Goal: Information Seeking & Learning: Learn about a topic

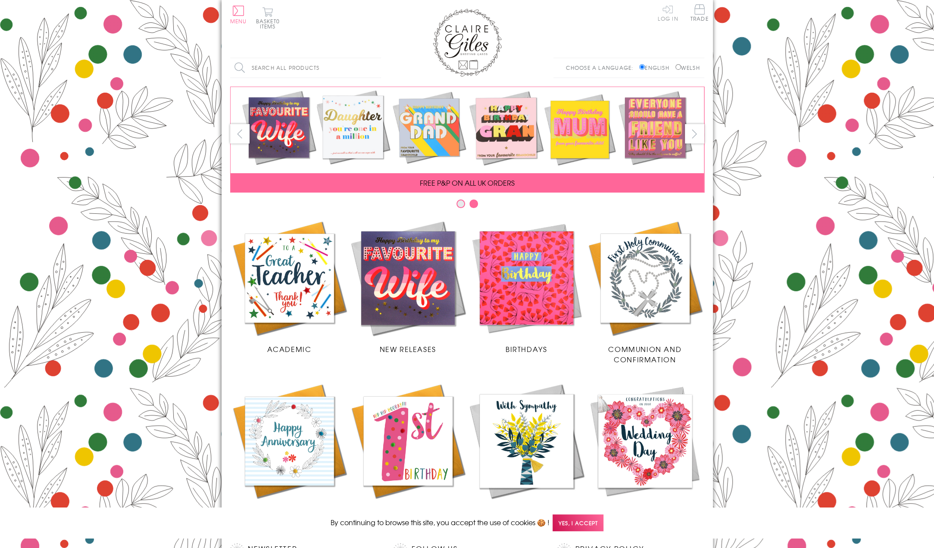
click at [666, 15] on link "Log In" at bounding box center [667, 12] width 21 height 17
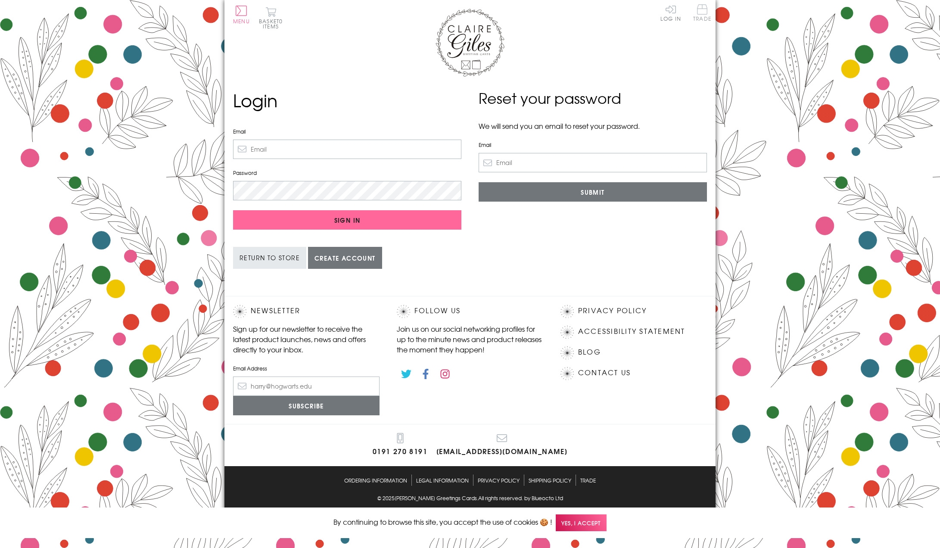
click at [698, 10] on span "Trade" at bounding box center [702, 12] width 18 height 17
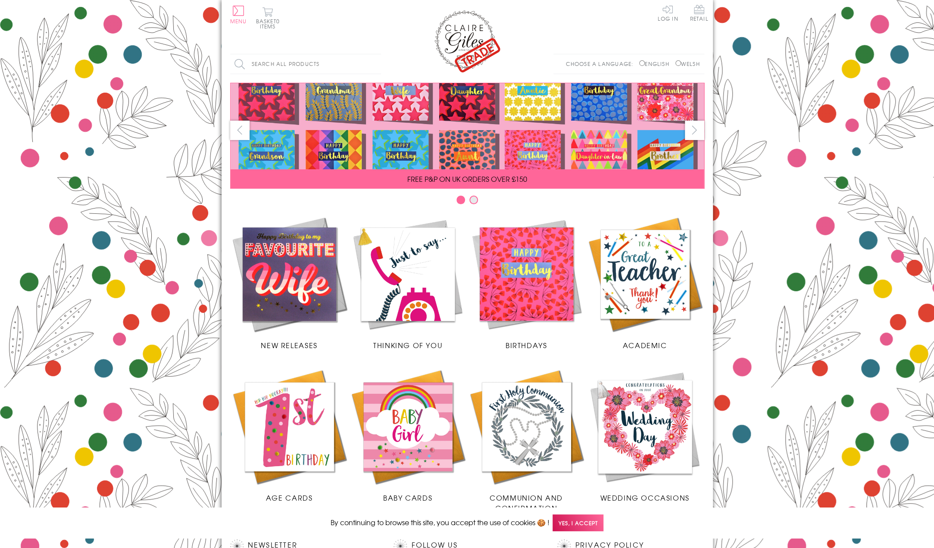
click at [274, 261] on img at bounding box center [289, 274] width 118 height 118
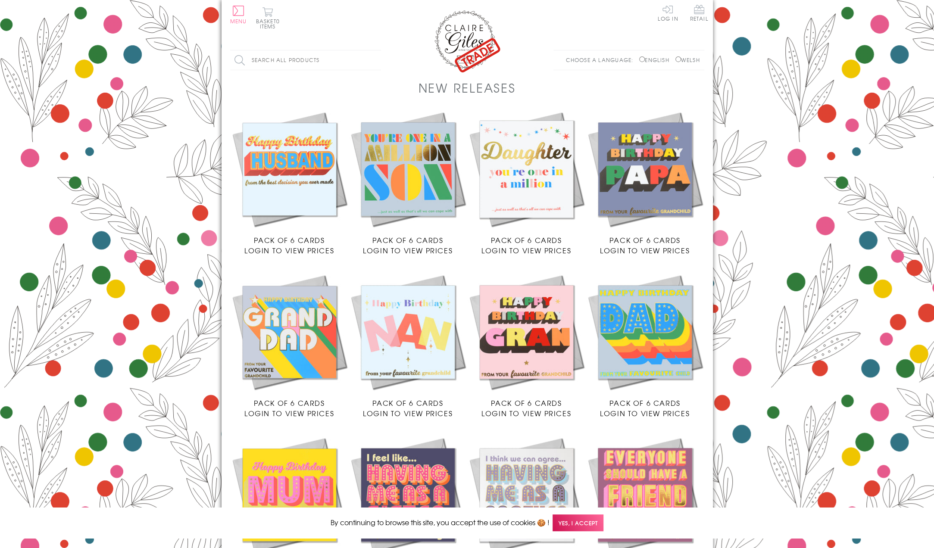
click at [294, 175] on img at bounding box center [289, 169] width 118 height 118
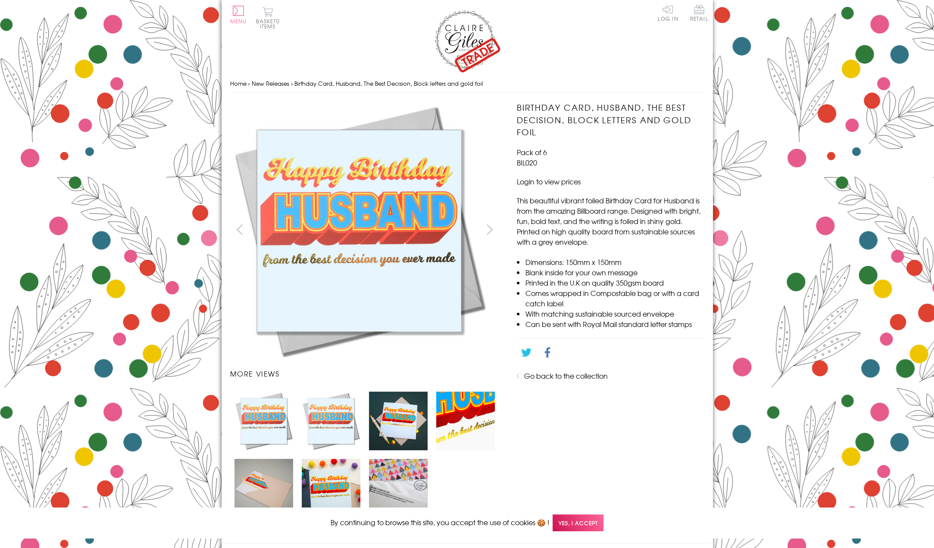
click at [490, 230] on button "next" at bounding box center [488, 229] width 19 height 19
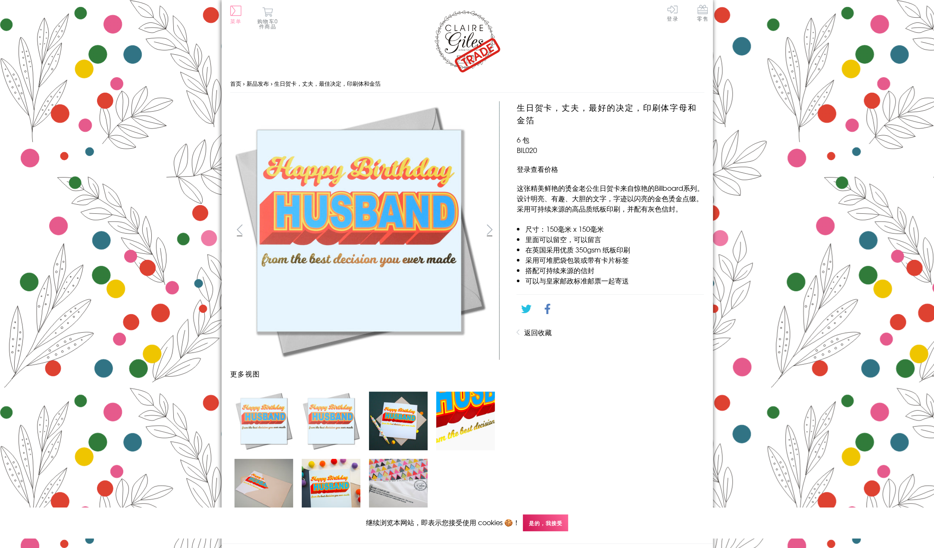
click at [236, 12] on button "菜单" at bounding box center [235, 15] width 11 height 18
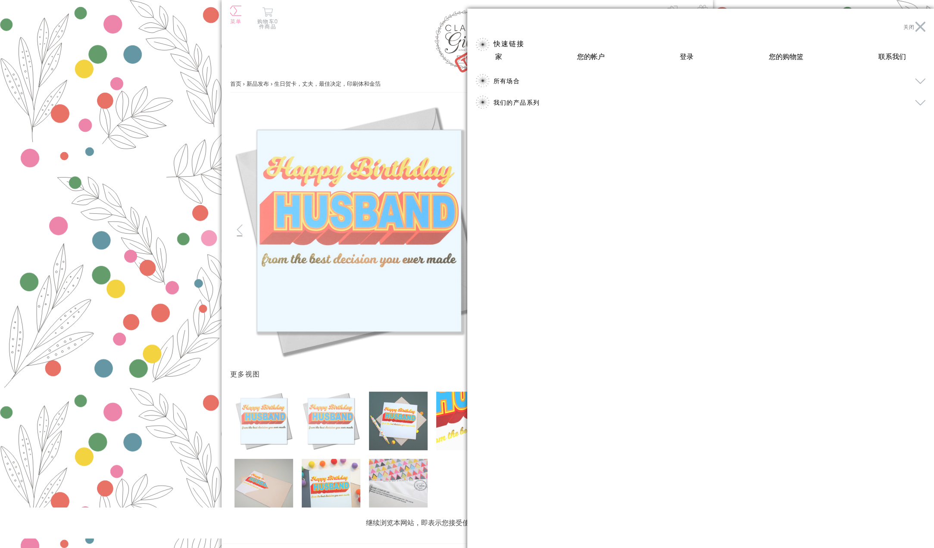
click at [105, 108] on div at bounding box center [467, 274] width 934 height 548
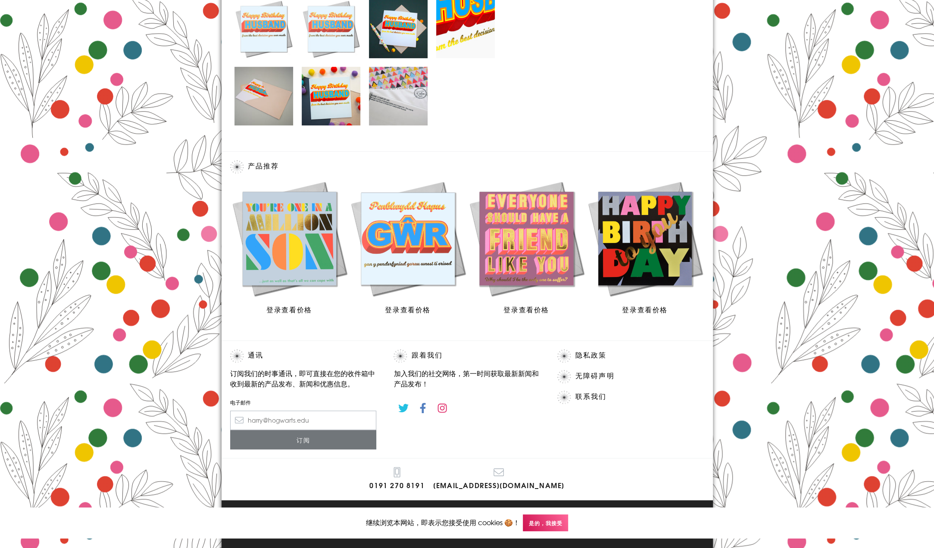
scroll to position [393, 0]
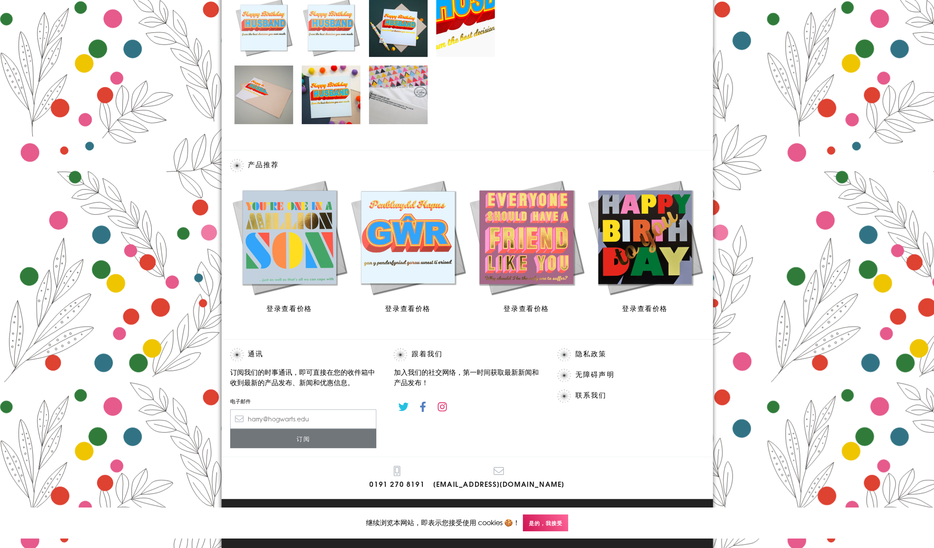
click at [306, 260] on img at bounding box center [289, 237] width 118 height 118
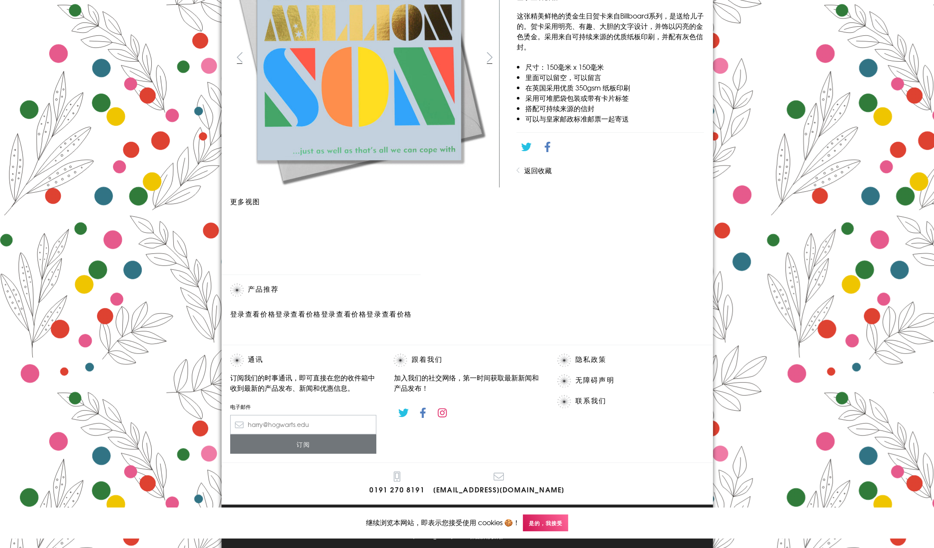
scroll to position [345, 0]
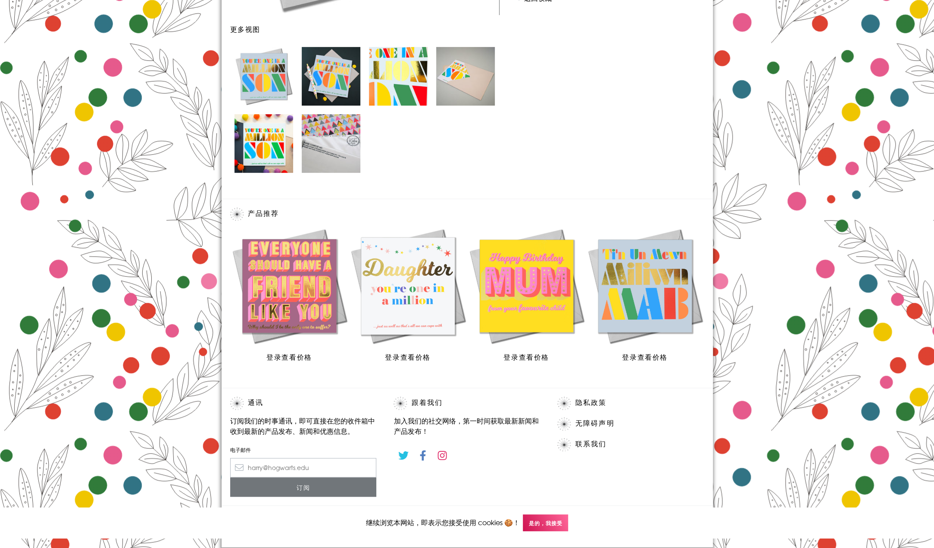
click at [302, 287] on img at bounding box center [289, 286] width 118 height 118
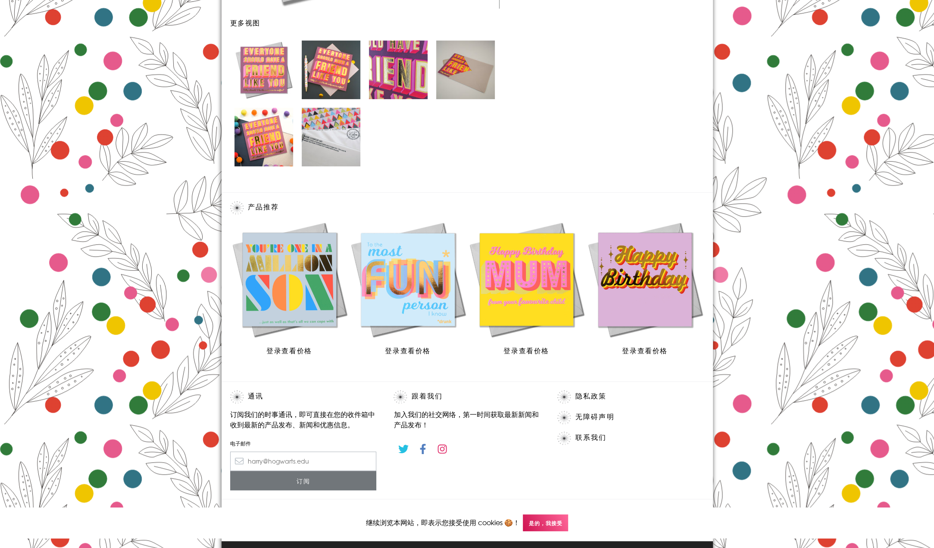
scroll to position [388, 0]
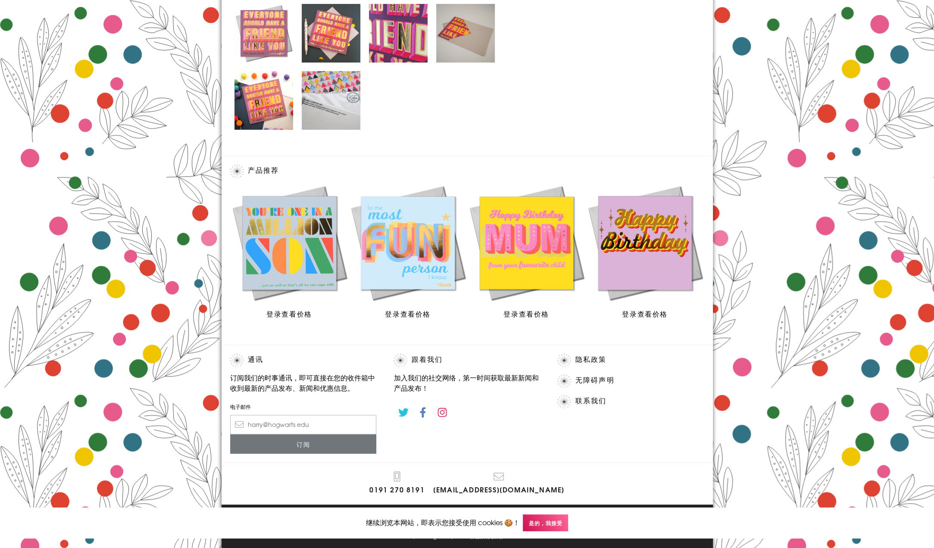
click at [418, 255] on img at bounding box center [408, 243] width 118 height 118
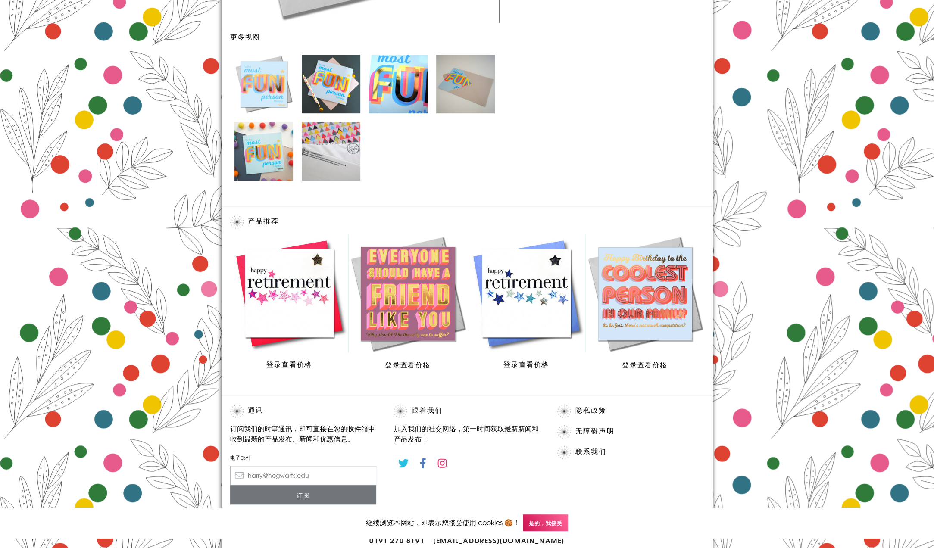
scroll to position [345, 0]
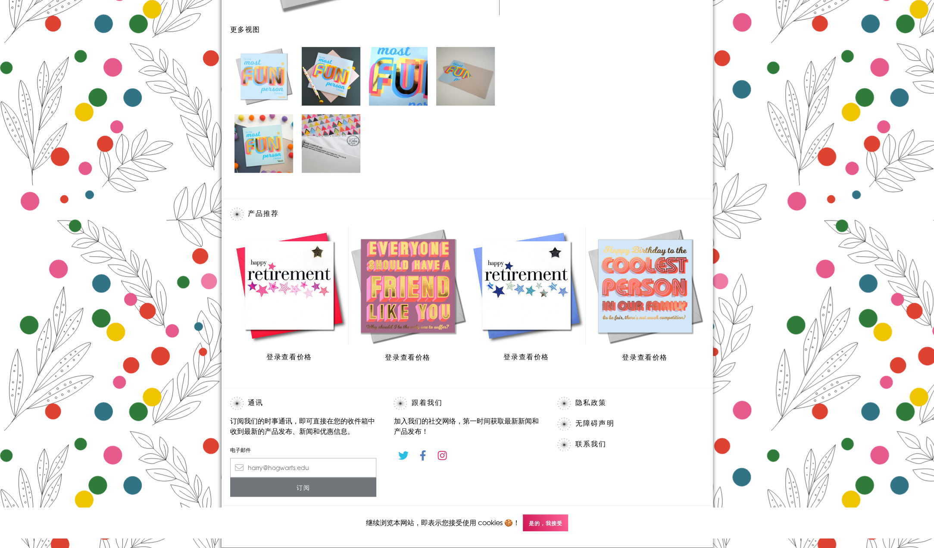
click at [422, 302] on img at bounding box center [408, 286] width 118 height 118
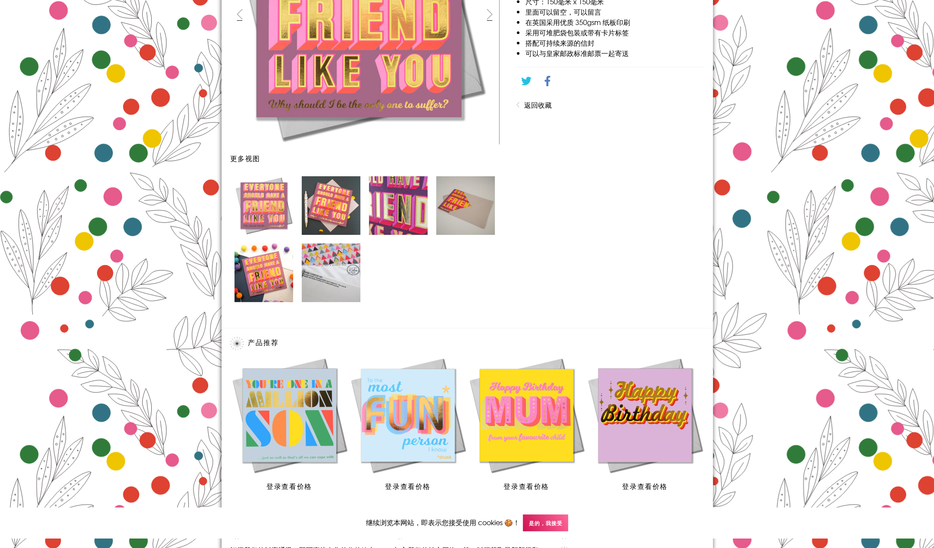
scroll to position [388, 0]
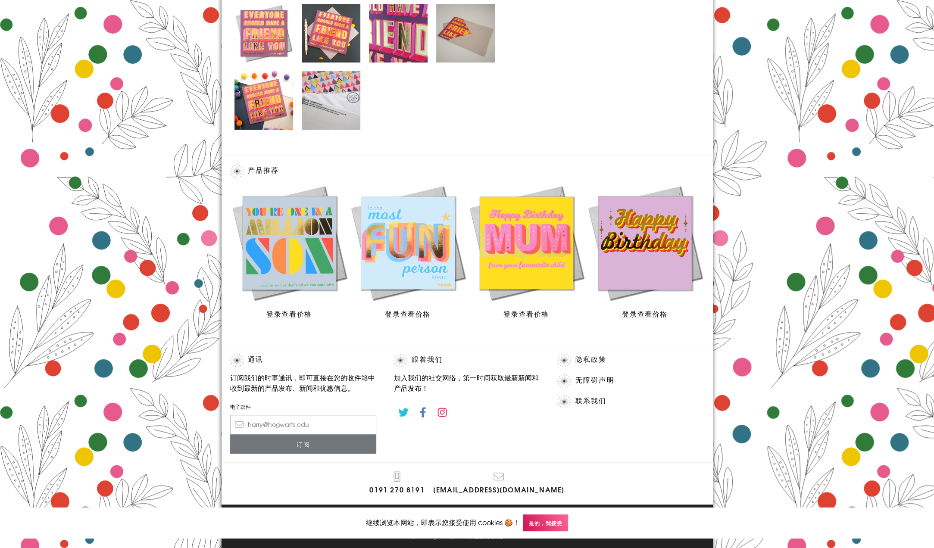
click at [545, 254] on img at bounding box center [526, 243] width 118 height 118
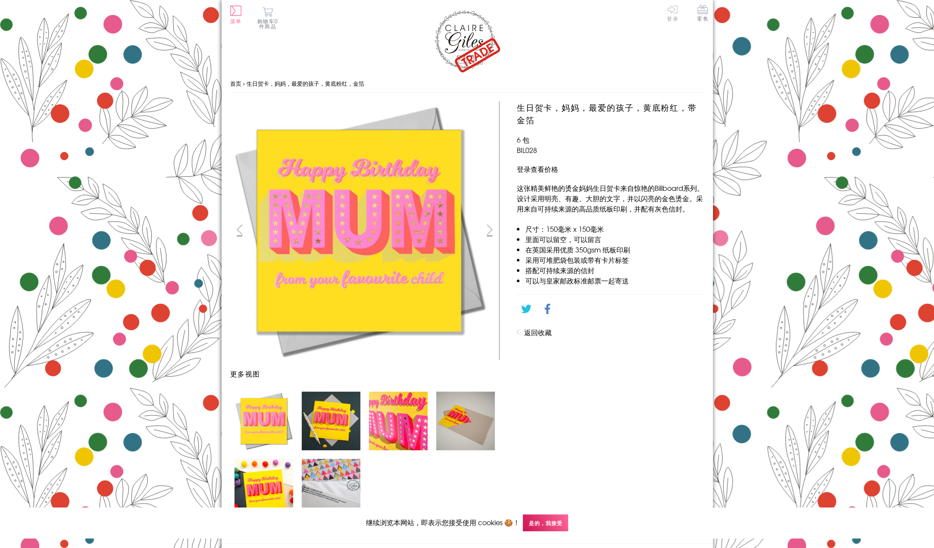
click at [673, 11] on link "登录" at bounding box center [671, 12] width 11 height 17
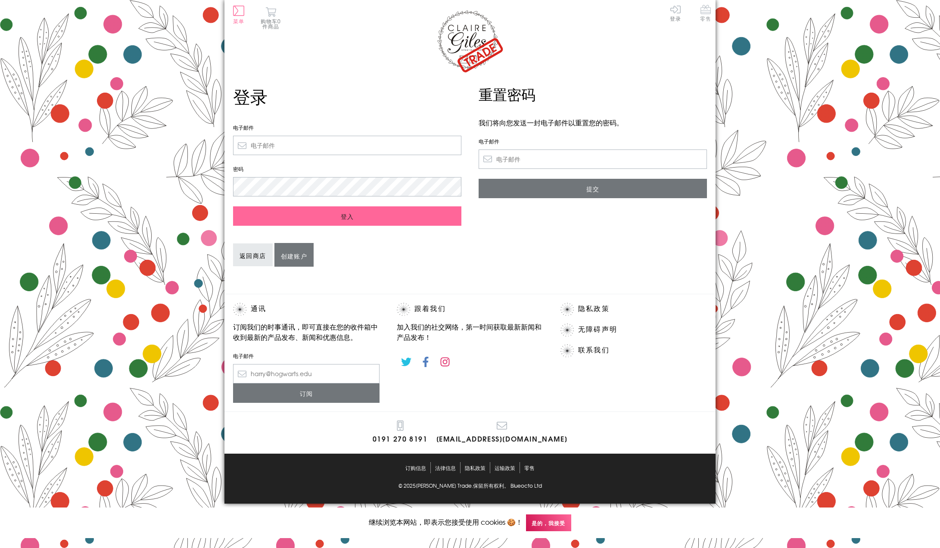
click at [706, 13] on span "零售" at bounding box center [705, 12] width 11 height 17
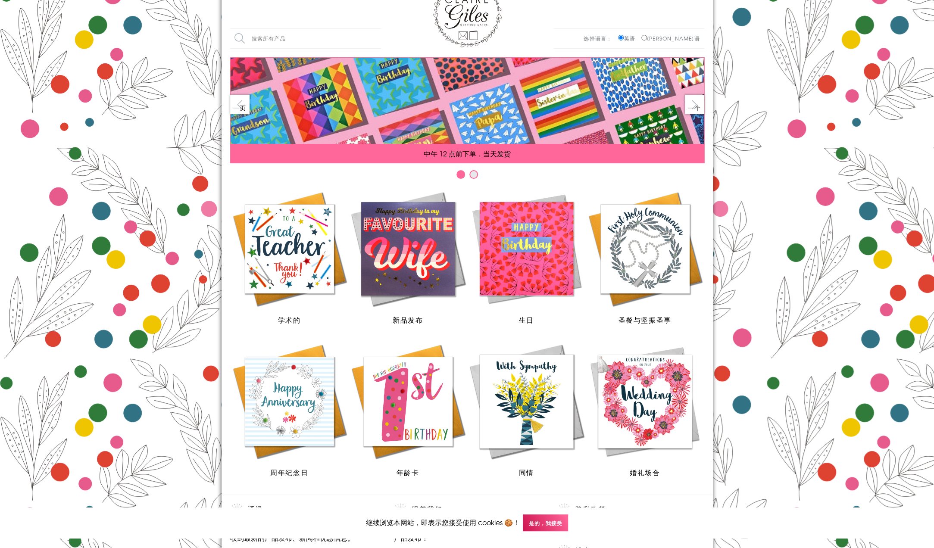
scroll to position [43, 0]
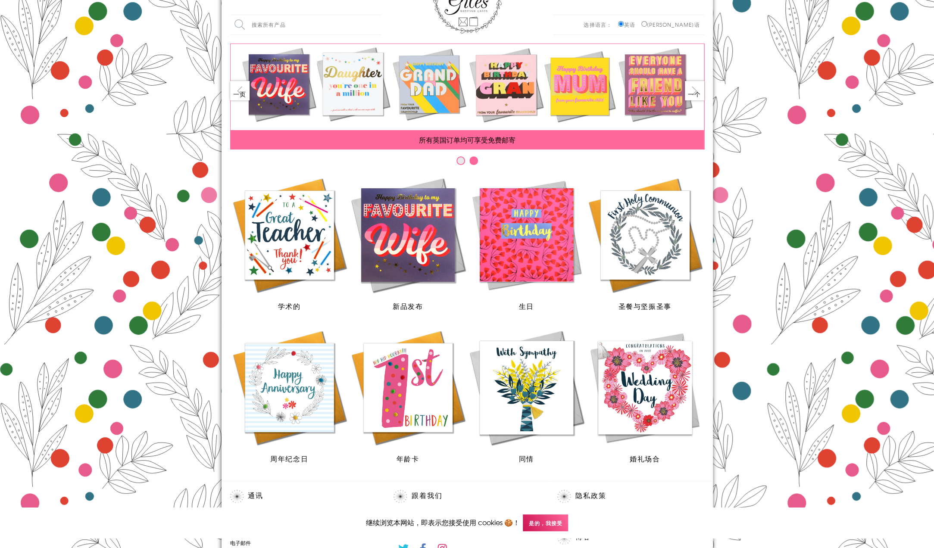
click at [695, 91] on font "下一个" at bounding box center [699, 91] width 23 height 15
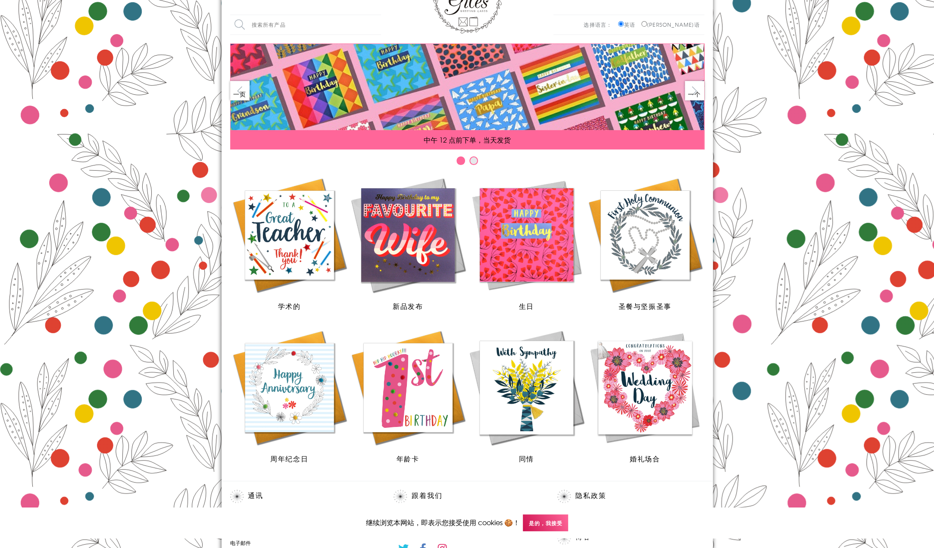
click at [695, 91] on font "下一个" at bounding box center [699, 91] width 23 height 15
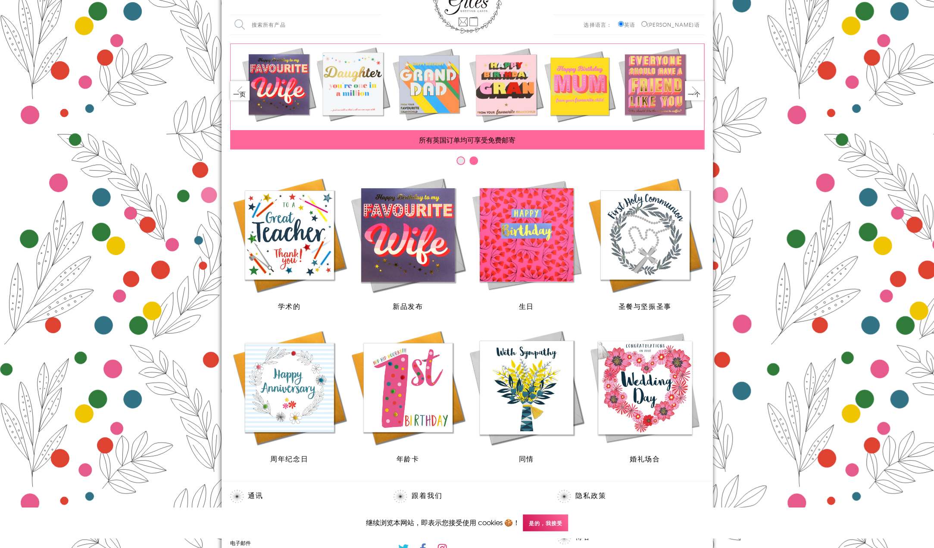
click at [281, 94] on span at bounding box center [466, 87] width 473 height 86
drag, startPoint x: 347, startPoint y: 93, endPoint x: 415, endPoint y: 99, distance: 68.3
click at [415, 99] on span at bounding box center [466, 87] width 473 height 86
click at [286, 95] on span at bounding box center [466, 87] width 473 height 86
drag, startPoint x: 278, startPoint y: 94, endPoint x: 265, endPoint y: 94, distance: 13.4
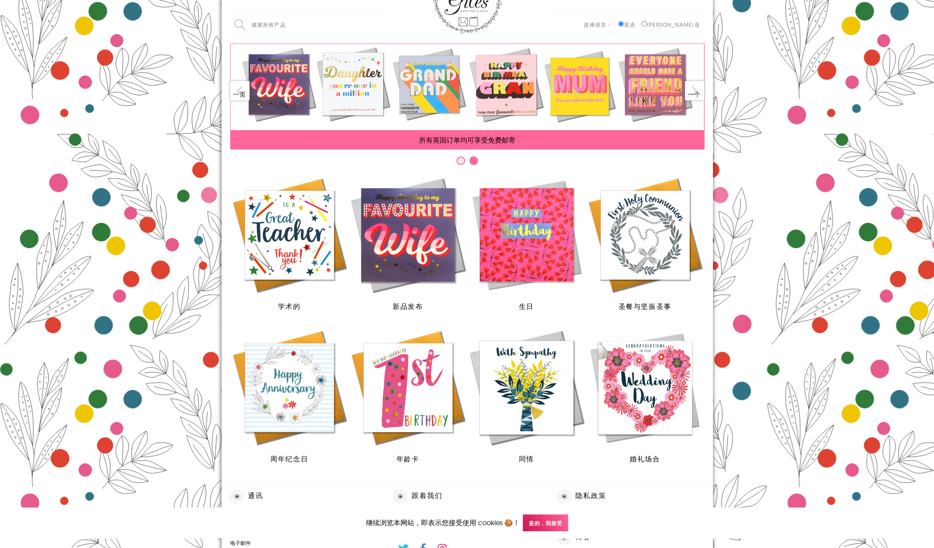
click at [307, 95] on span at bounding box center [466, 87] width 473 height 86
click at [243, 92] on font "上一页" at bounding box center [244, 91] width 23 height 15
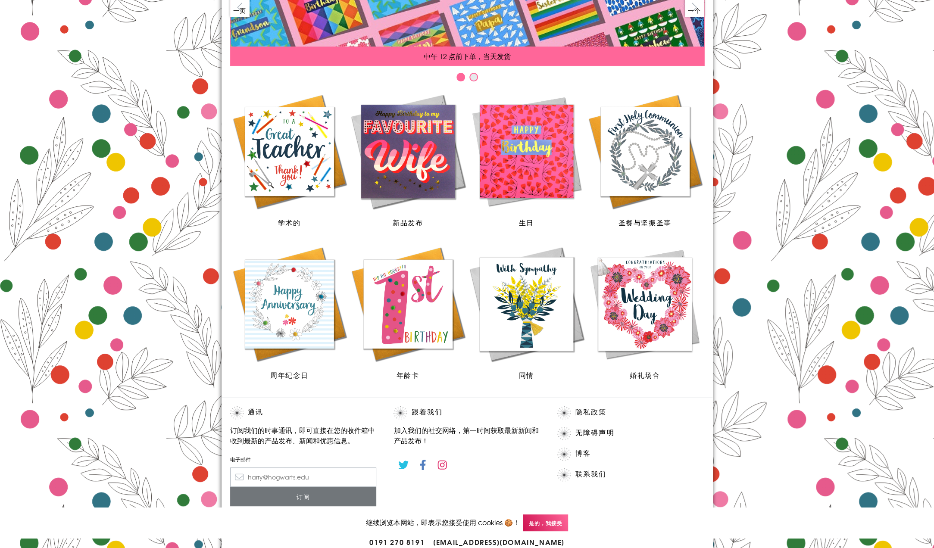
scroll to position [129, 0]
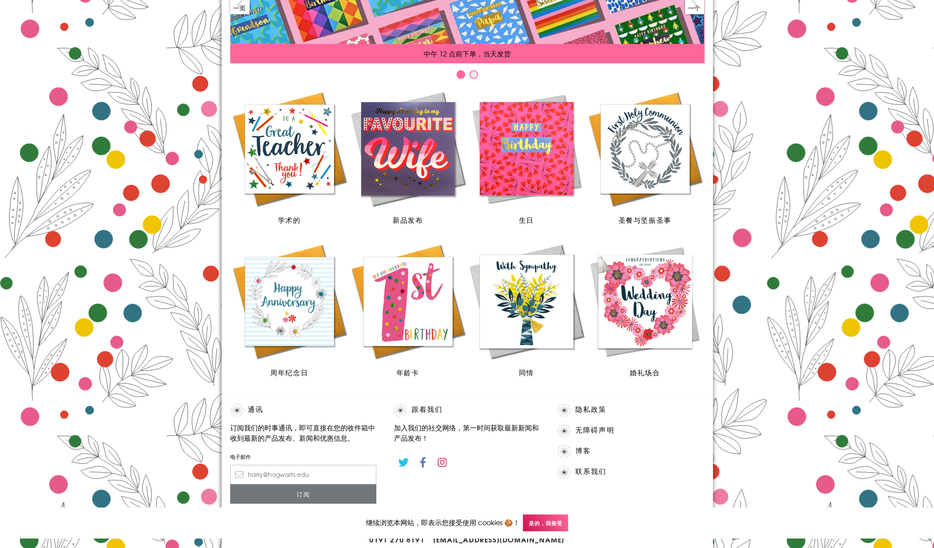
click at [543, 324] on img at bounding box center [526, 301] width 118 height 118
click at [648, 329] on img at bounding box center [644, 301] width 118 height 118
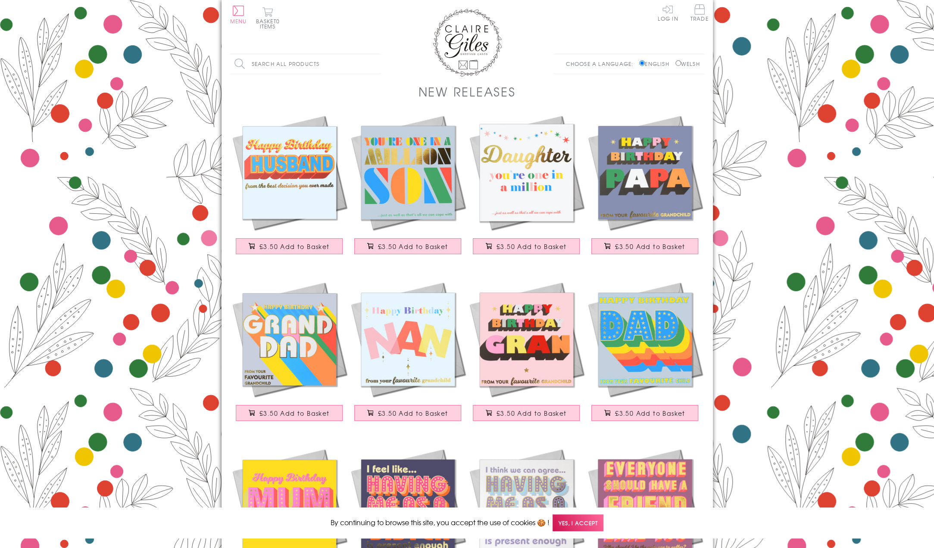
click at [626, 188] on img at bounding box center [644, 172] width 118 height 118
click at [310, 355] on img at bounding box center [289, 339] width 118 height 118
click at [423, 364] on img at bounding box center [408, 339] width 118 height 118
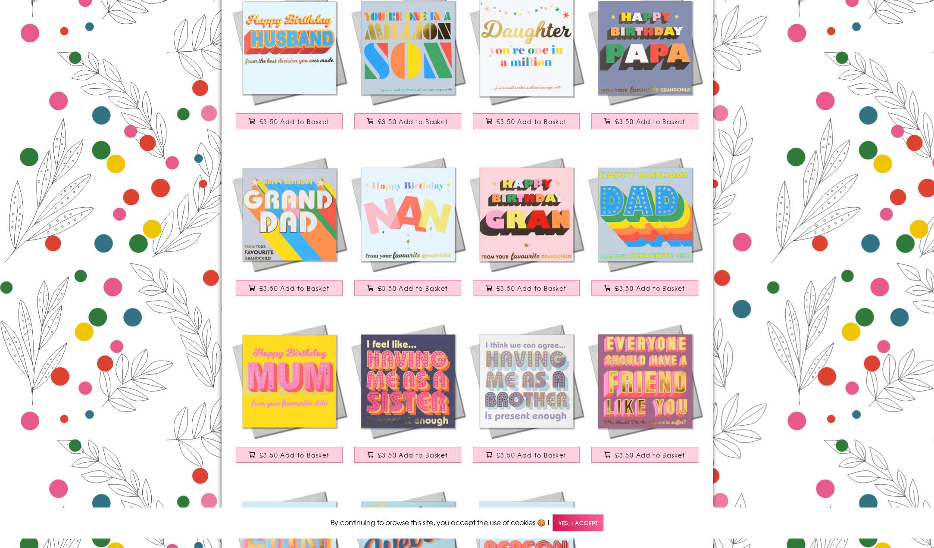
scroll to position [129, 0]
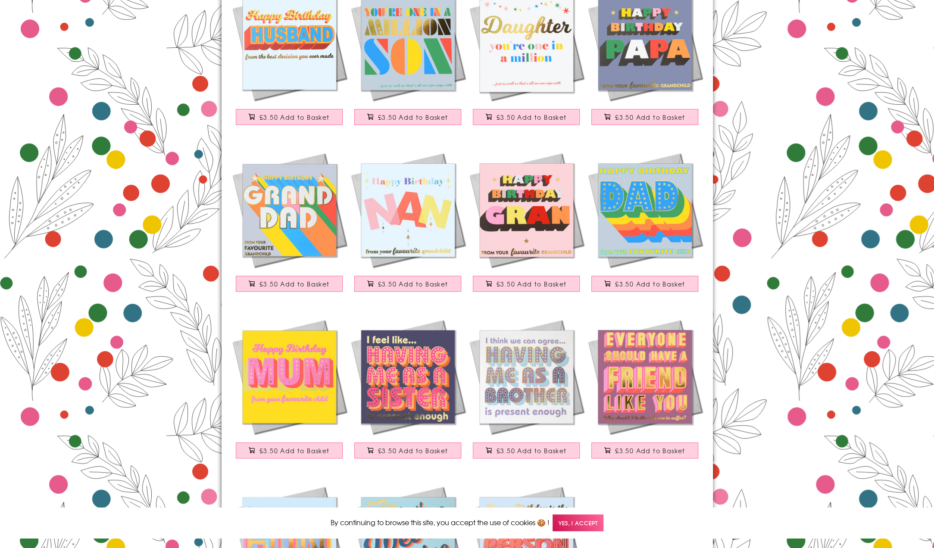
click at [561, 240] on img at bounding box center [526, 210] width 118 height 118
click at [642, 217] on img at bounding box center [644, 210] width 118 height 118
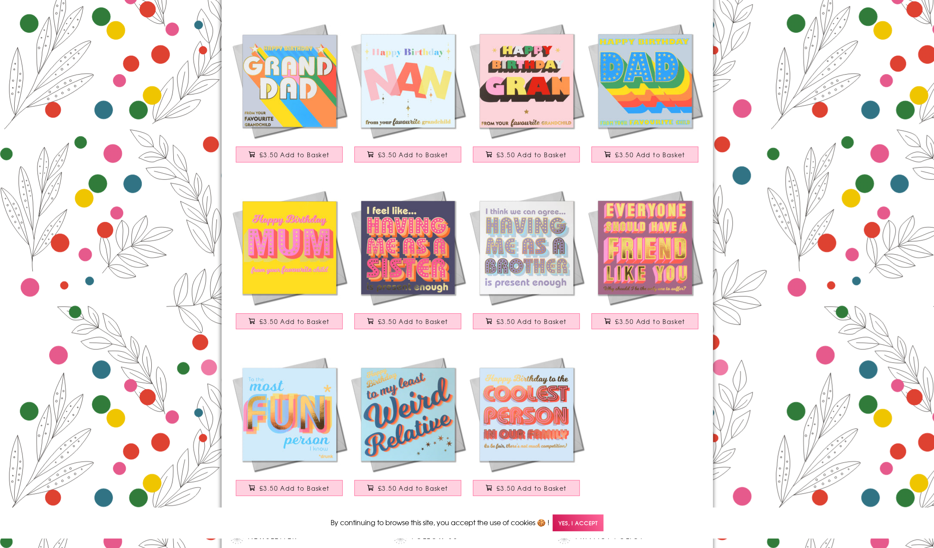
scroll to position [345, 0]
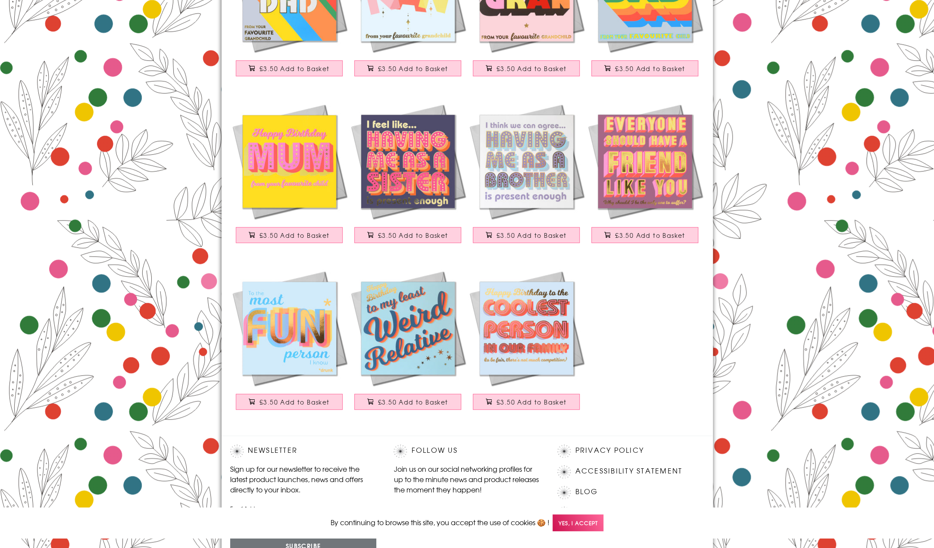
click at [449, 187] on img at bounding box center [408, 161] width 118 height 118
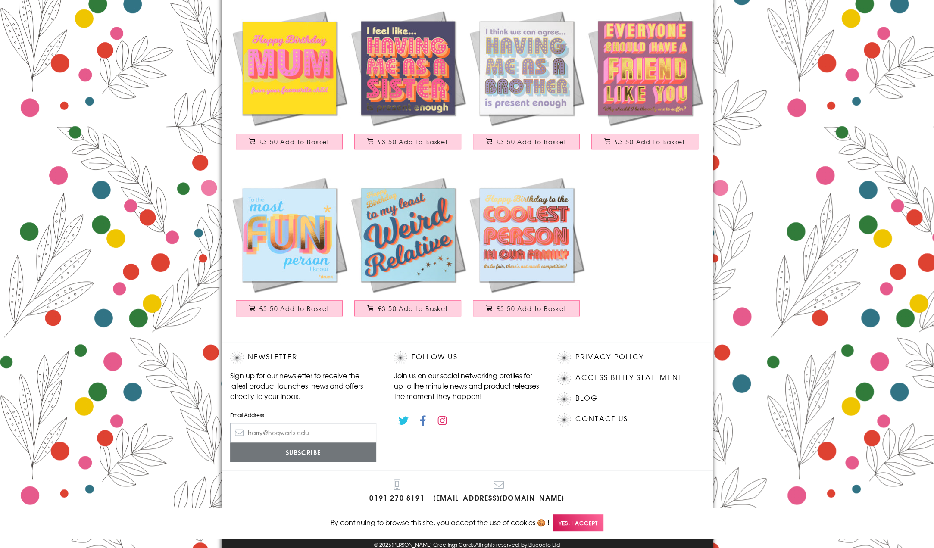
scroll to position [451, 0]
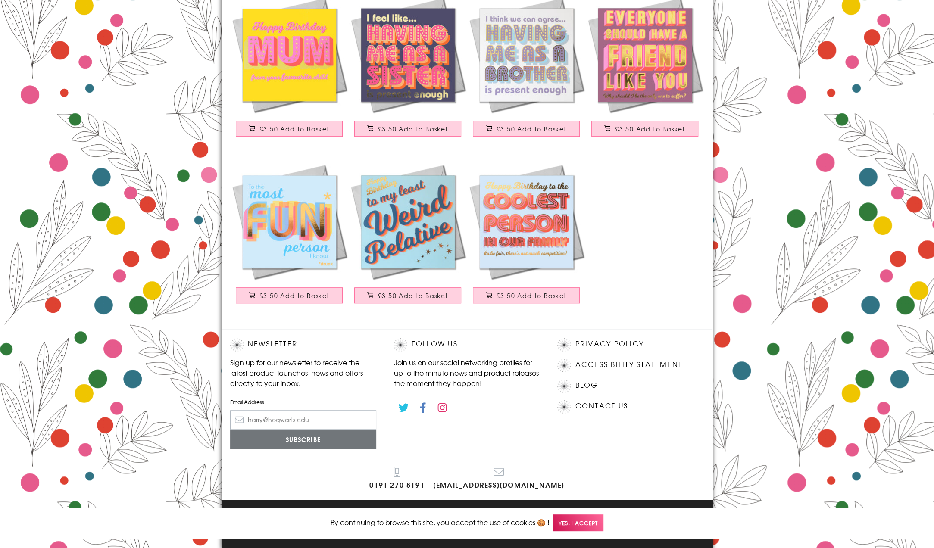
click at [510, 209] on img at bounding box center [526, 221] width 118 height 118
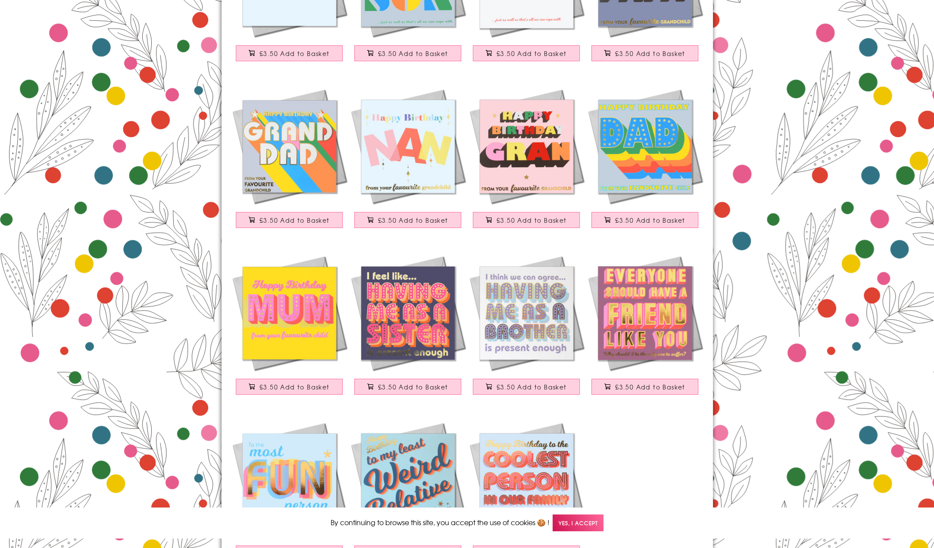
scroll to position [193, 0]
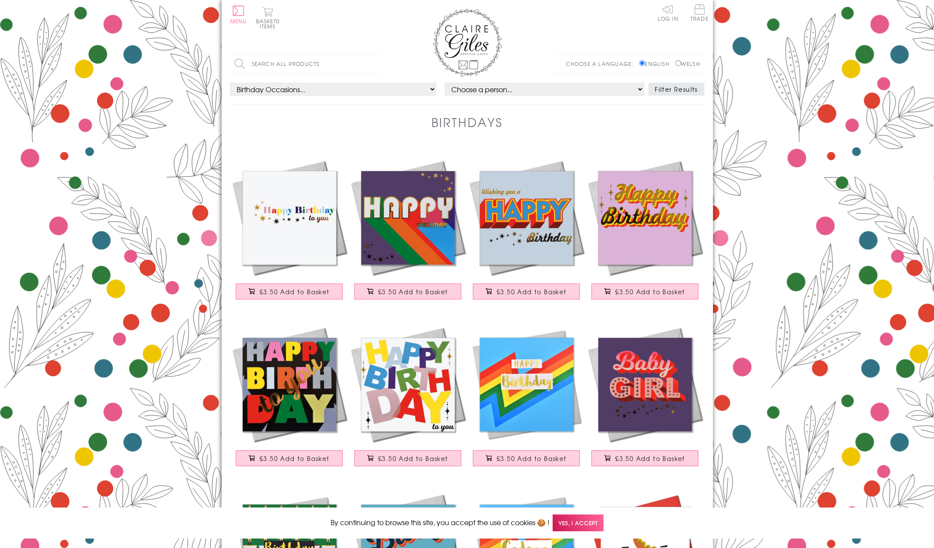
click at [411, 244] on img at bounding box center [408, 218] width 118 height 118
click at [543, 243] on img at bounding box center [526, 218] width 118 height 118
click at [305, 402] on img at bounding box center [289, 384] width 118 height 118
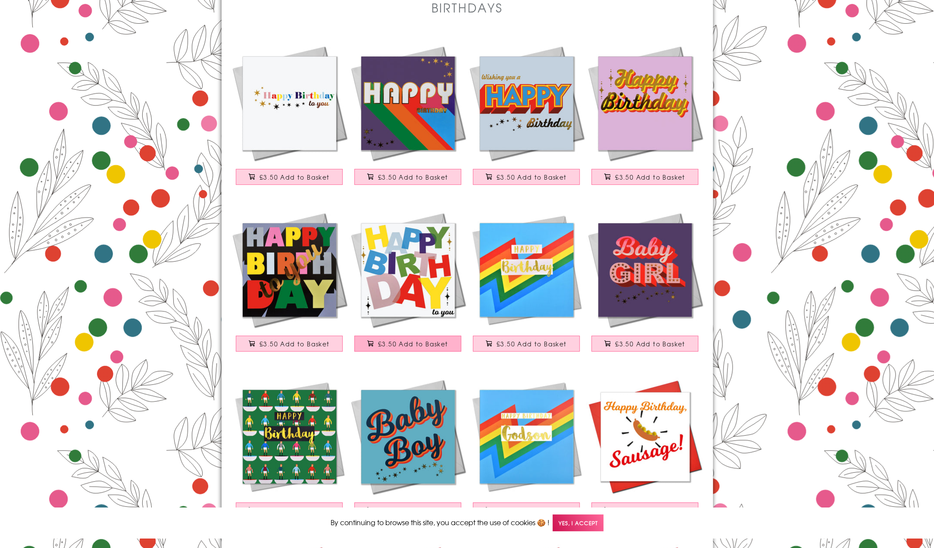
scroll to position [129, 0]
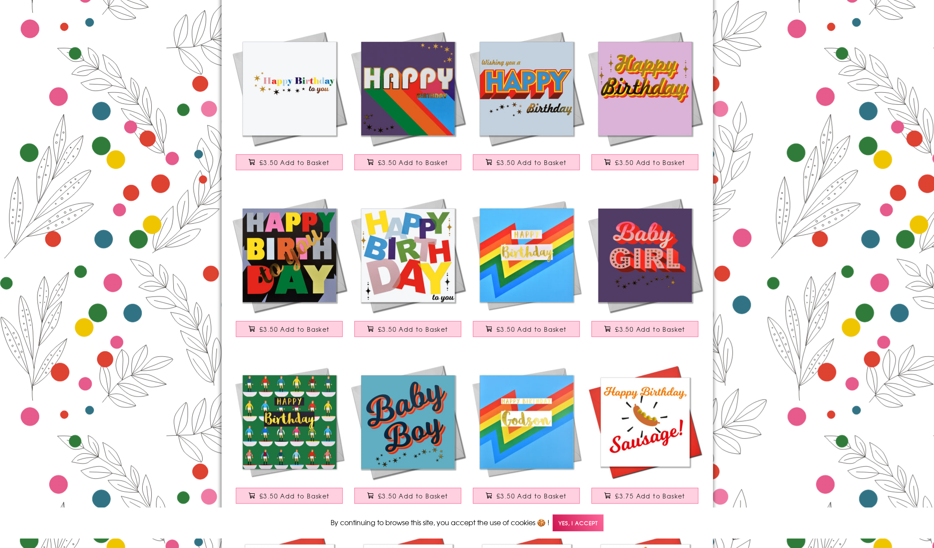
click at [416, 275] on img at bounding box center [408, 255] width 118 height 118
click at [556, 282] on img at bounding box center [526, 255] width 118 height 118
click at [673, 275] on img at bounding box center [644, 255] width 118 height 118
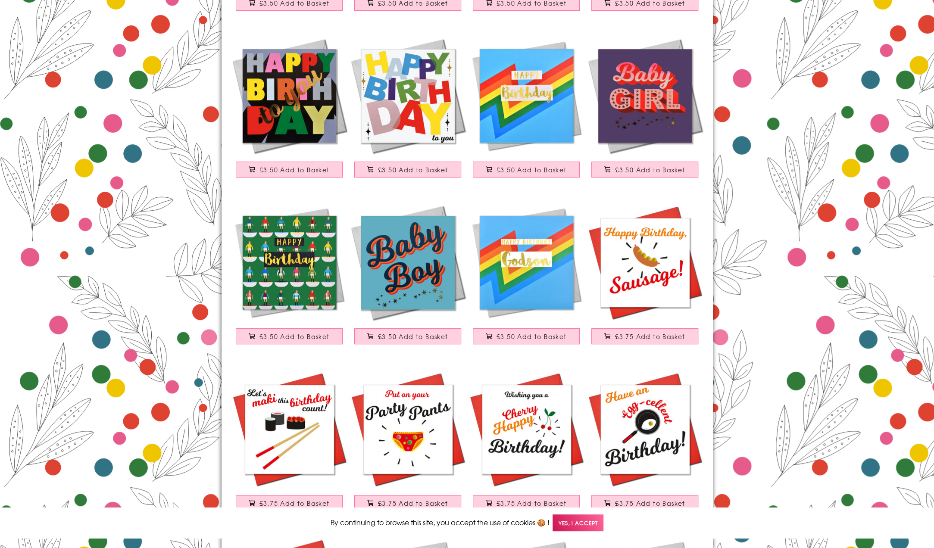
scroll to position [302, 0]
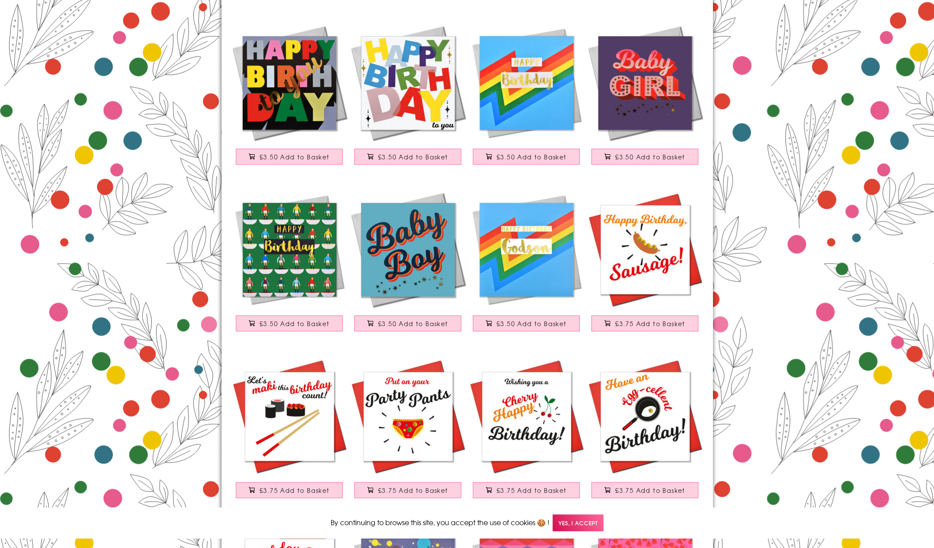
click at [321, 255] on img at bounding box center [289, 249] width 118 height 118
click at [430, 271] on img at bounding box center [408, 249] width 118 height 118
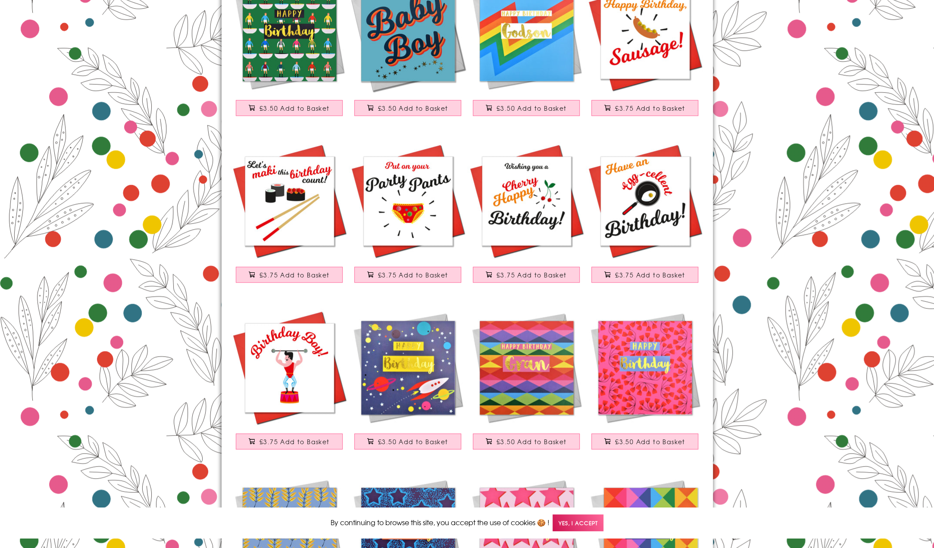
scroll to position [646, 0]
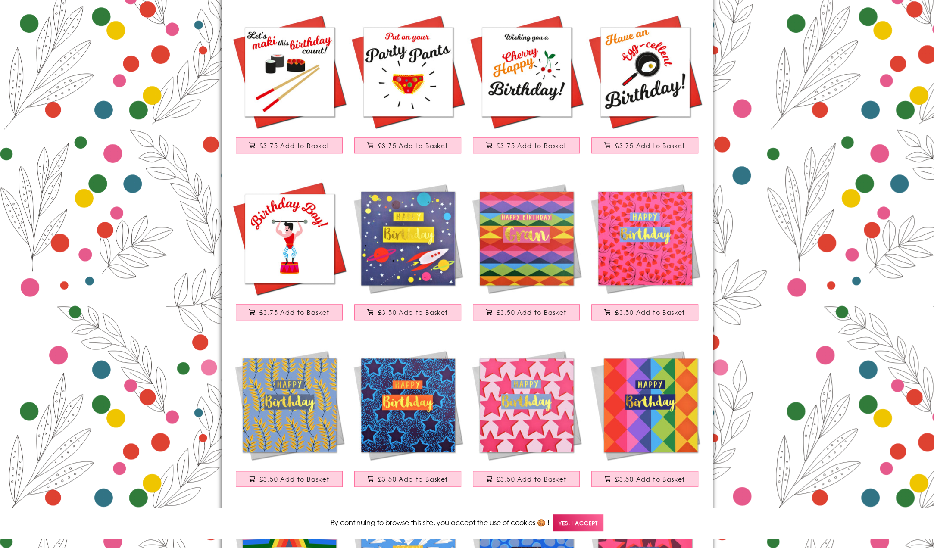
click at [439, 270] on img at bounding box center [408, 238] width 118 height 118
click at [539, 261] on img at bounding box center [526, 238] width 118 height 118
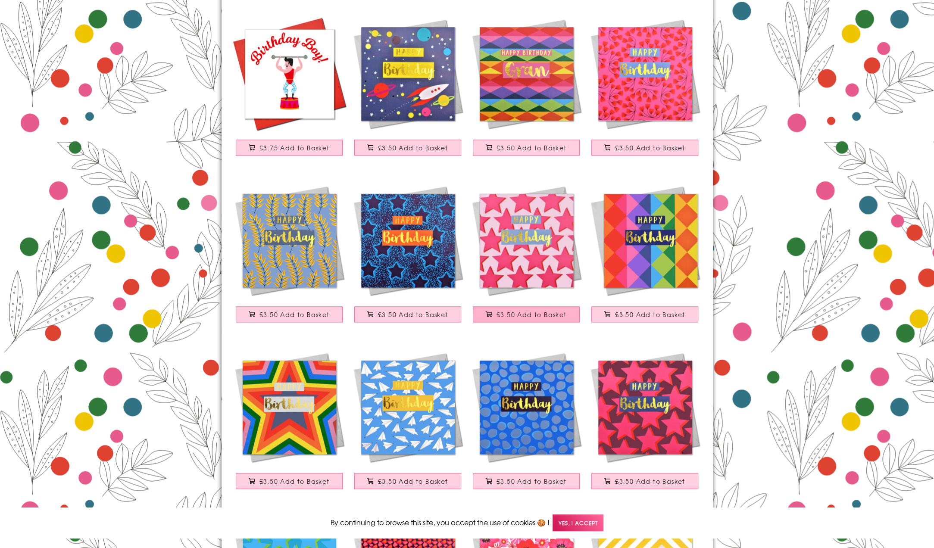
scroll to position [819, 0]
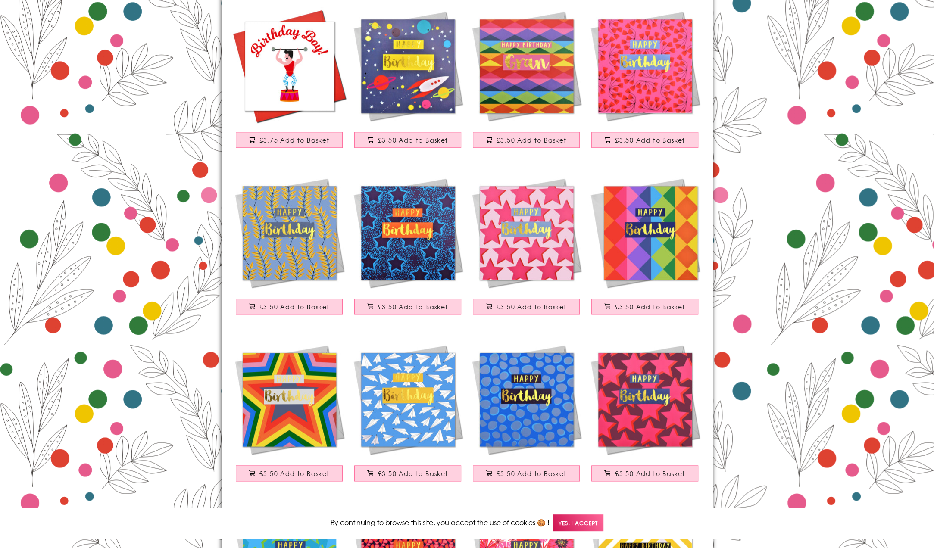
click at [317, 249] on img at bounding box center [289, 233] width 118 height 118
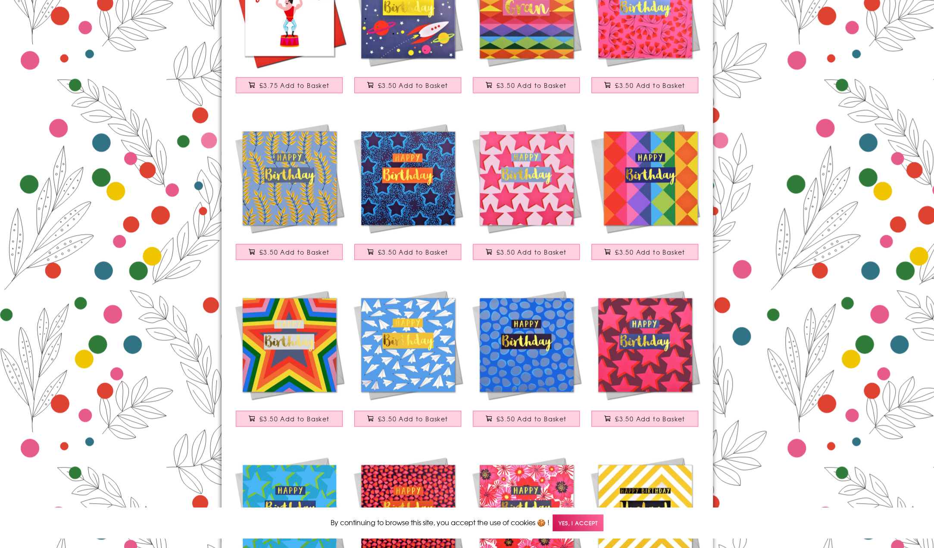
scroll to position [905, 0]
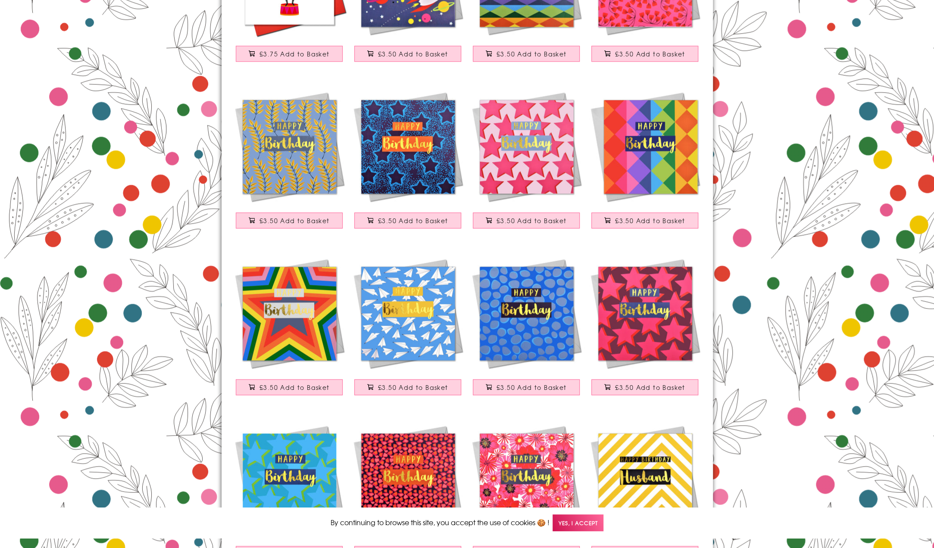
click at [437, 342] on img at bounding box center [408, 313] width 118 height 118
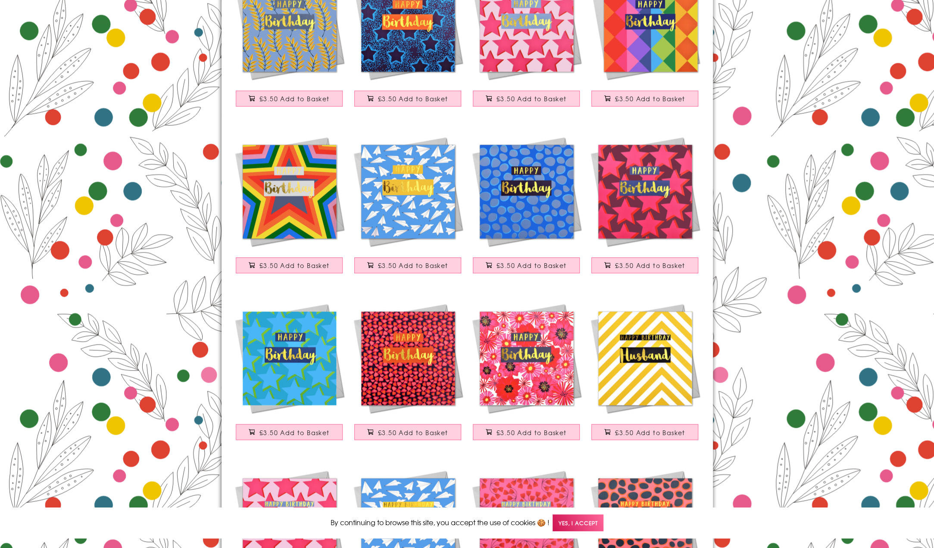
scroll to position [1034, 0]
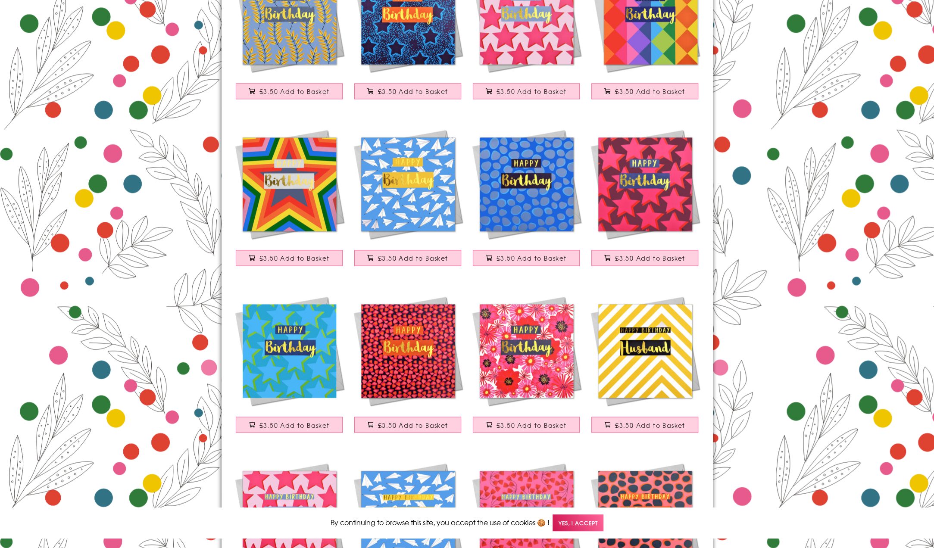
click at [428, 377] on img at bounding box center [408, 351] width 118 height 118
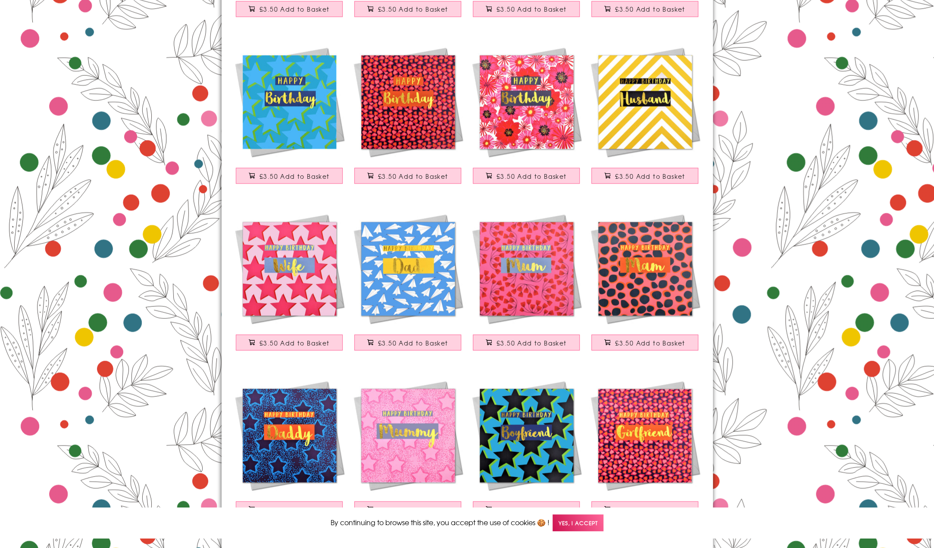
scroll to position [1379, 0]
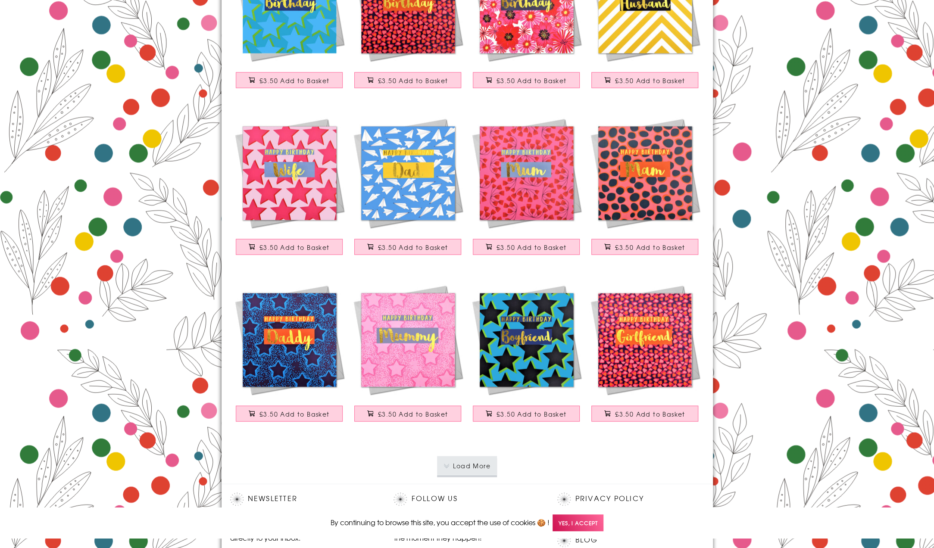
click at [304, 202] on img at bounding box center [289, 173] width 118 height 118
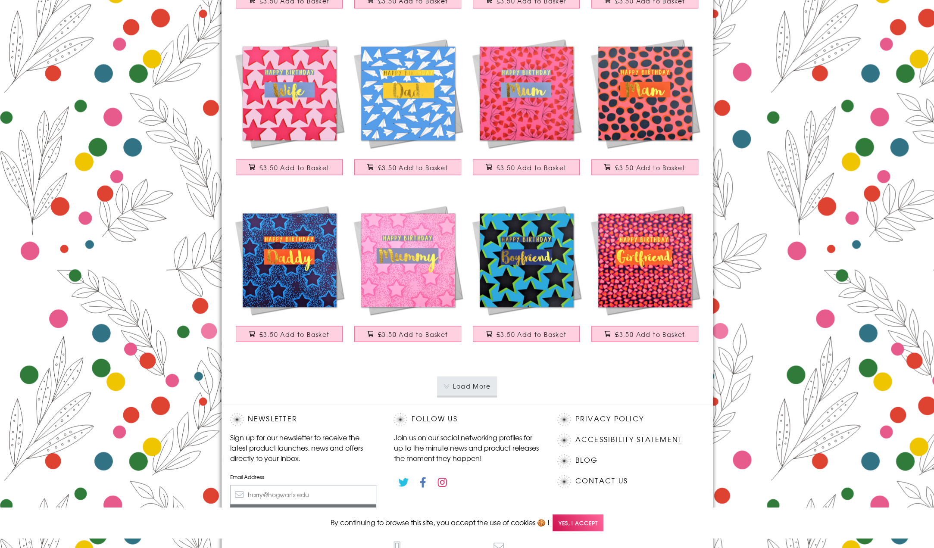
scroll to position [1465, 0]
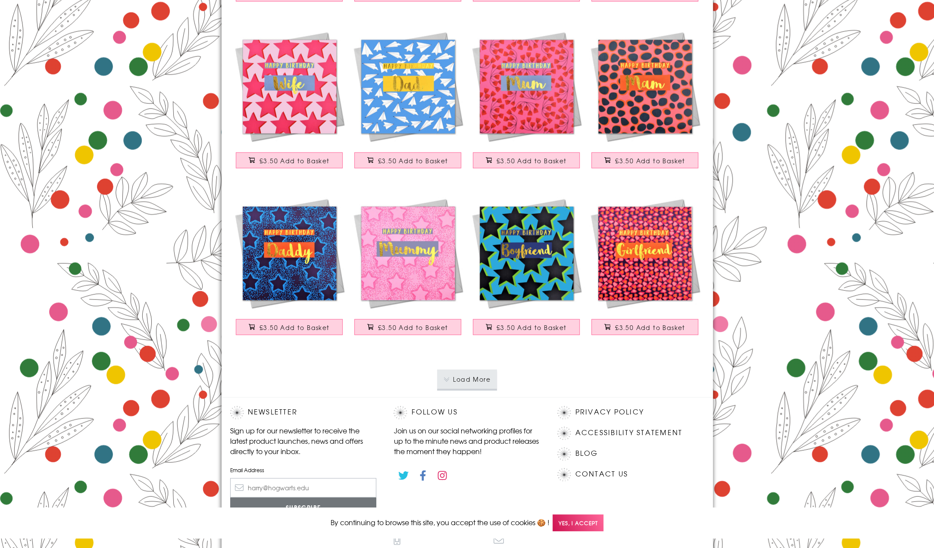
click at [407, 285] on img at bounding box center [408, 253] width 118 height 118
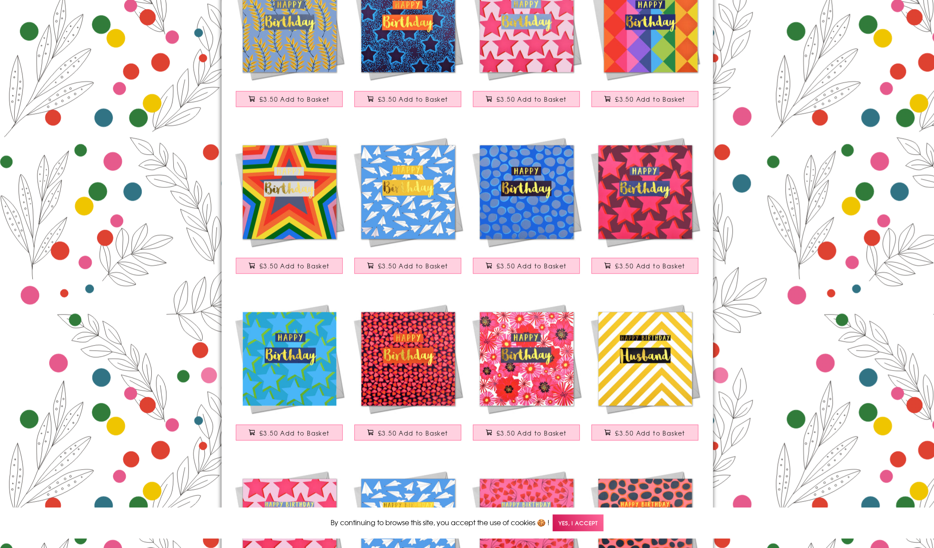
scroll to position [1034, 0]
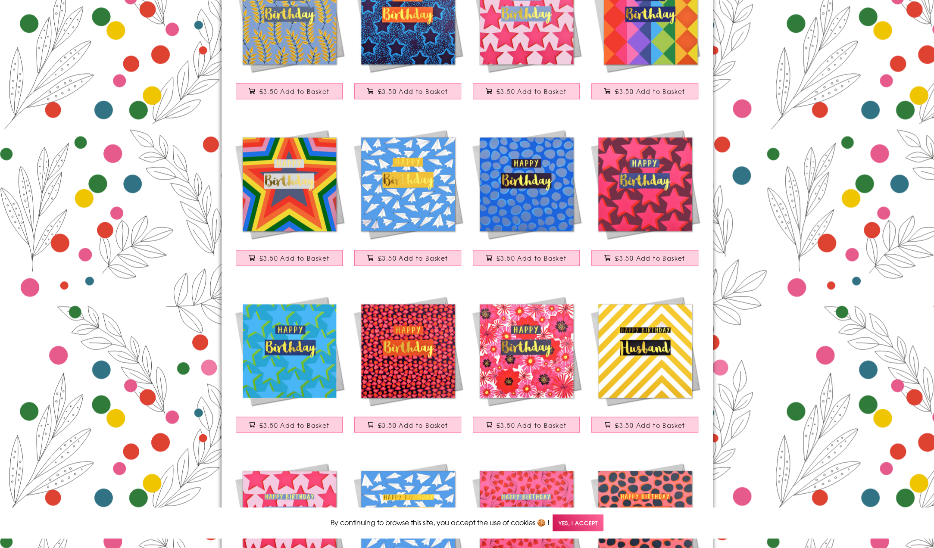
click at [545, 211] on img at bounding box center [526, 184] width 118 height 118
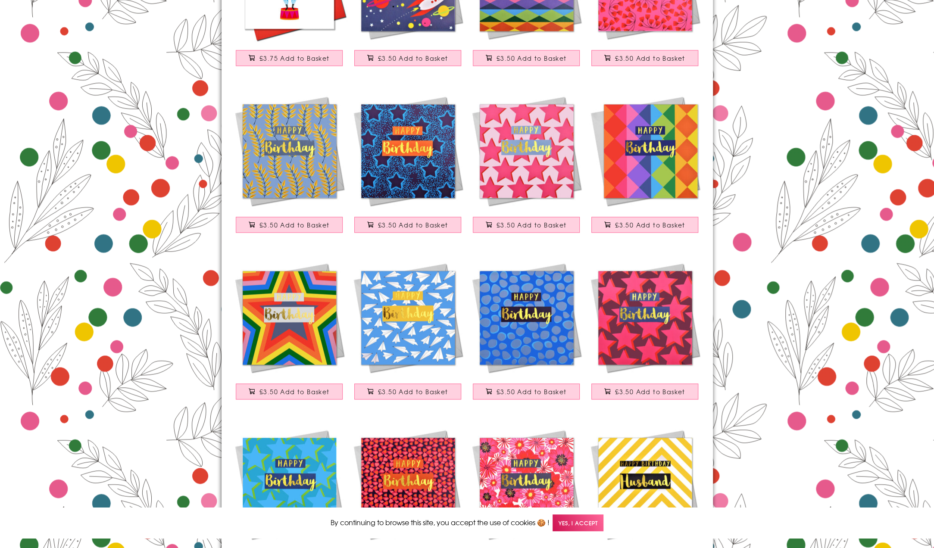
scroll to position [948, 0]
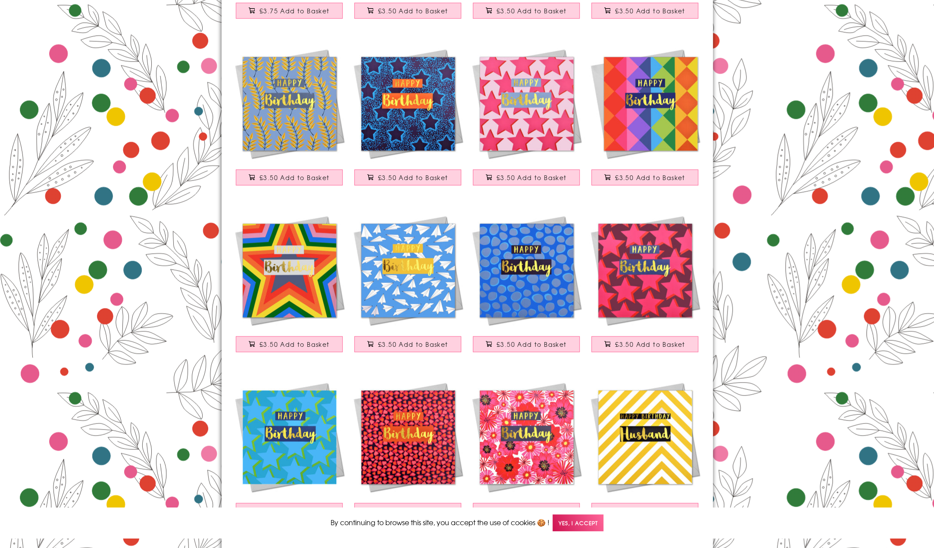
click at [647, 300] on img at bounding box center [644, 270] width 118 height 118
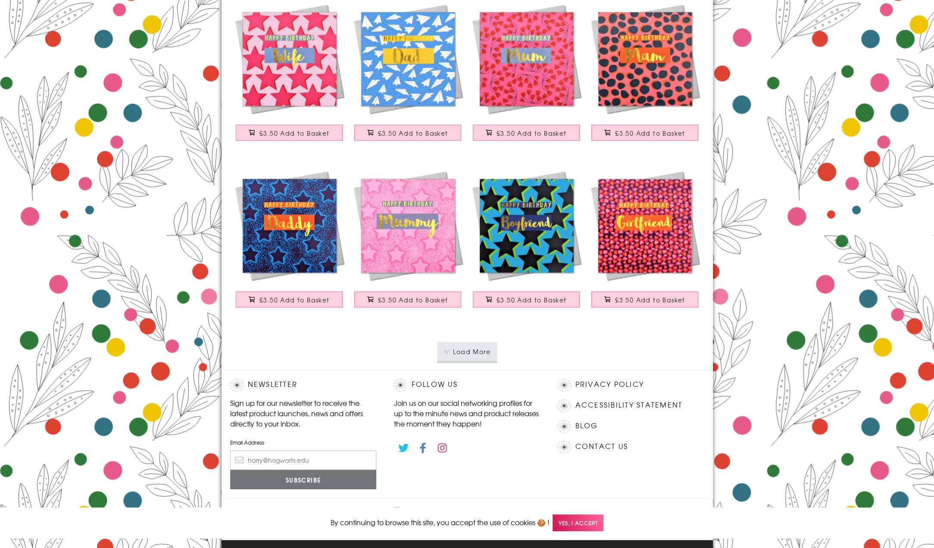
scroll to position [1532, 0]
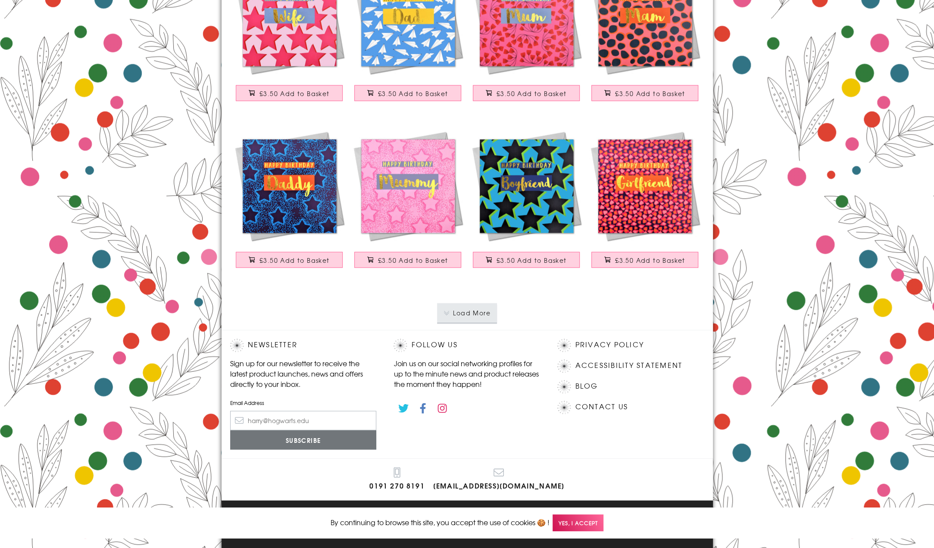
click at [465, 313] on button "Load More" at bounding box center [467, 312] width 60 height 19
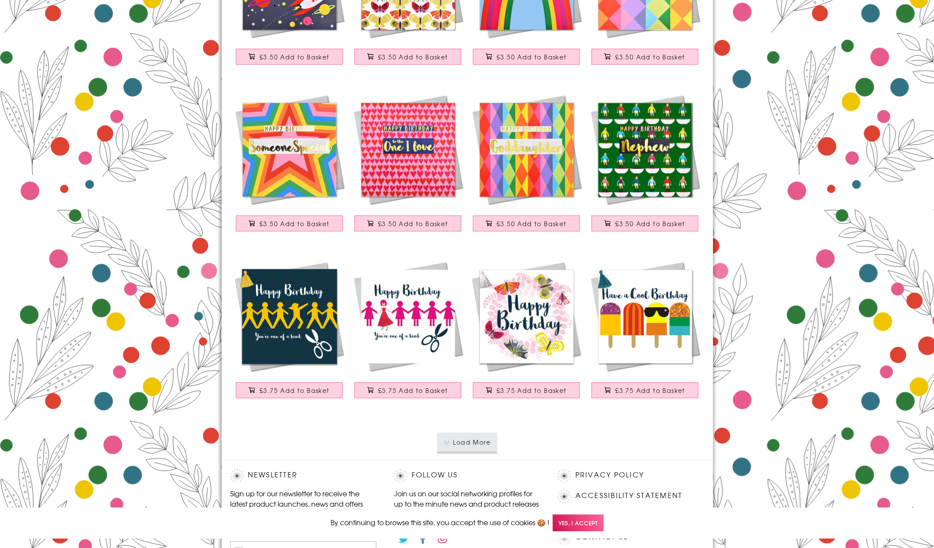
scroll to position [3083, 0]
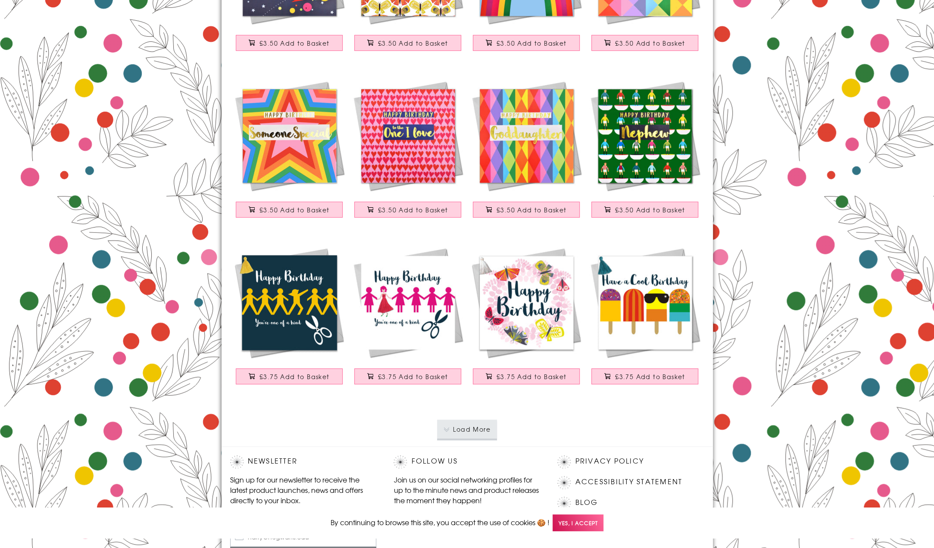
click at [473, 426] on button "Load More" at bounding box center [467, 429] width 60 height 19
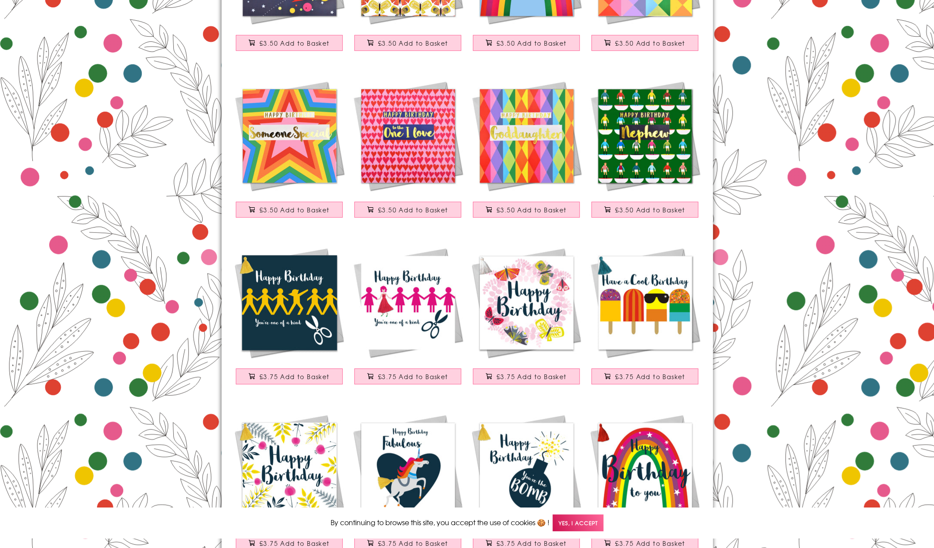
click at [652, 301] on img at bounding box center [644, 302] width 118 height 118
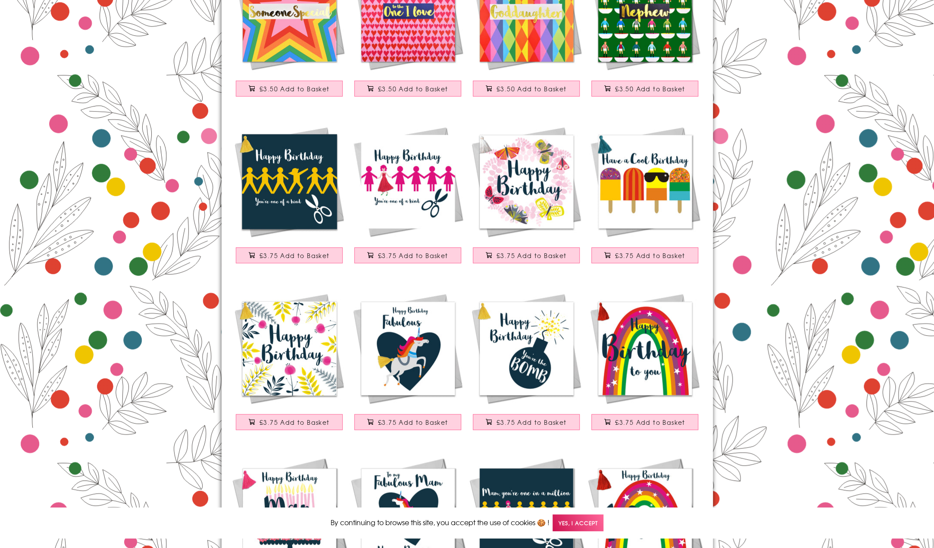
scroll to position [3212, 0]
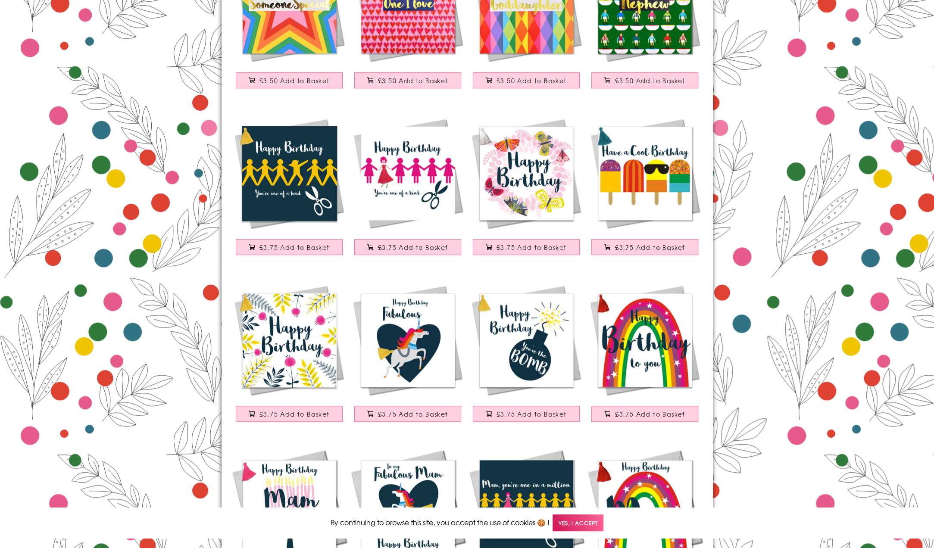
click at [538, 186] on img at bounding box center [526, 173] width 118 height 118
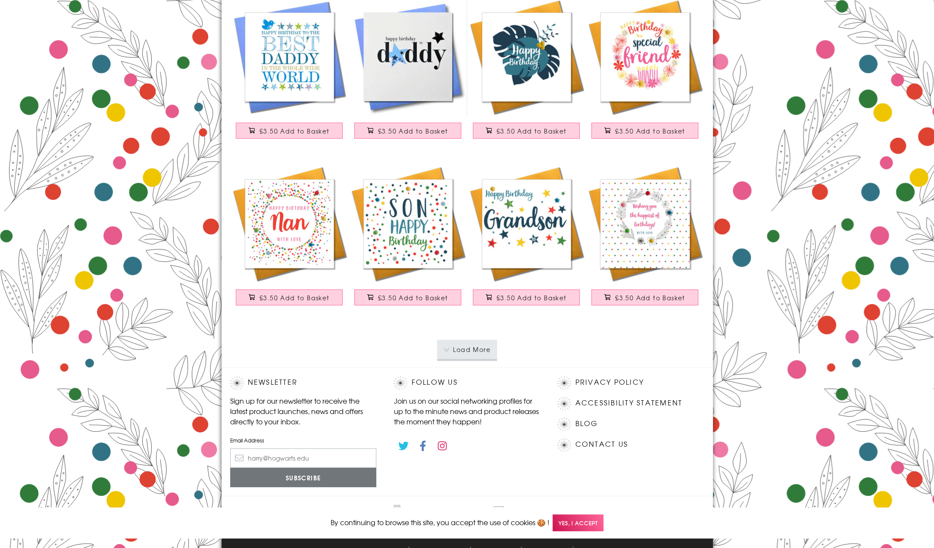
scroll to position [4849, 0]
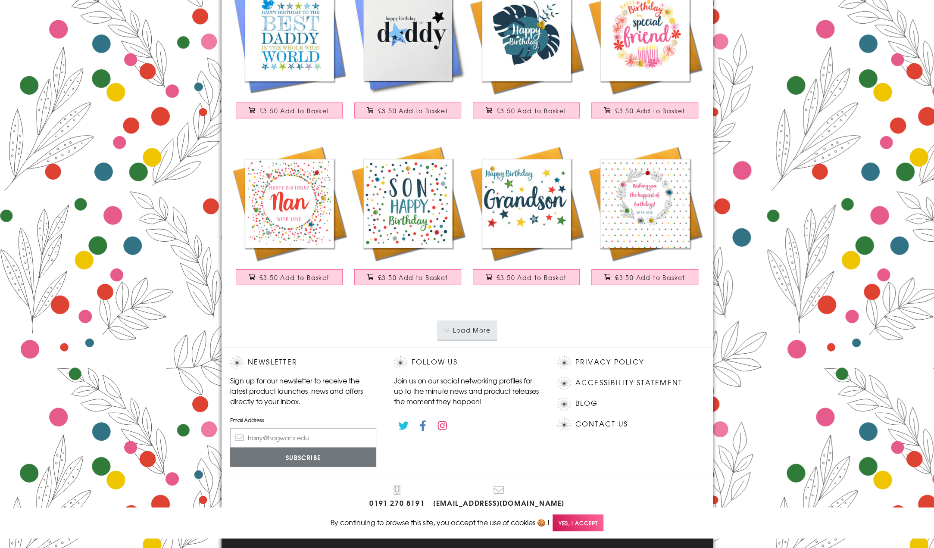
click at [486, 323] on button "Load More" at bounding box center [467, 330] width 60 height 19
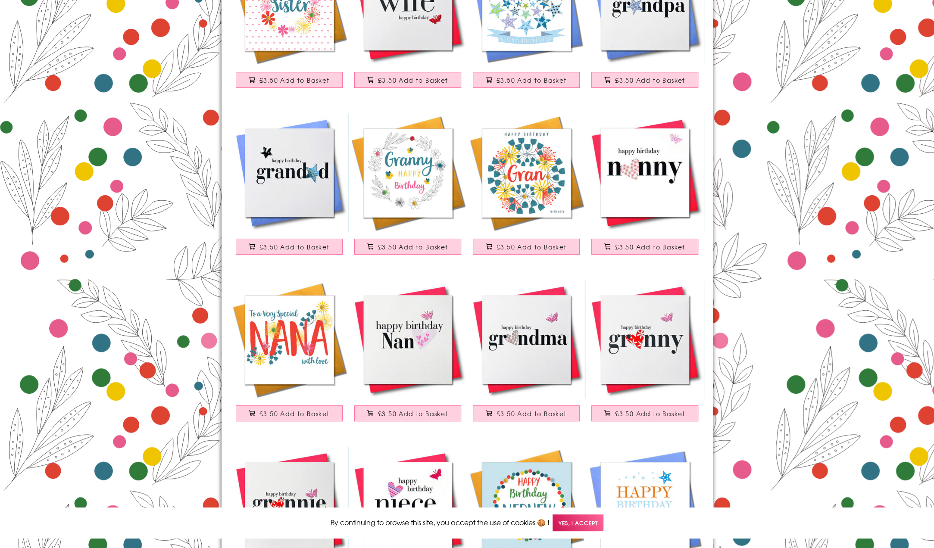
scroll to position [5711, 0]
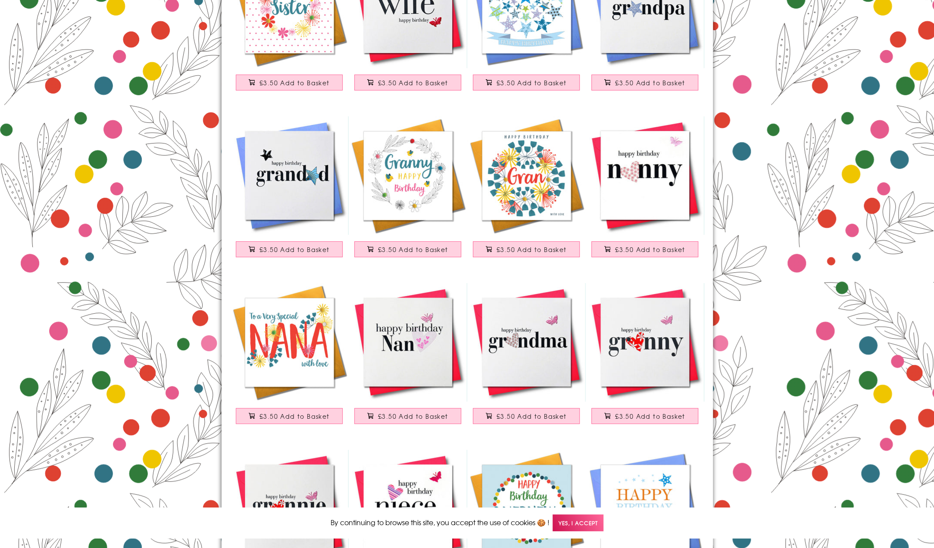
click at [520, 174] on img at bounding box center [526, 175] width 118 height 118
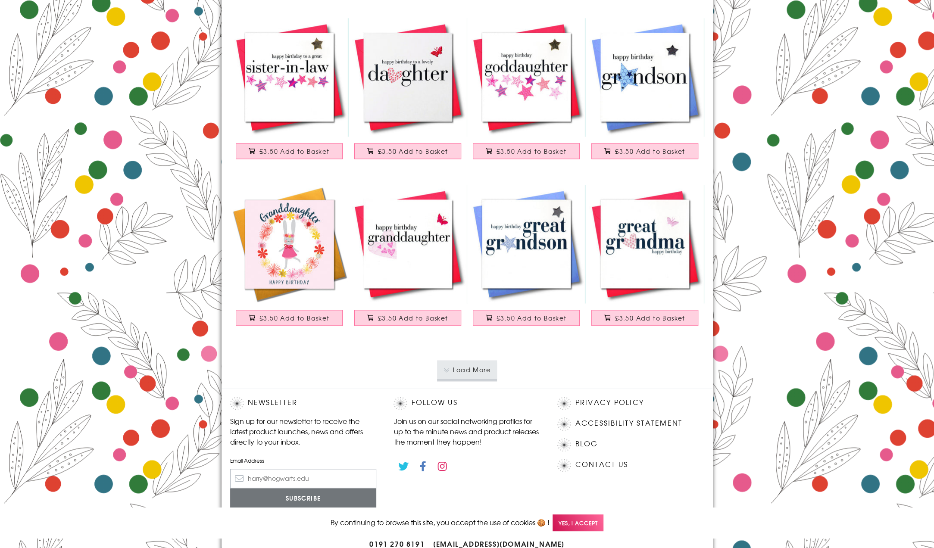
scroll to position [6529, 0]
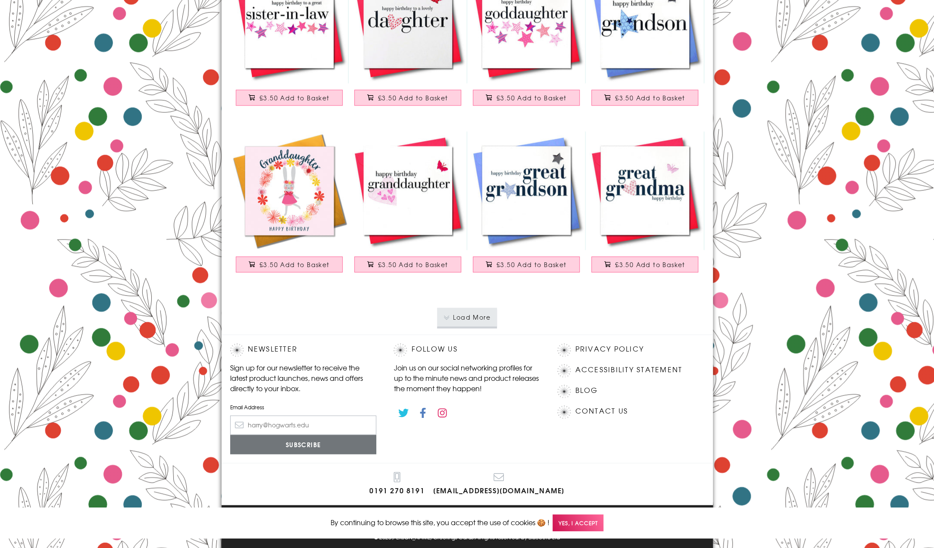
click at [479, 310] on button "Load More" at bounding box center [467, 317] width 60 height 19
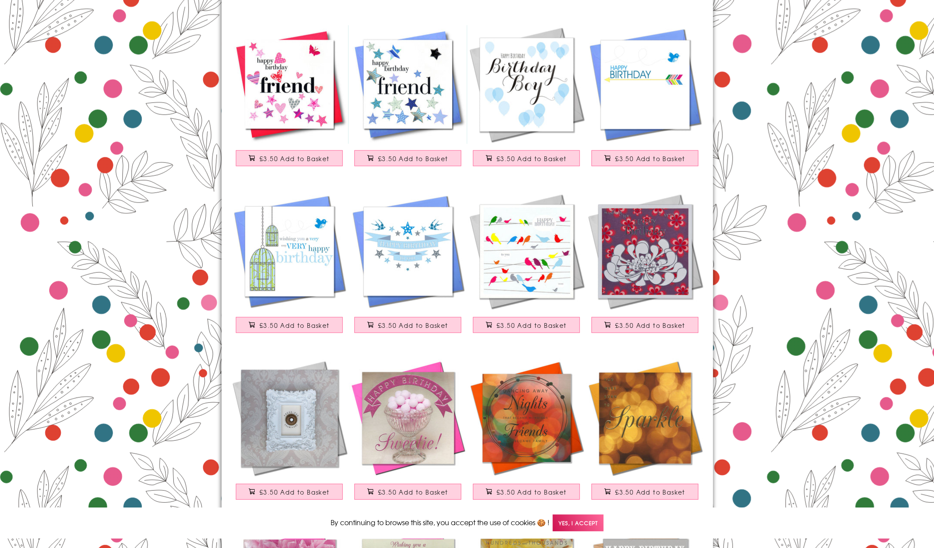
scroll to position [7348, 0]
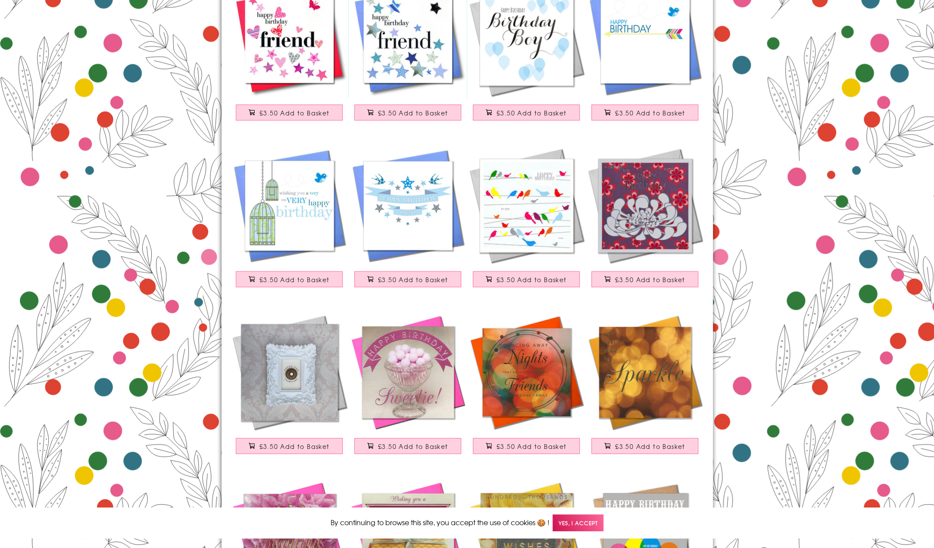
click at [641, 227] on img at bounding box center [644, 205] width 118 height 118
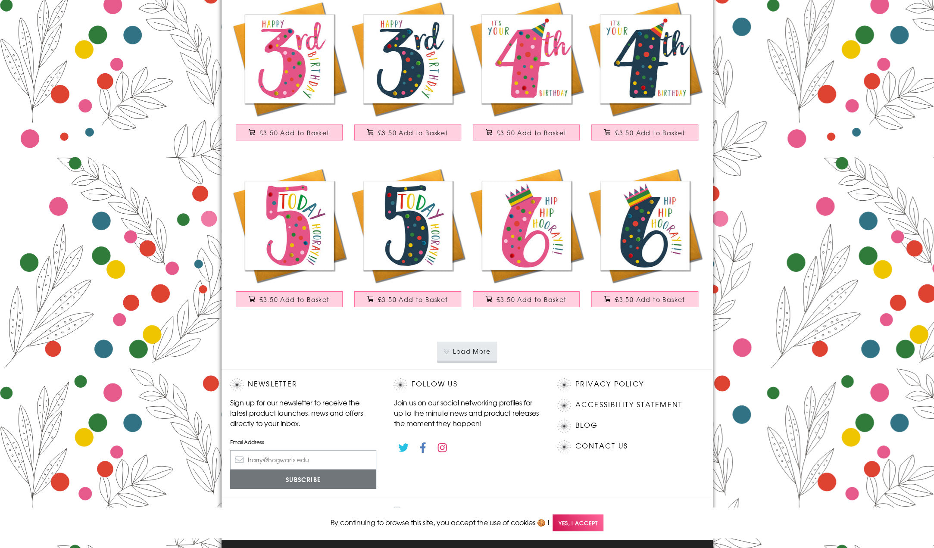
scroll to position [8195, 0]
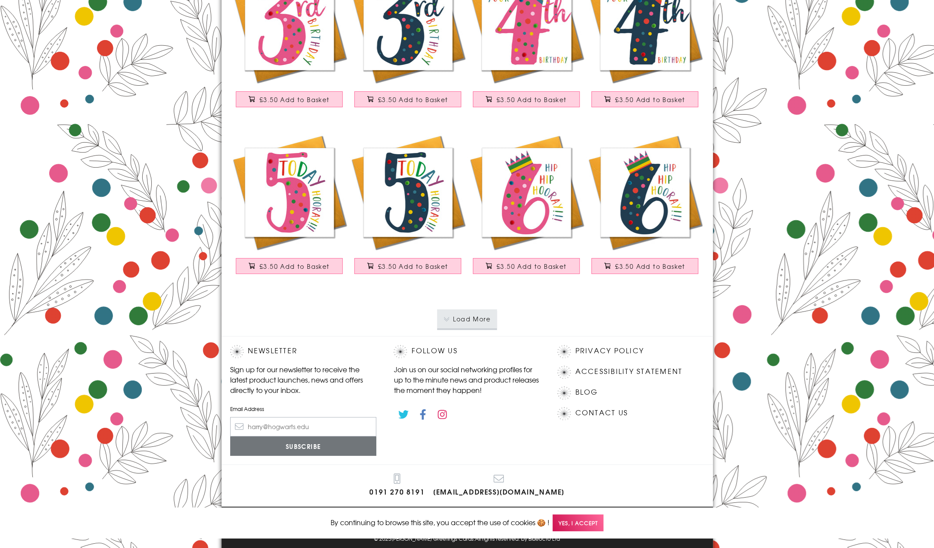
click at [475, 312] on button "Load More" at bounding box center [467, 318] width 60 height 19
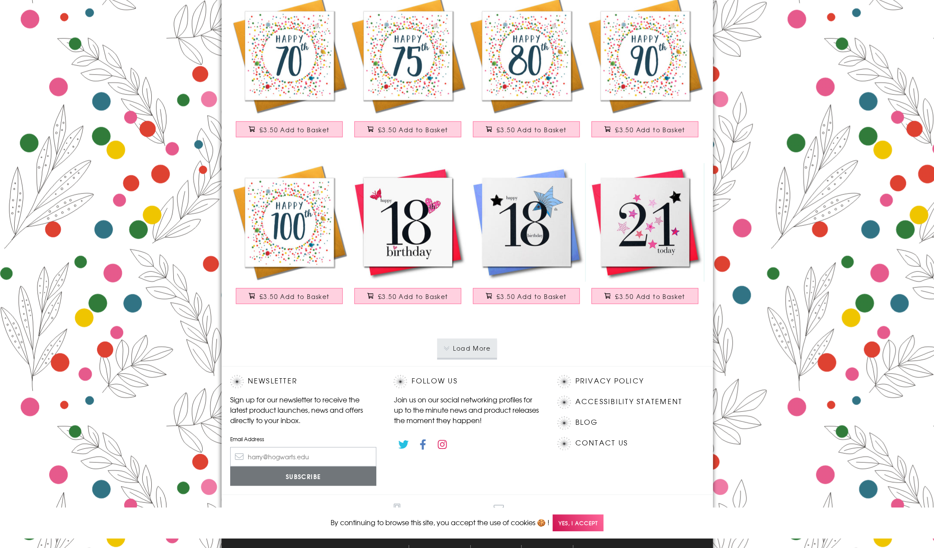
scroll to position [9861, 0]
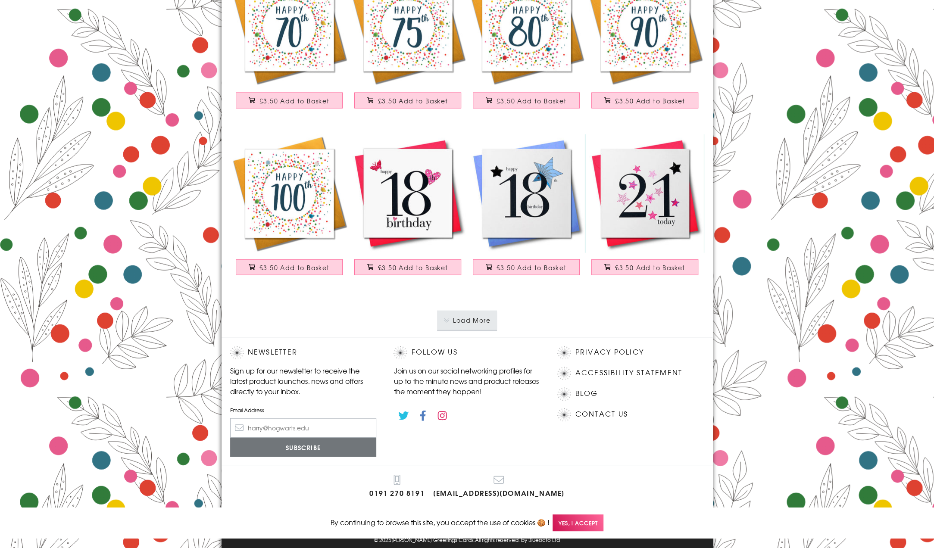
click at [481, 311] on button "Load More" at bounding box center [467, 320] width 60 height 19
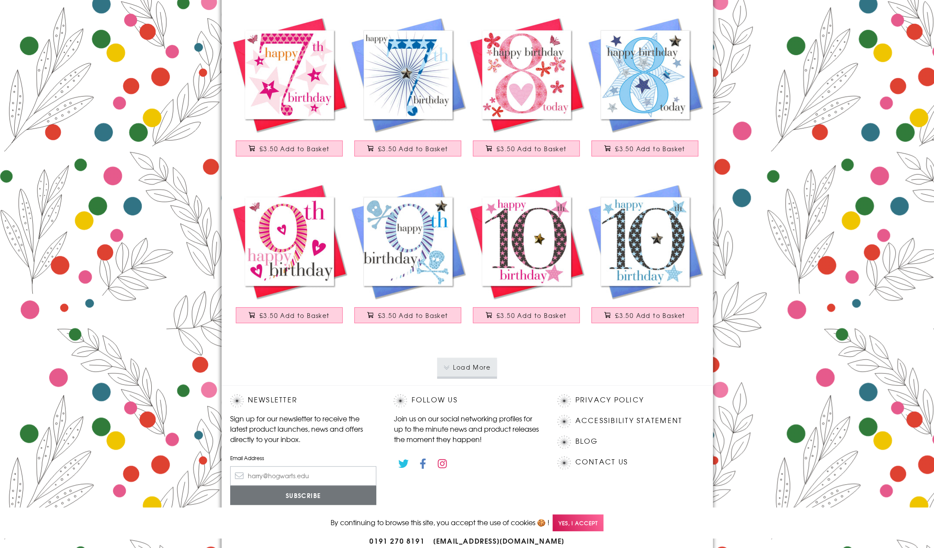
scroll to position [11526, 0]
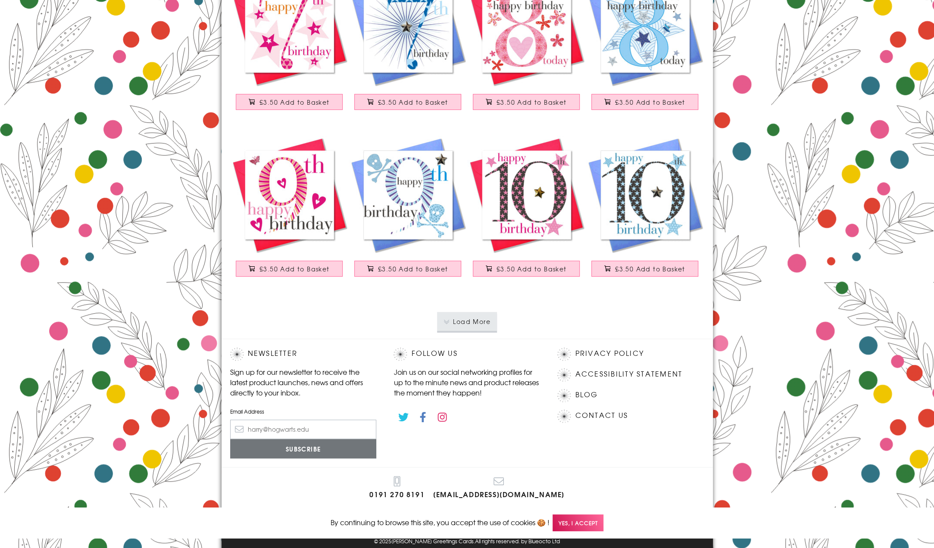
click at [470, 312] on button "Load More" at bounding box center [467, 321] width 60 height 19
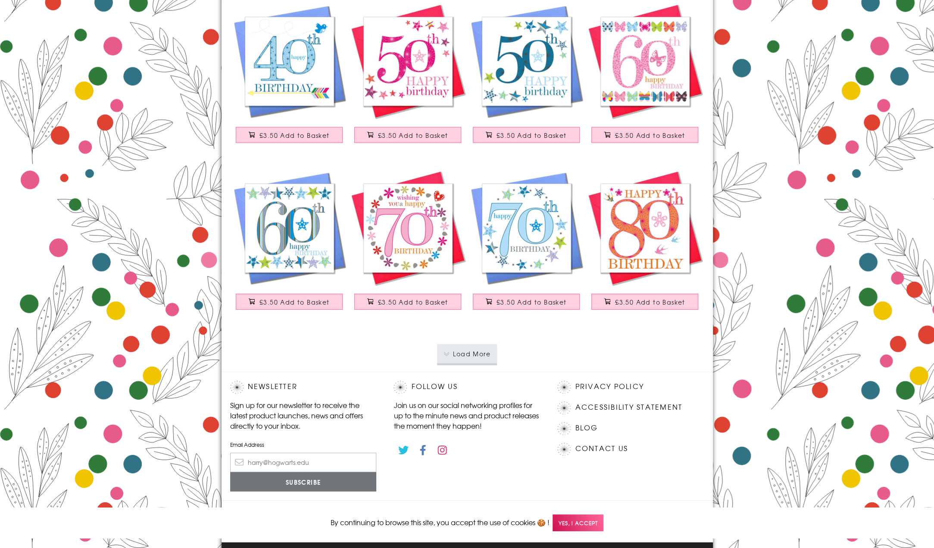
scroll to position [13192, 0]
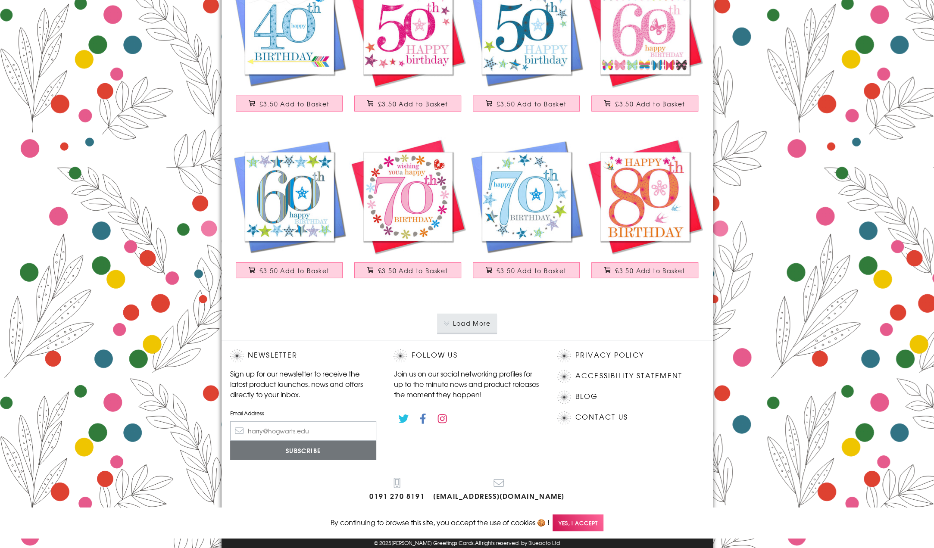
click at [453, 314] on button "Load More" at bounding box center [467, 323] width 60 height 19
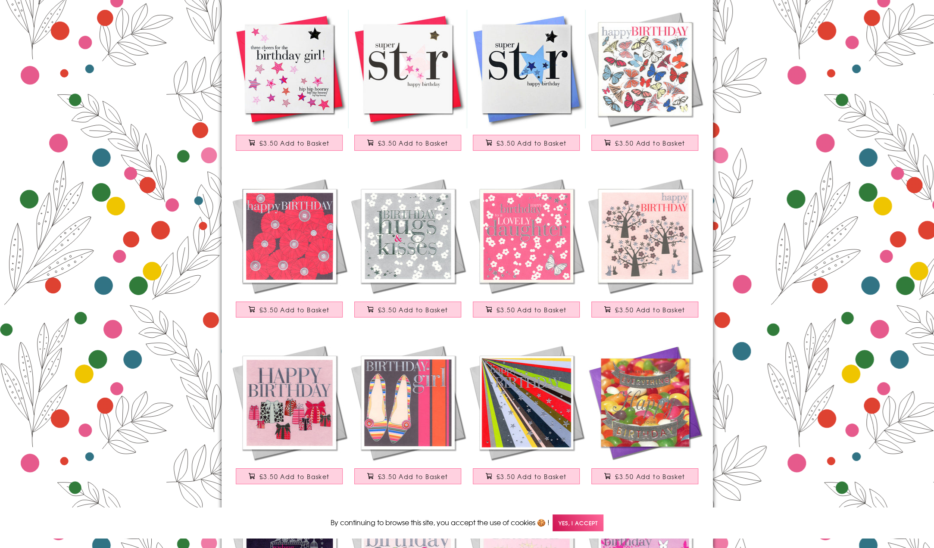
scroll to position [13666, 0]
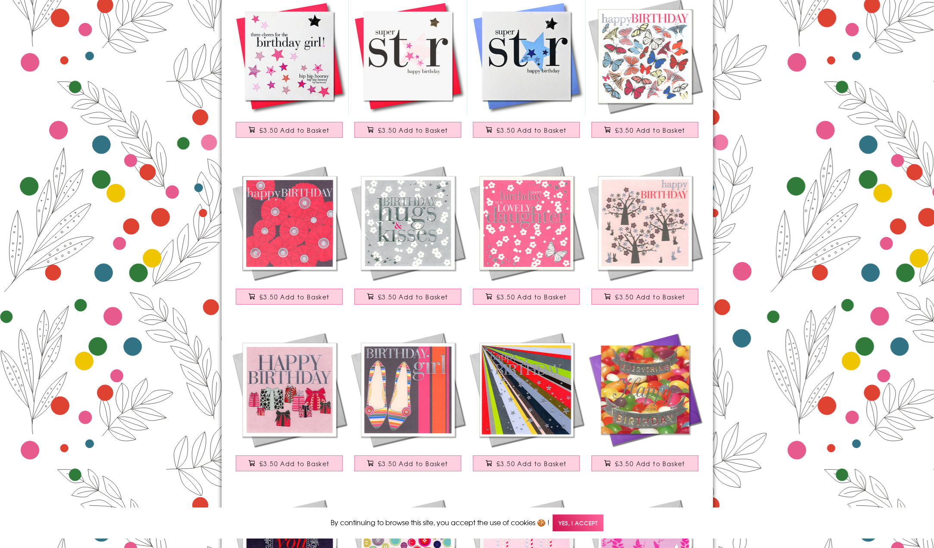
click at [315, 226] on img at bounding box center [289, 223] width 118 height 118
click at [422, 386] on img at bounding box center [408, 389] width 118 height 118
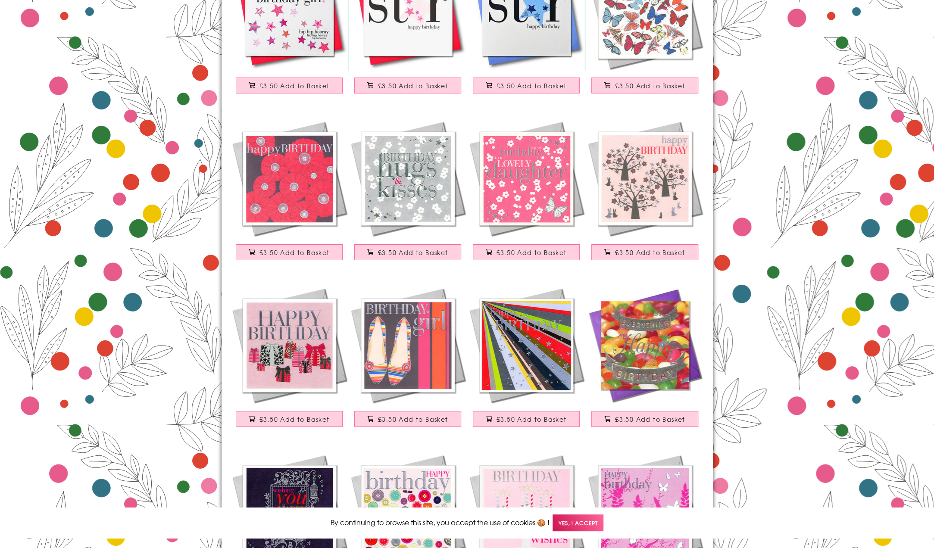
scroll to position [13752, 0]
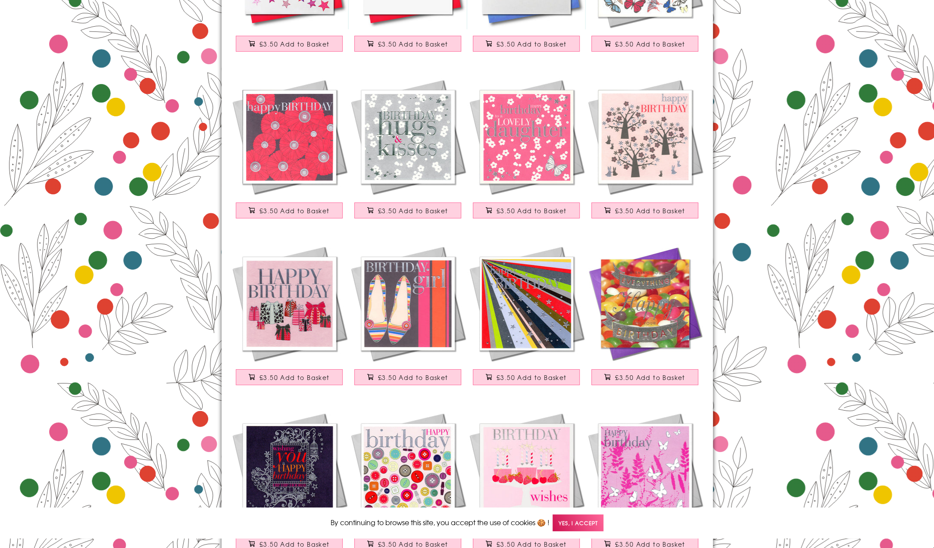
click at [525, 276] on img at bounding box center [526, 303] width 118 height 118
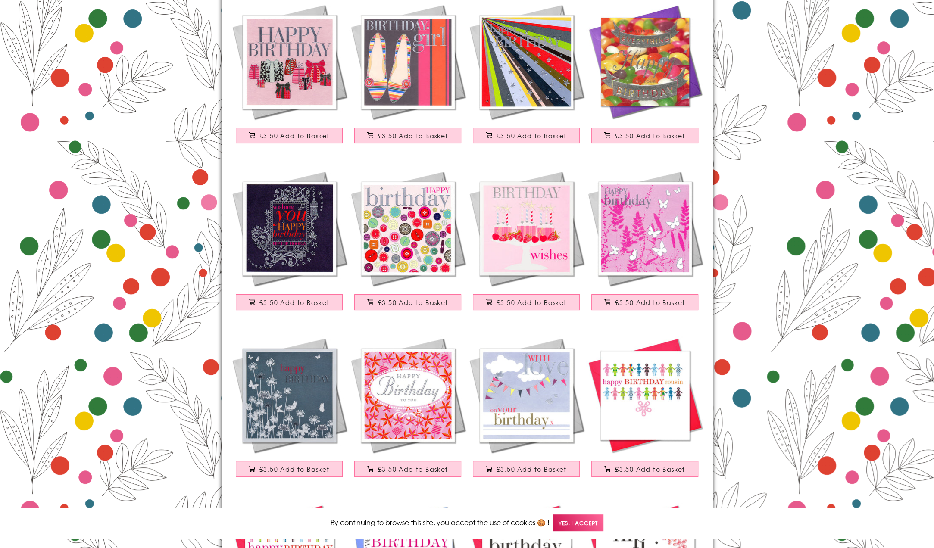
scroll to position [14010, 0]
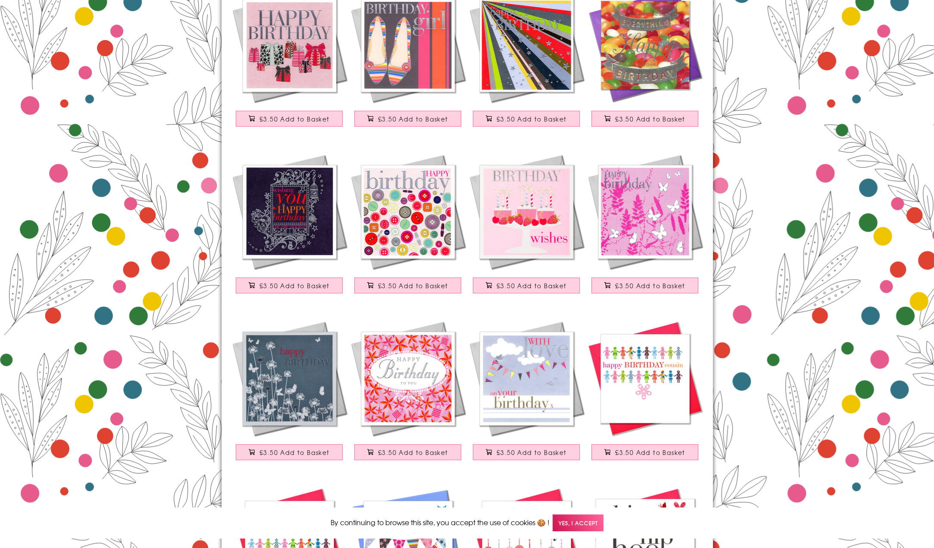
click at [402, 212] on img at bounding box center [408, 212] width 118 height 118
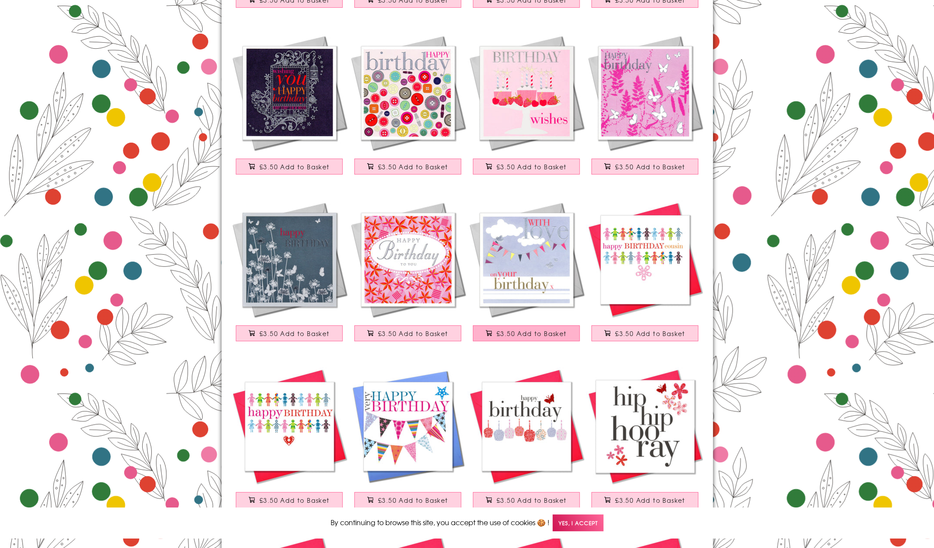
scroll to position [14140, 0]
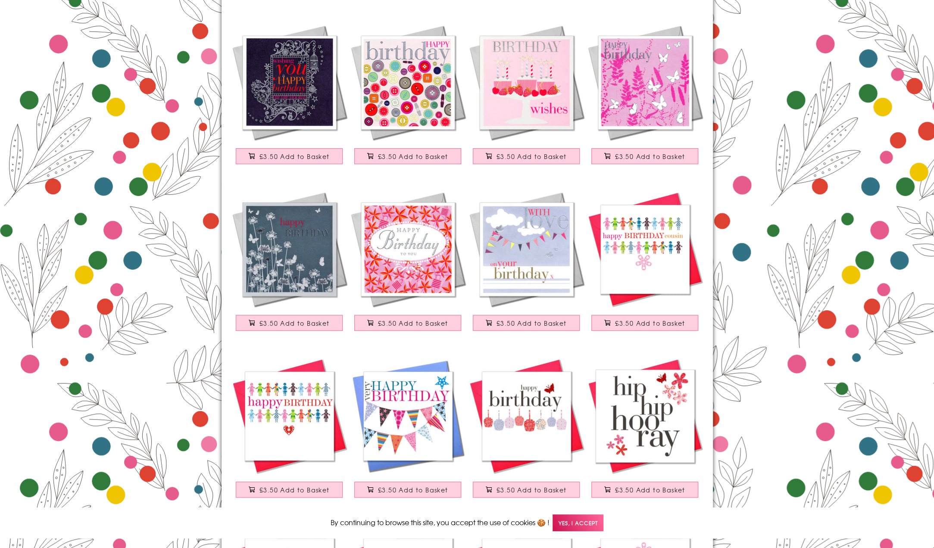
click at [405, 268] on img at bounding box center [408, 249] width 118 height 118
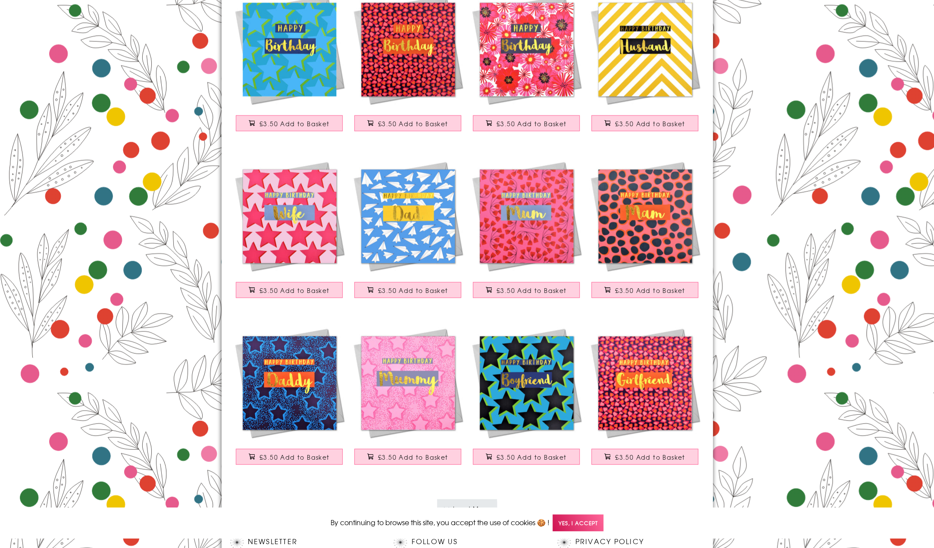
scroll to position [1532, 0]
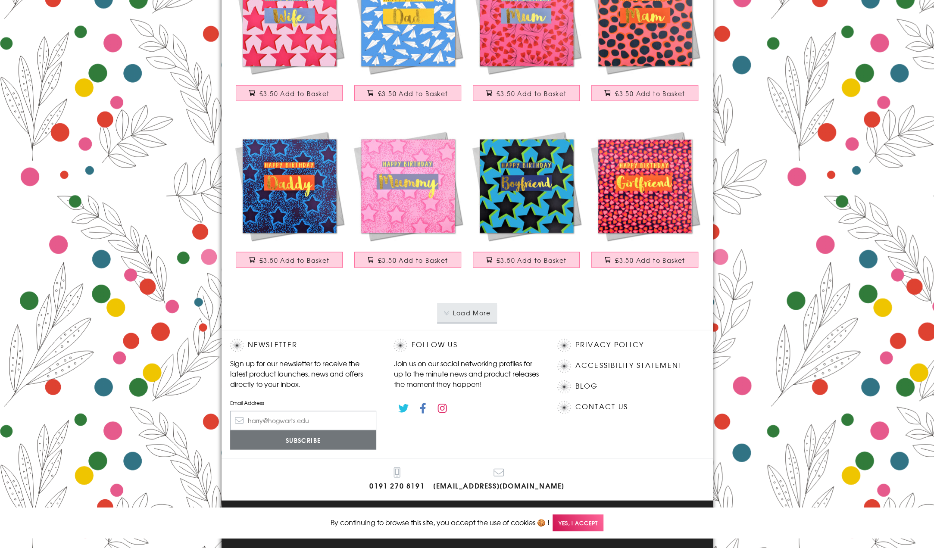
click at [468, 318] on button "Load More" at bounding box center [467, 312] width 60 height 19
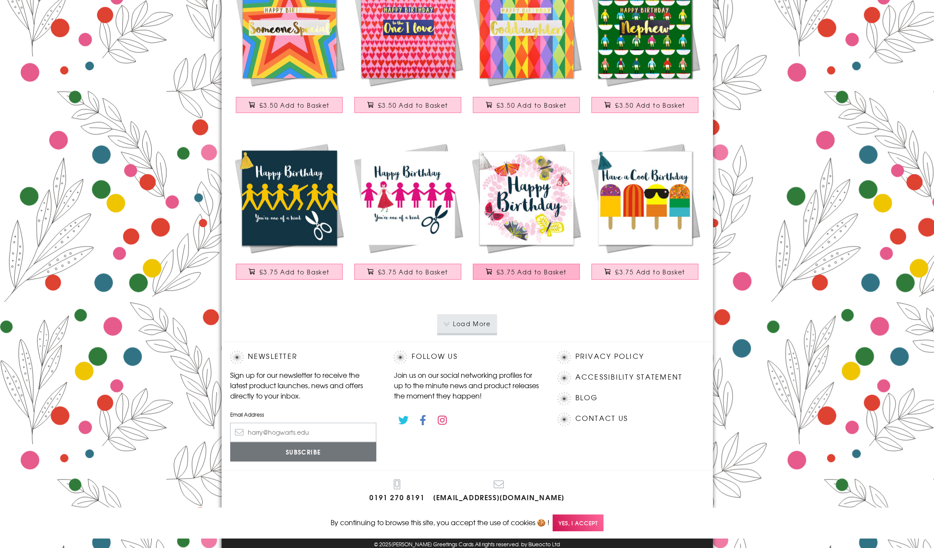
scroll to position [3197, 0]
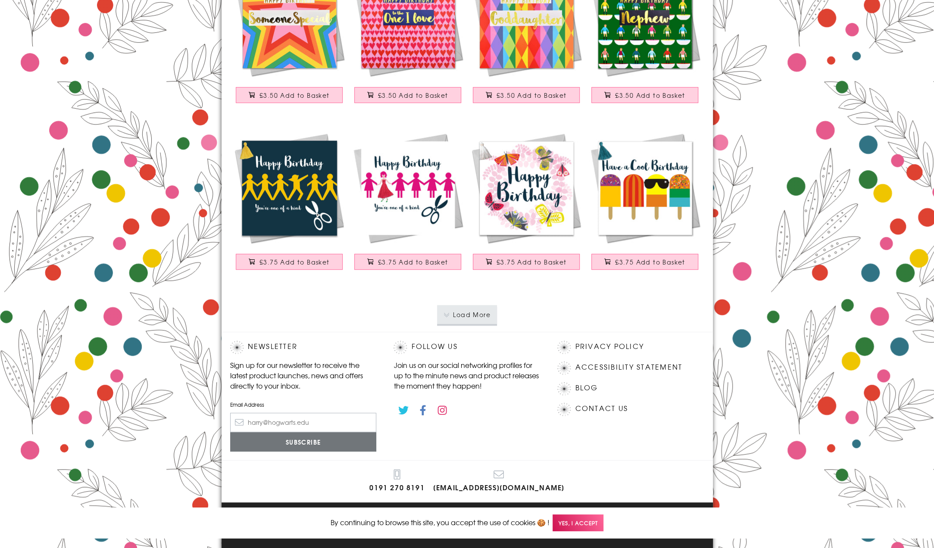
drag, startPoint x: 475, startPoint y: 317, endPoint x: 489, endPoint y: 315, distance: 13.8
click at [479, 316] on button "Load More" at bounding box center [467, 314] width 60 height 19
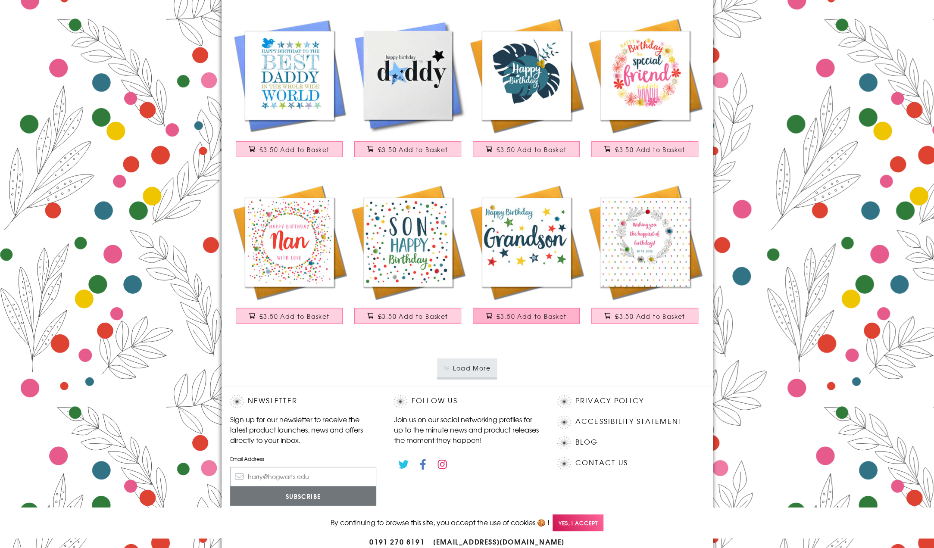
scroll to position [4863, 0]
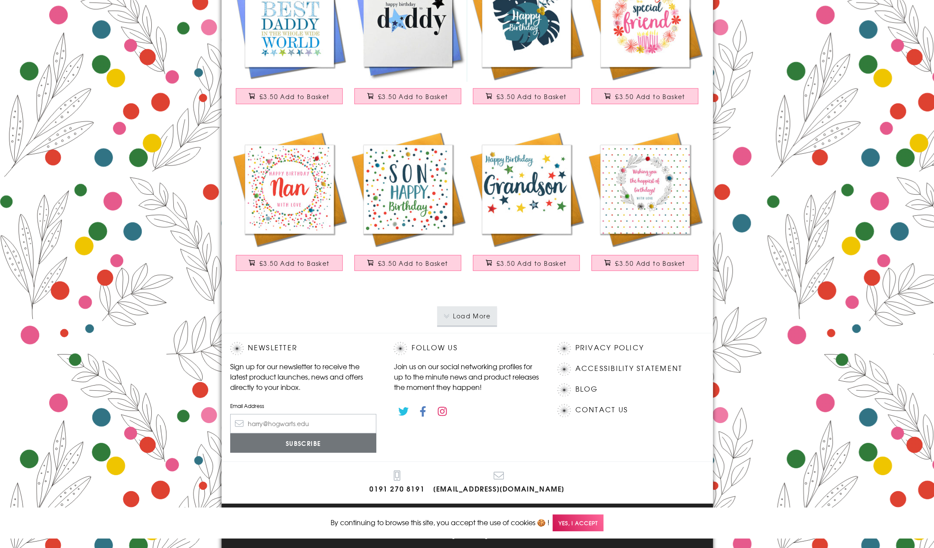
click at [482, 317] on button "Load More" at bounding box center [467, 315] width 60 height 19
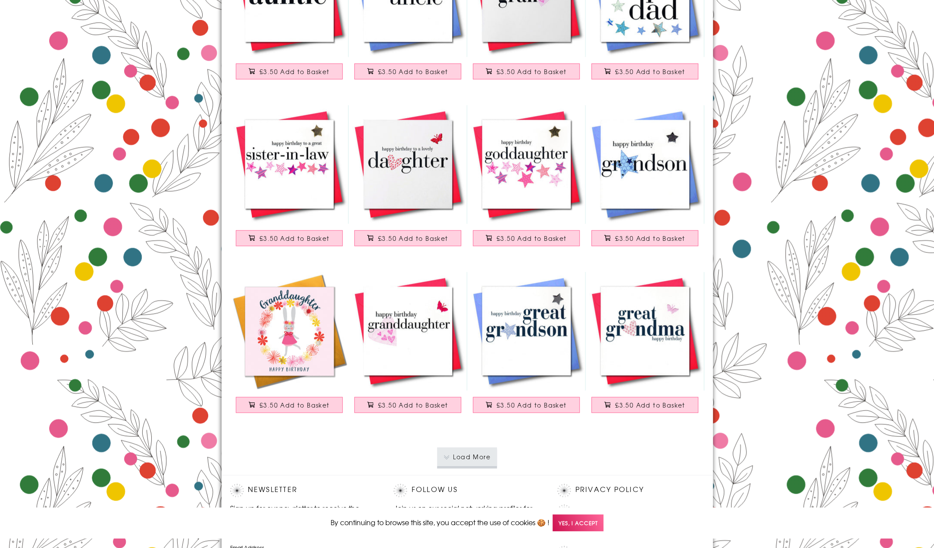
scroll to position [6529, 0]
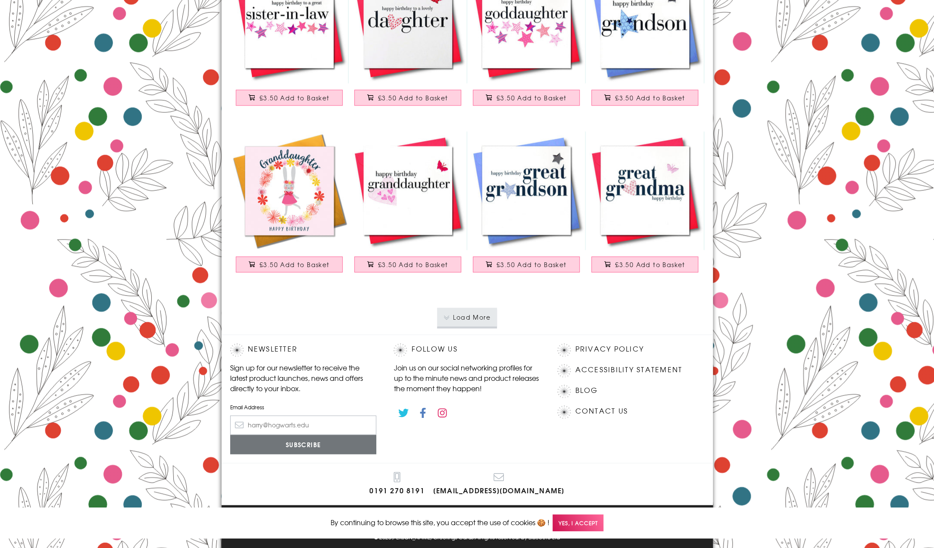
click at [475, 308] on button "Load More" at bounding box center [467, 317] width 60 height 19
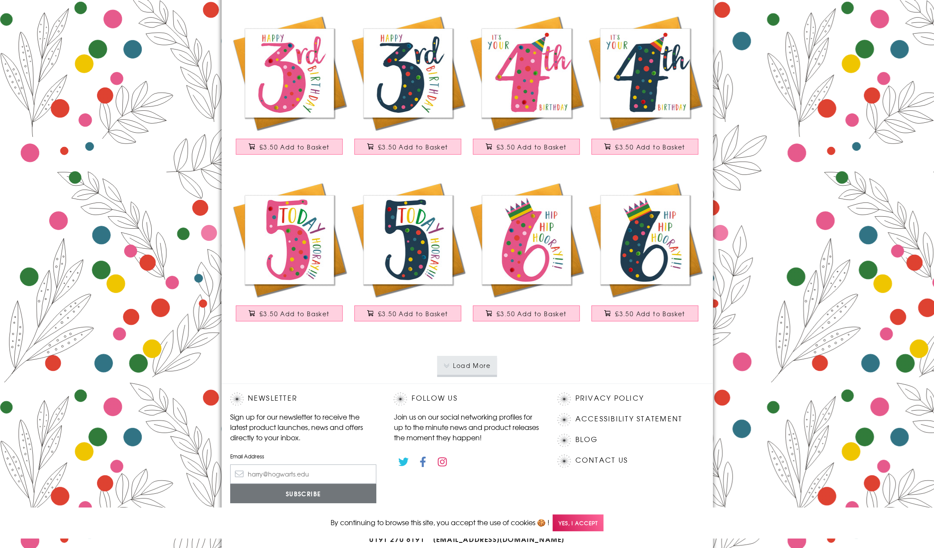
scroll to position [8195, 0]
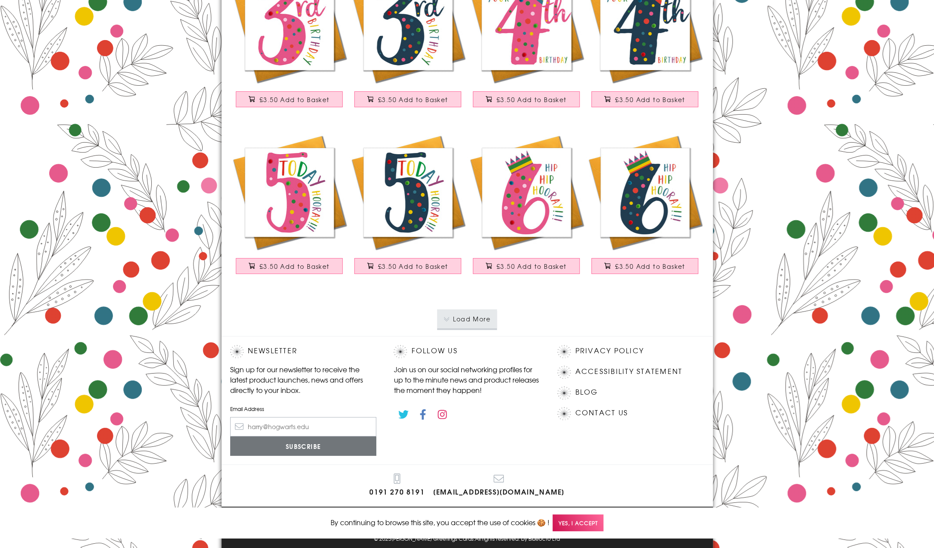
drag, startPoint x: 483, startPoint y: 317, endPoint x: 496, endPoint y: 319, distance: 13.0
click at [484, 317] on button "Load More" at bounding box center [467, 318] width 60 height 19
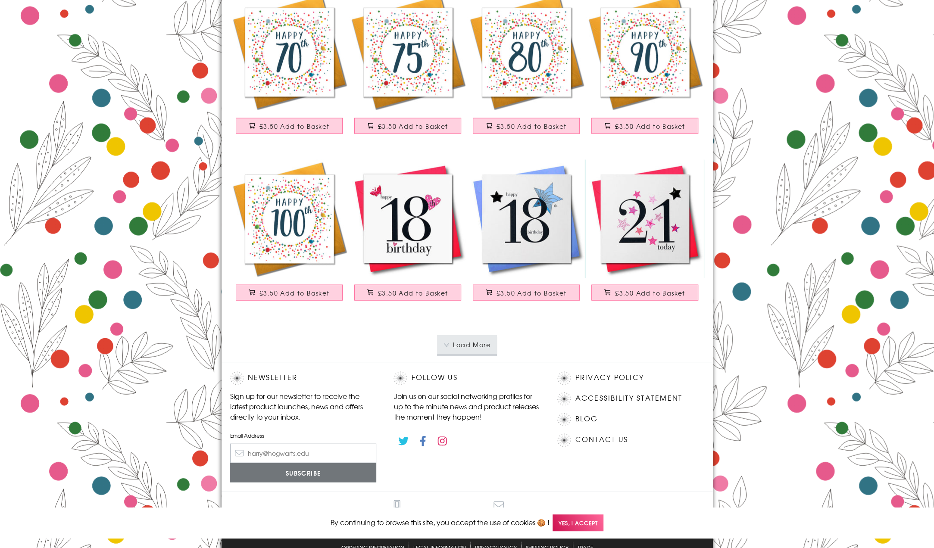
scroll to position [9861, 0]
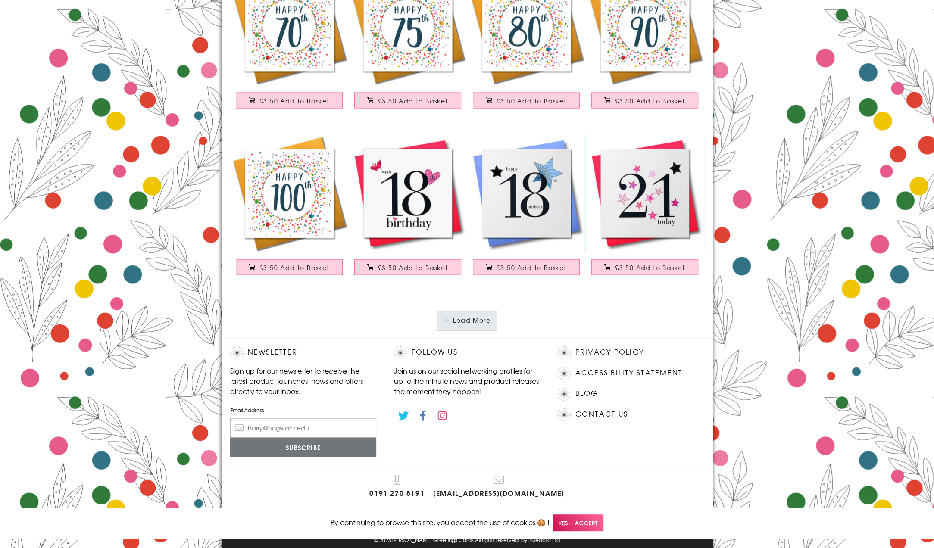
click at [479, 311] on button "Load More" at bounding box center [467, 320] width 60 height 19
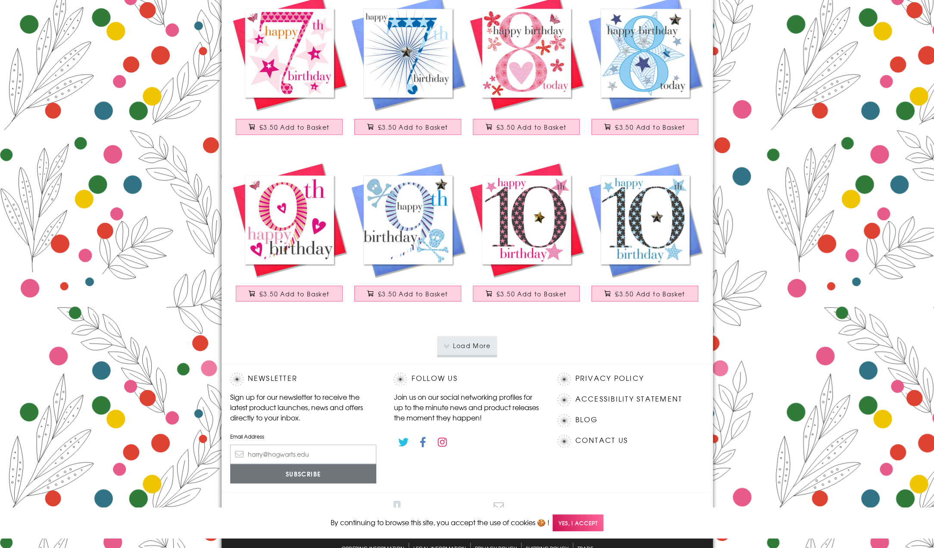
scroll to position [11526, 0]
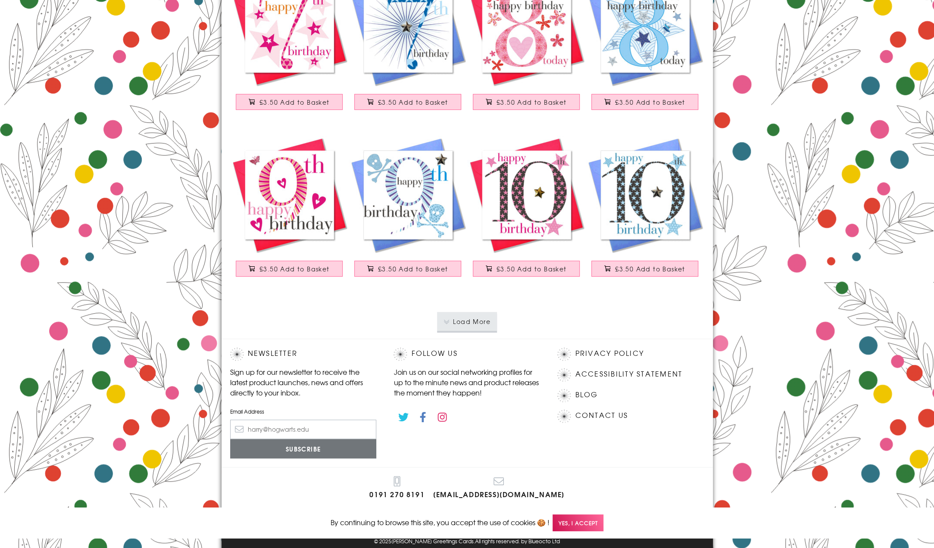
drag, startPoint x: 470, startPoint y: 311, endPoint x: 491, endPoint y: 310, distance: 21.5
click at [470, 312] on button "Load More" at bounding box center [467, 321] width 60 height 19
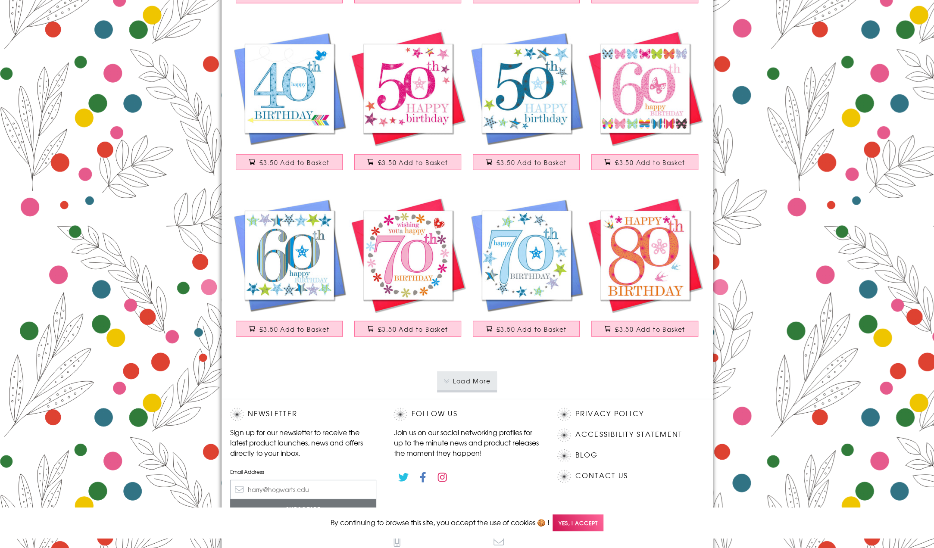
scroll to position [13192, 0]
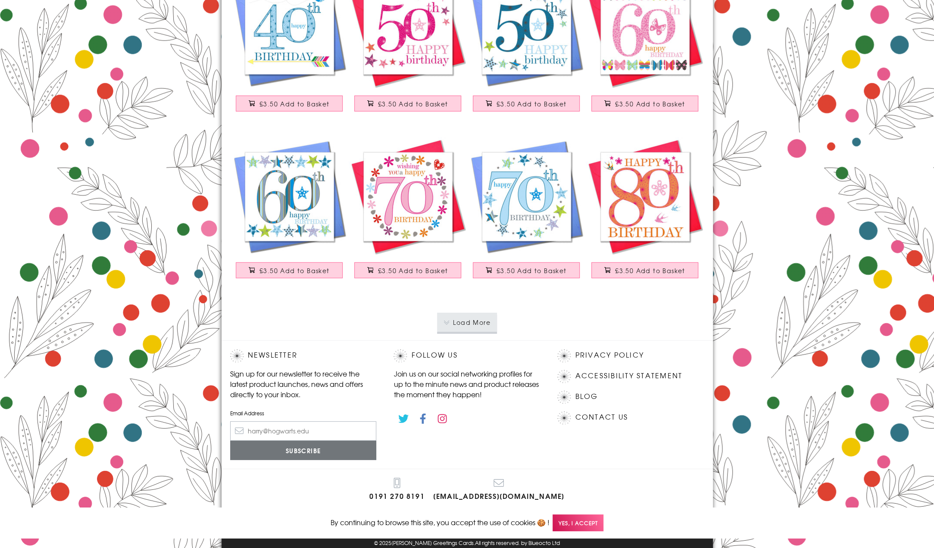
drag, startPoint x: 470, startPoint y: 318, endPoint x: 570, endPoint y: 322, distance: 99.1
click at [470, 318] on button "Load More" at bounding box center [467, 322] width 60 height 19
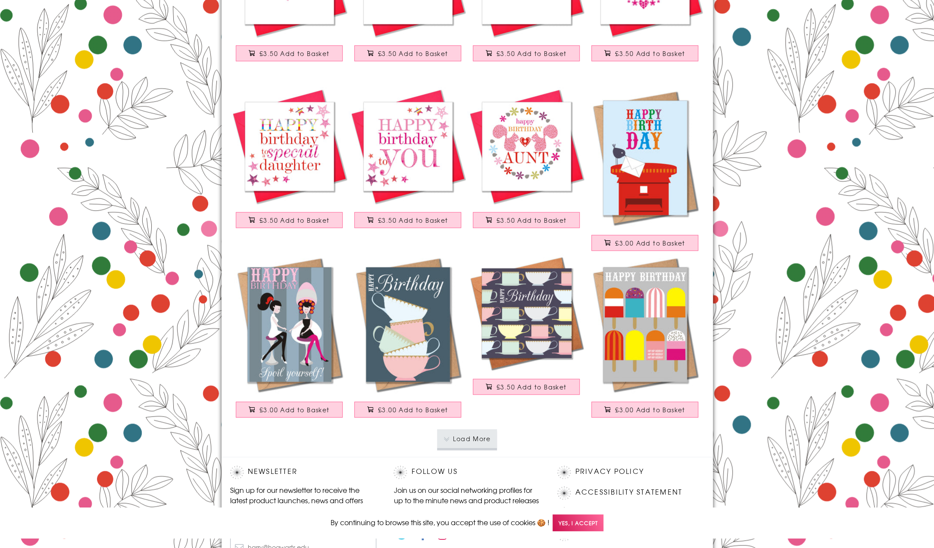
scroll to position [14743, 0]
drag, startPoint x: 426, startPoint y: 322, endPoint x: 374, endPoint y: 421, distance: 112.0
click at [374, 421] on p "Load More" at bounding box center [467, 438] width 474 height 36
click at [457, 430] on button "Load More" at bounding box center [467, 439] width 60 height 19
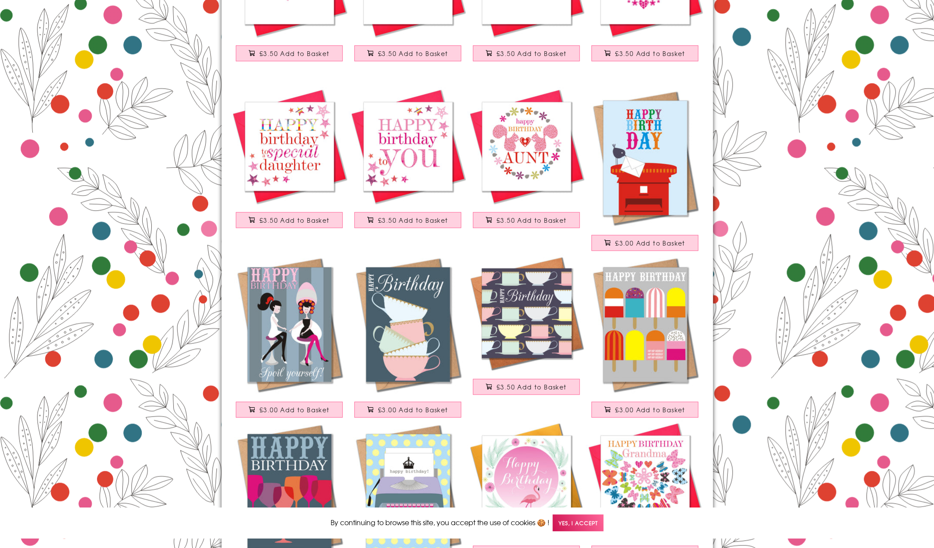
click at [425, 323] on img at bounding box center [408, 324] width 118 height 141
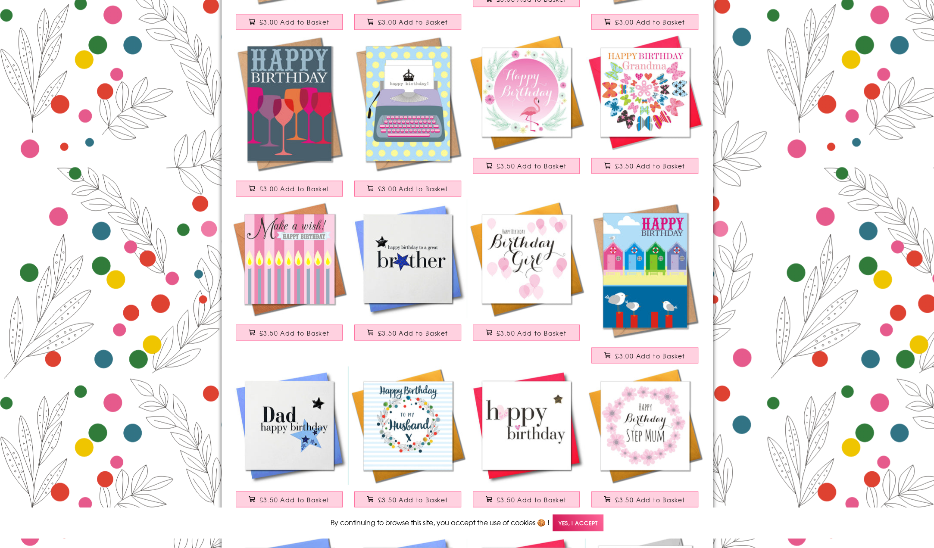
scroll to position [14915, 0]
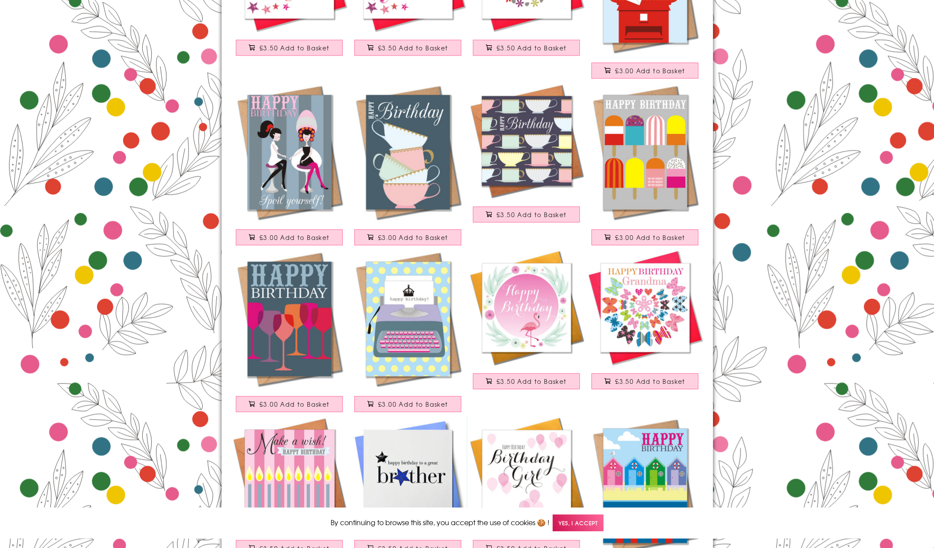
click at [657, 152] on img at bounding box center [644, 151] width 118 height 141
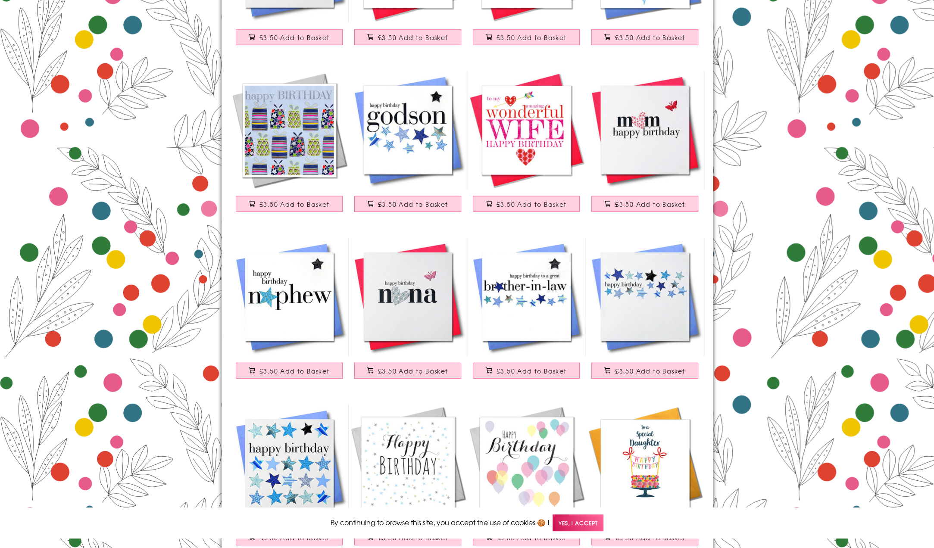
scroll to position [15906, 0]
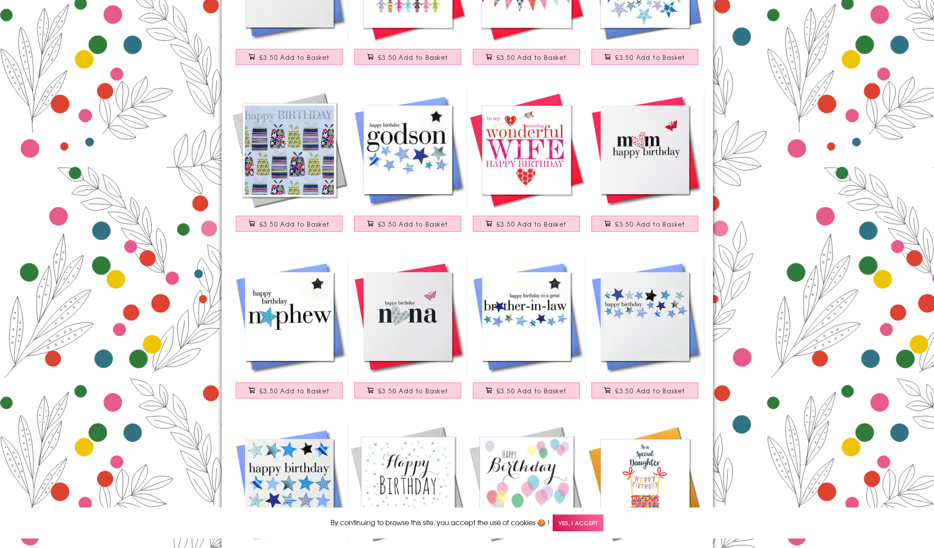
click at [309, 134] on img at bounding box center [289, 150] width 118 height 118
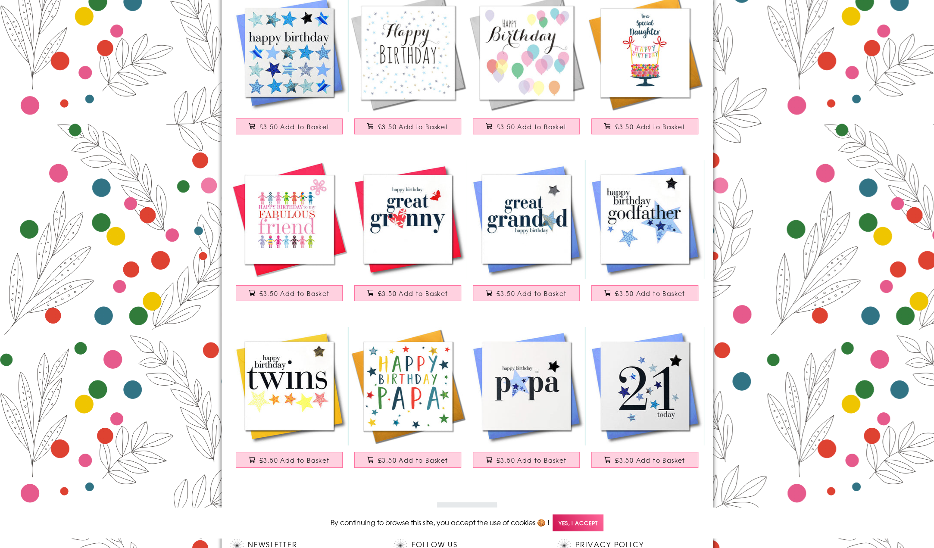
scroll to position [16524, 0]
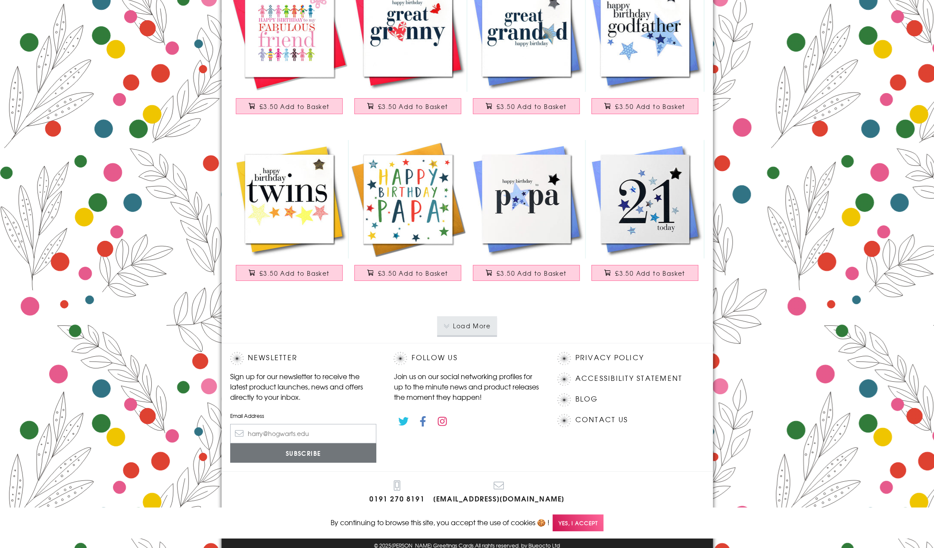
click at [464, 316] on button "Load More" at bounding box center [467, 325] width 60 height 19
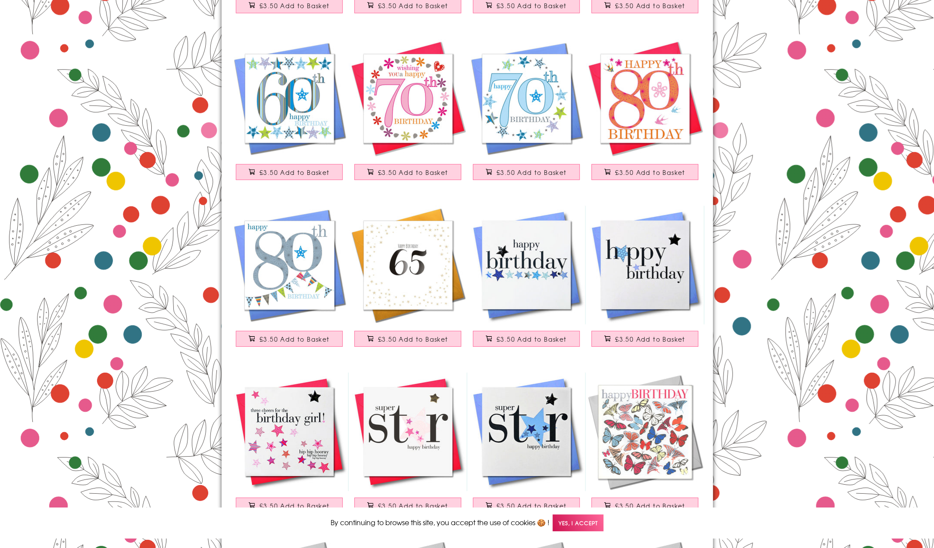
scroll to position [13380, 0]
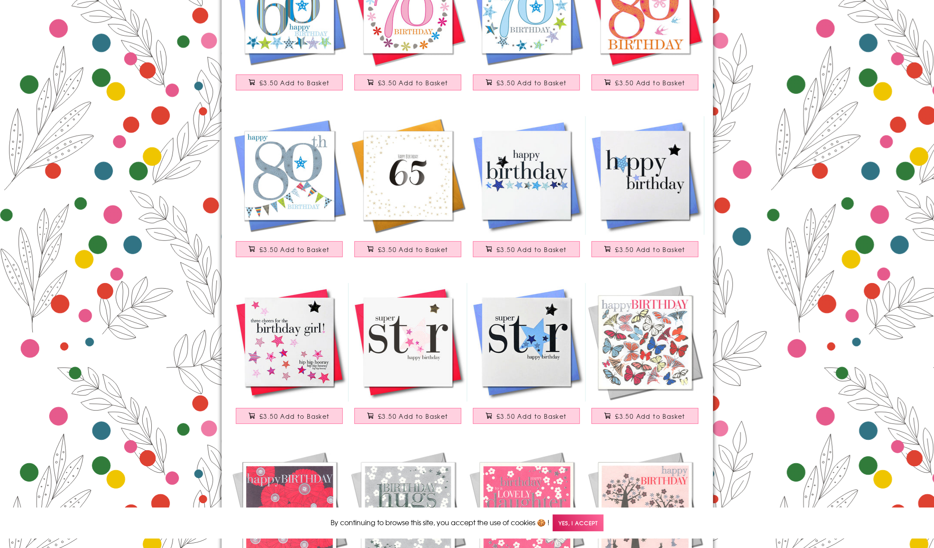
click at [637, 351] on img at bounding box center [644, 342] width 118 height 118
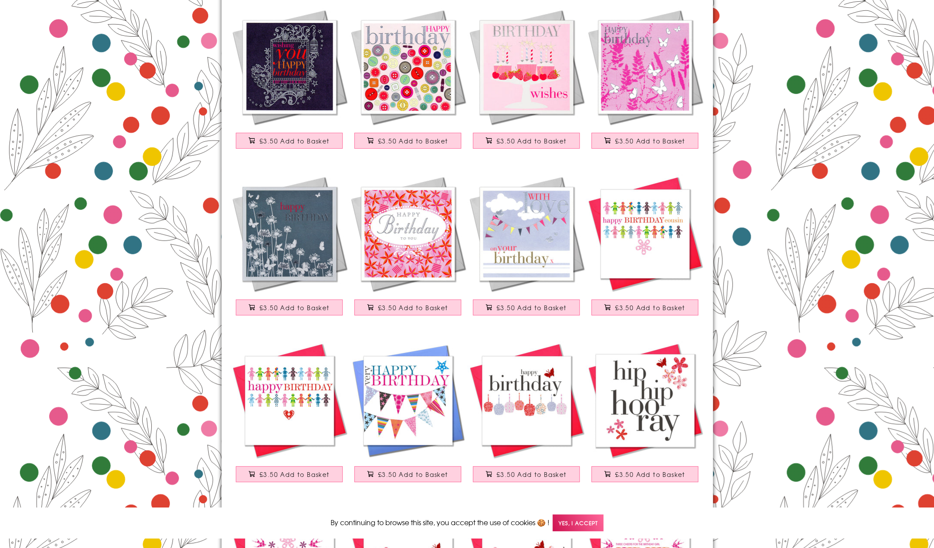
scroll to position [14155, 0]
drag, startPoint x: 423, startPoint y: 379, endPoint x: 412, endPoint y: 401, distance: 24.9
click at [411, 401] on img at bounding box center [408, 400] width 118 height 118
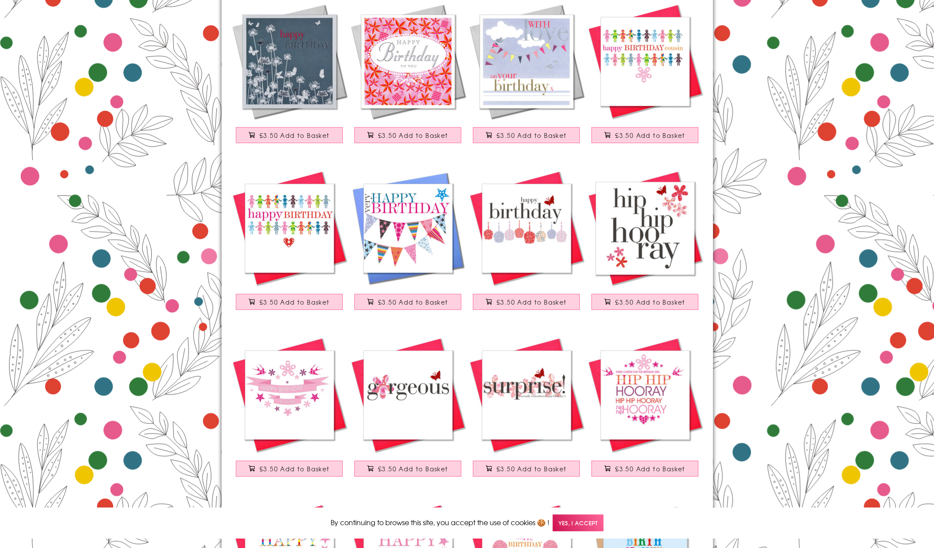
click at [538, 234] on img at bounding box center [526, 228] width 118 height 118
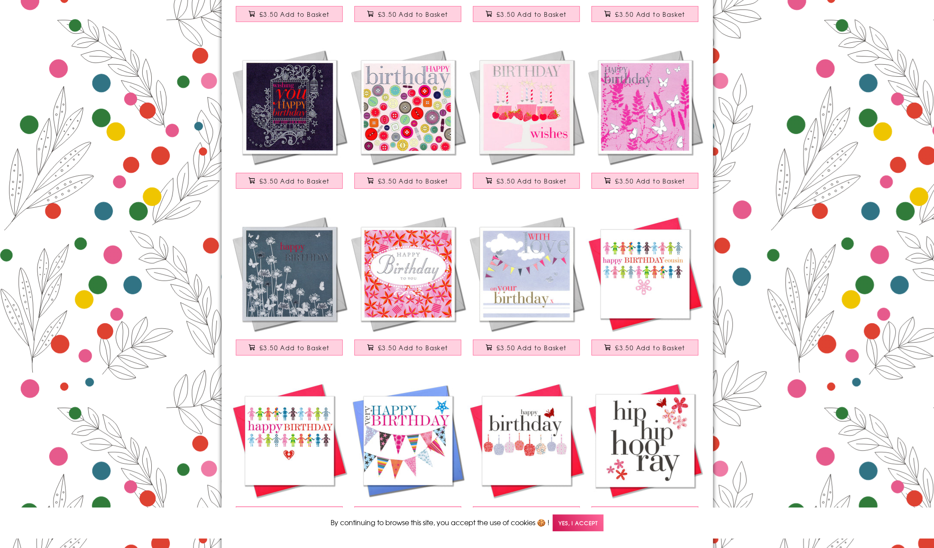
scroll to position [14112, 0]
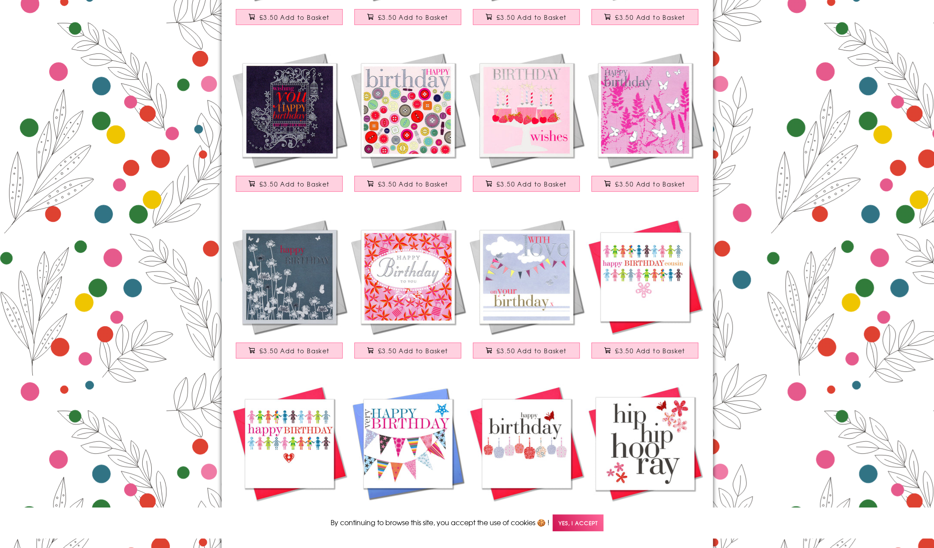
click at [441, 284] on img at bounding box center [408, 277] width 118 height 118
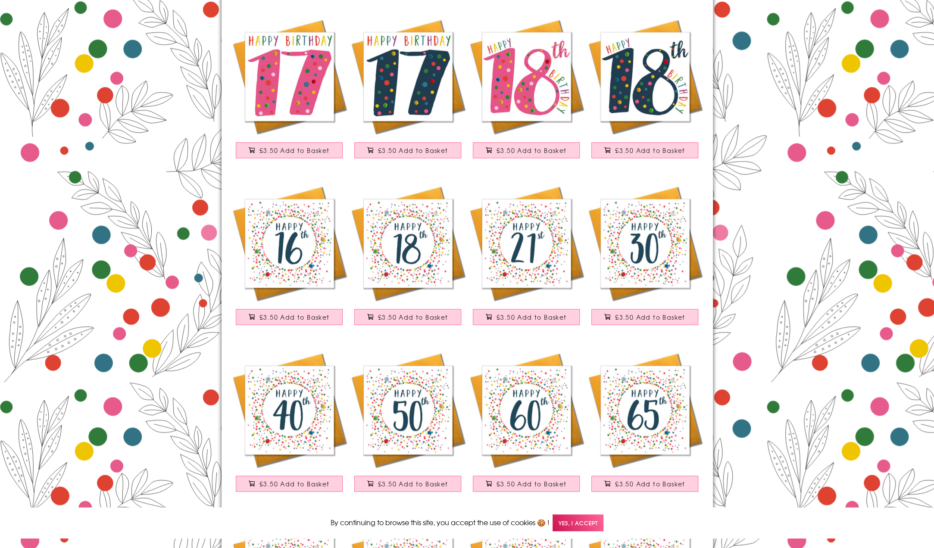
scroll to position [9330, 0]
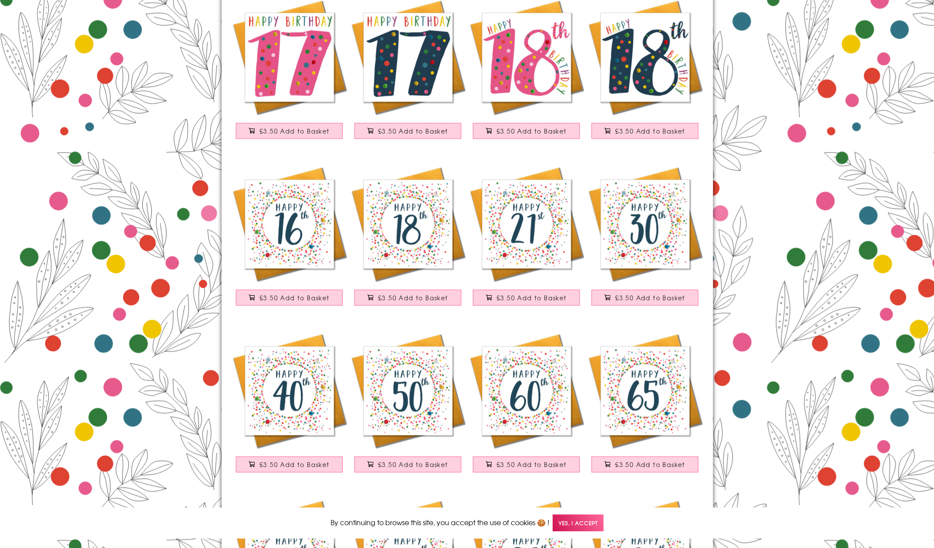
click at [441, 244] on img at bounding box center [408, 224] width 118 height 118
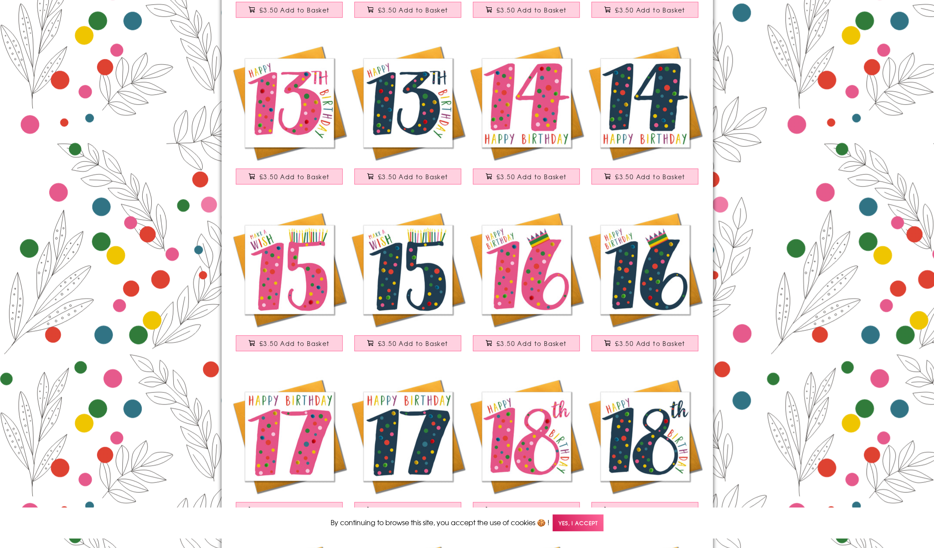
scroll to position [8942, 0]
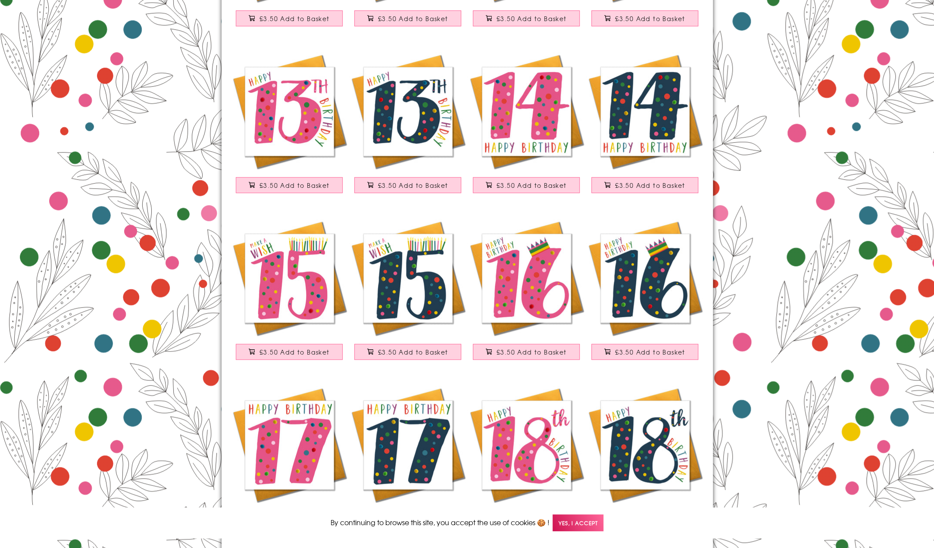
click at [501, 278] on img at bounding box center [526, 278] width 118 height 118
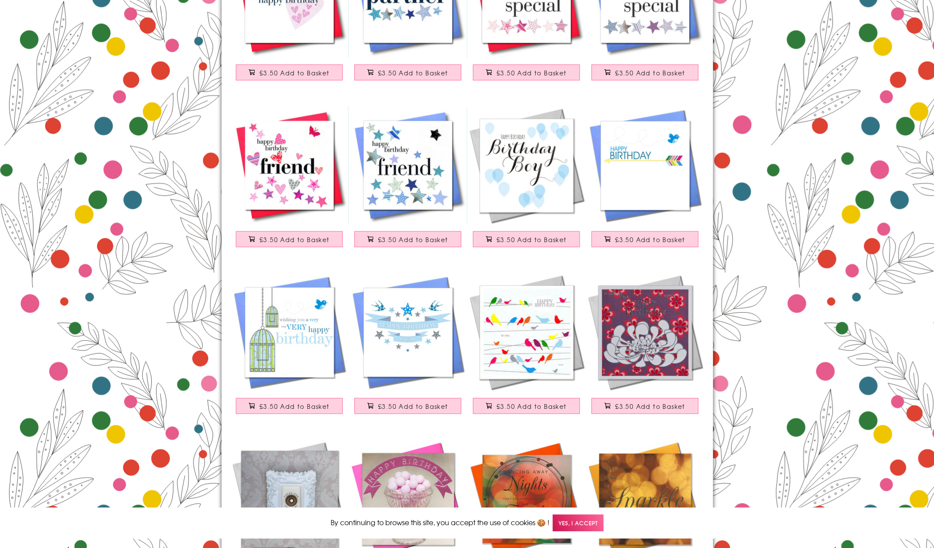
scroll to position [7176, 0]
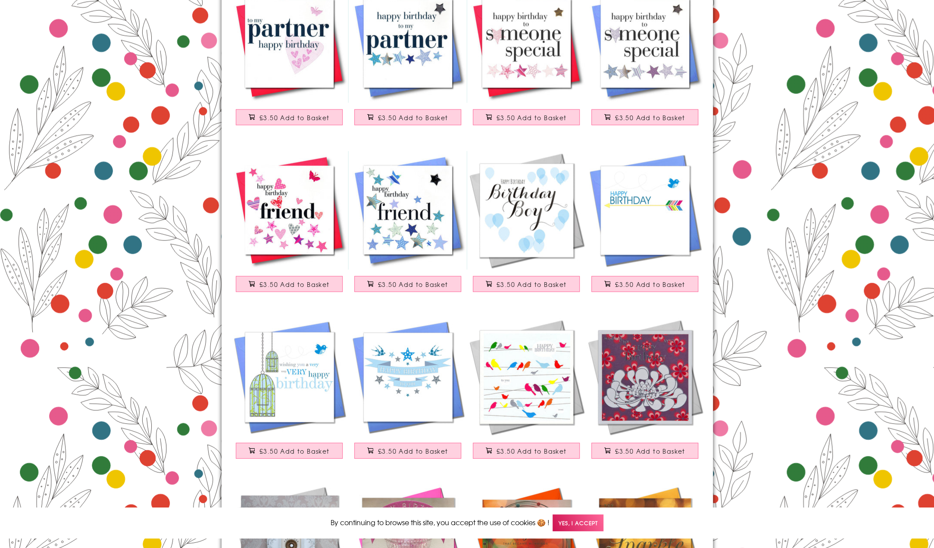
click at [541, 353] on img at bounding box center [526, 377] width 118 height 118
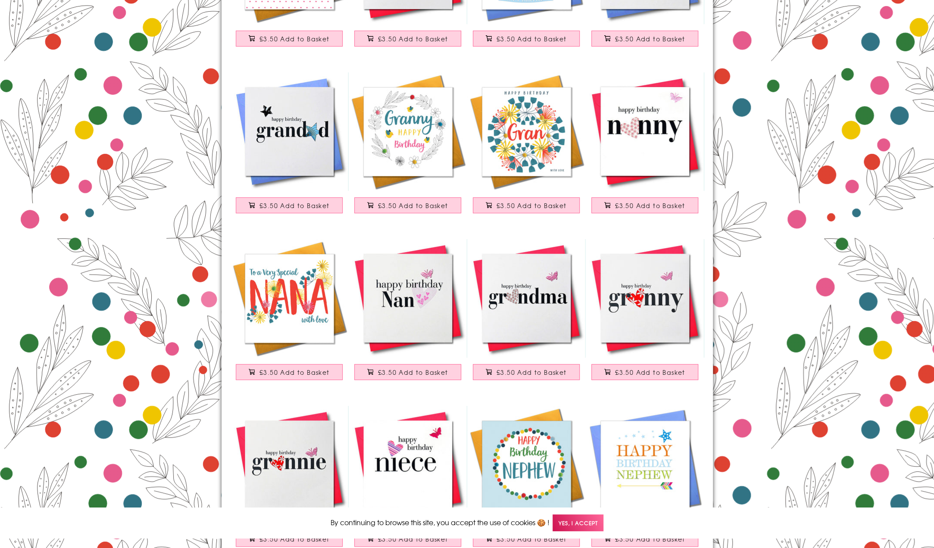
scroll to position [5712, 0]
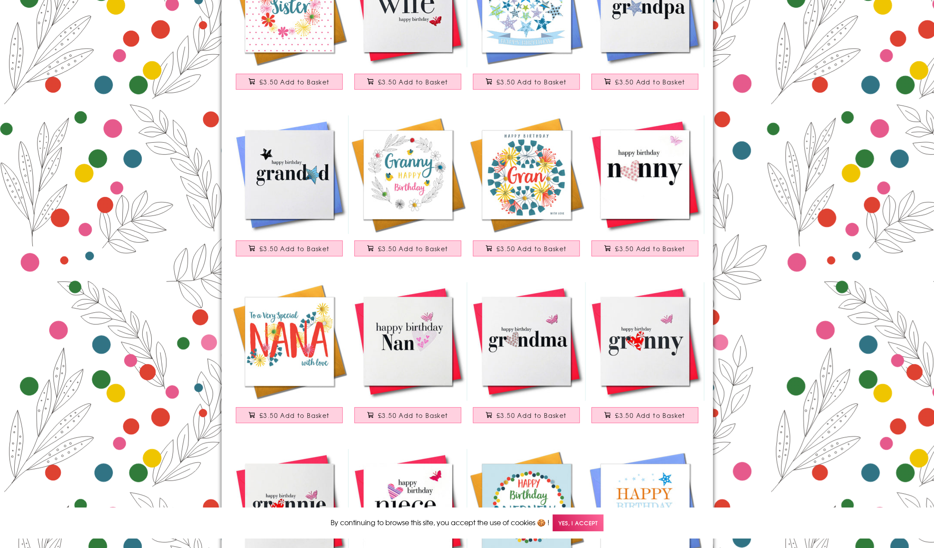
click at [274, 360] on img at bounding box center [289, 341] width 118 height 118
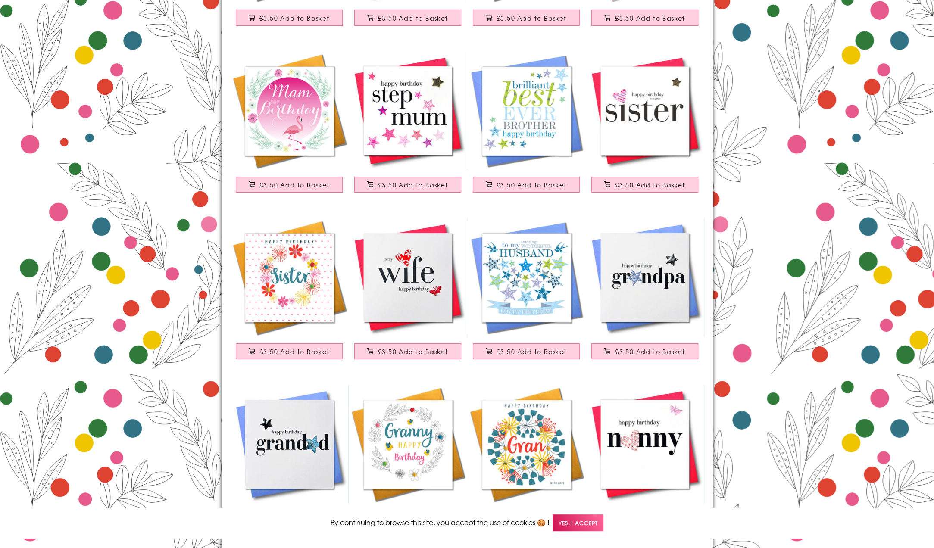
scroll to position [5410, 0]
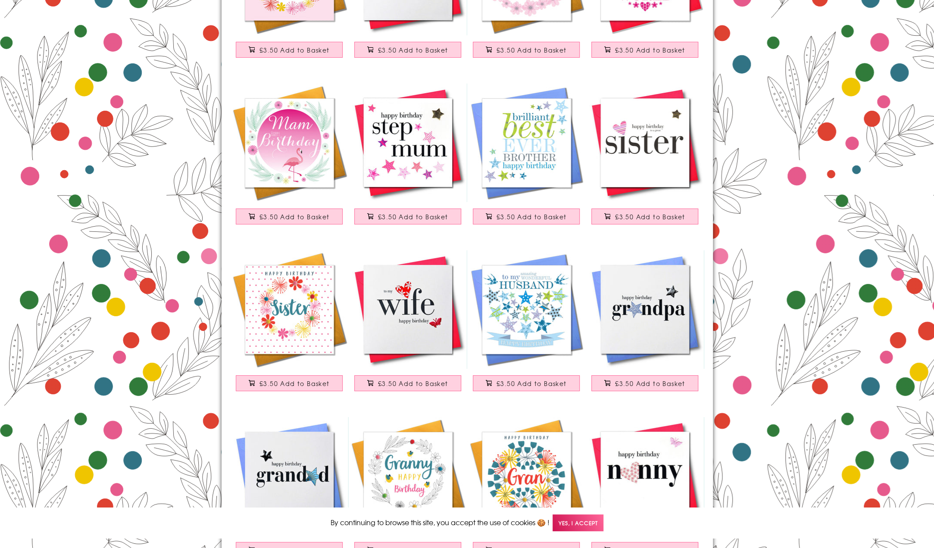
click at [295, 326] on img at bounding box center [289, 309] width 118 height 118
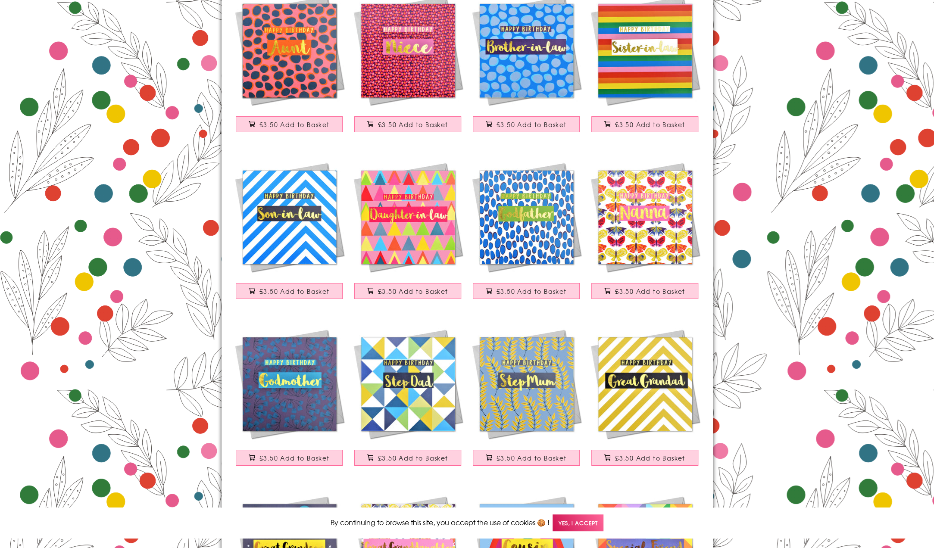
scroll to position [2394, 0]
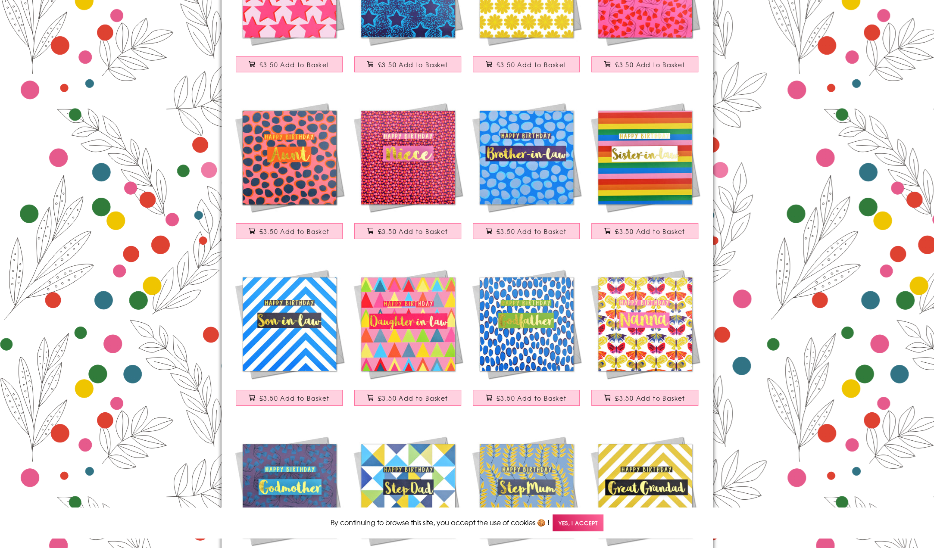
click at [404, 365] on img at bounding box center [408, 324] width 118 height 118
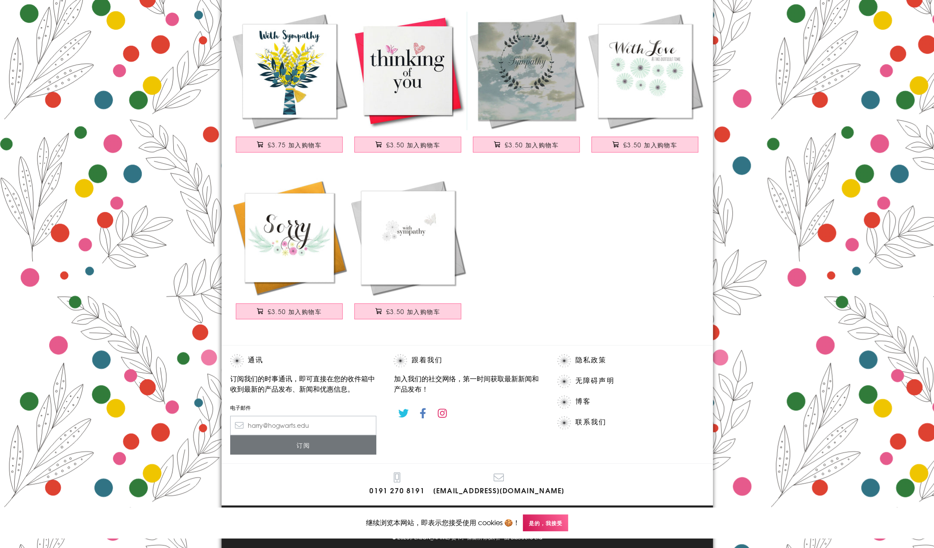
scroll to position [274, 0]
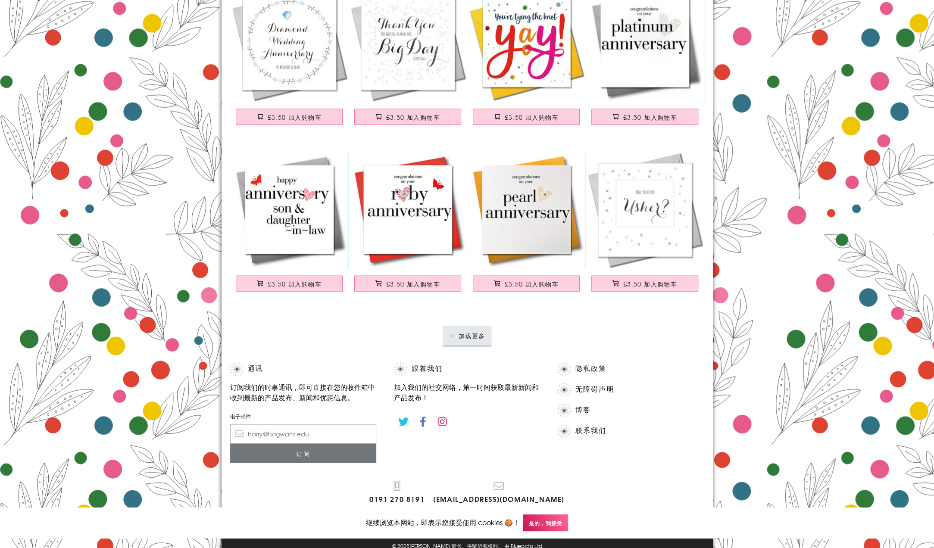
scroll to position [1507, 0]
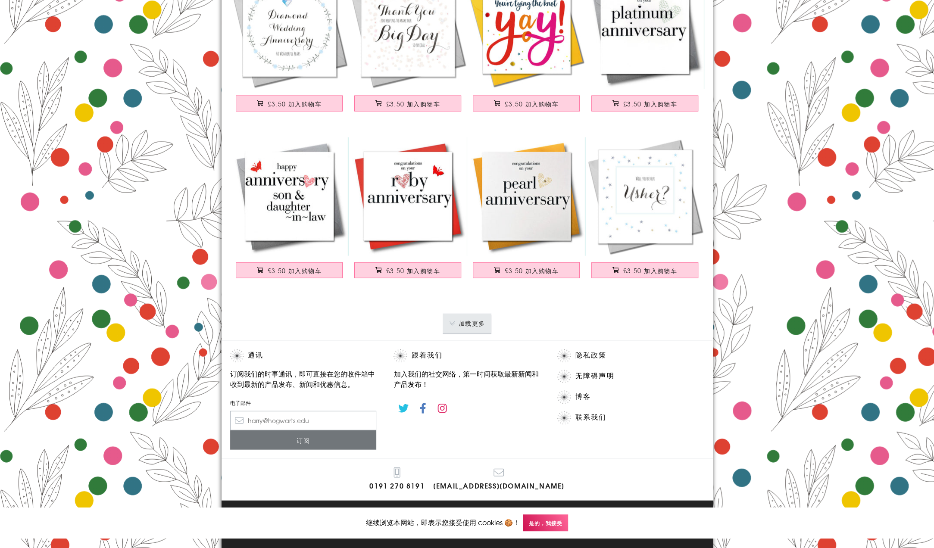
click at [473, 329] on button "加载更多" at bounding box center [466, 323] width 49 height 19
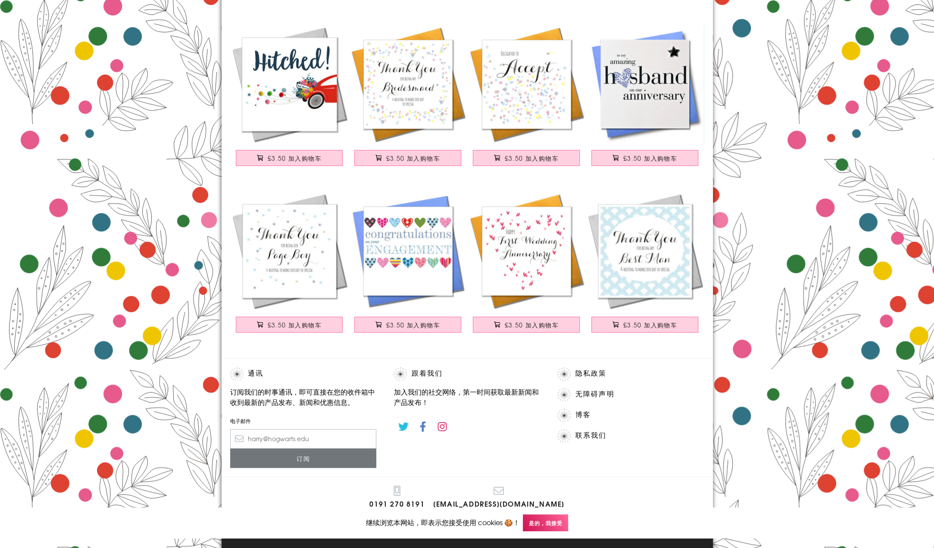
scroll to position [3136, 0]
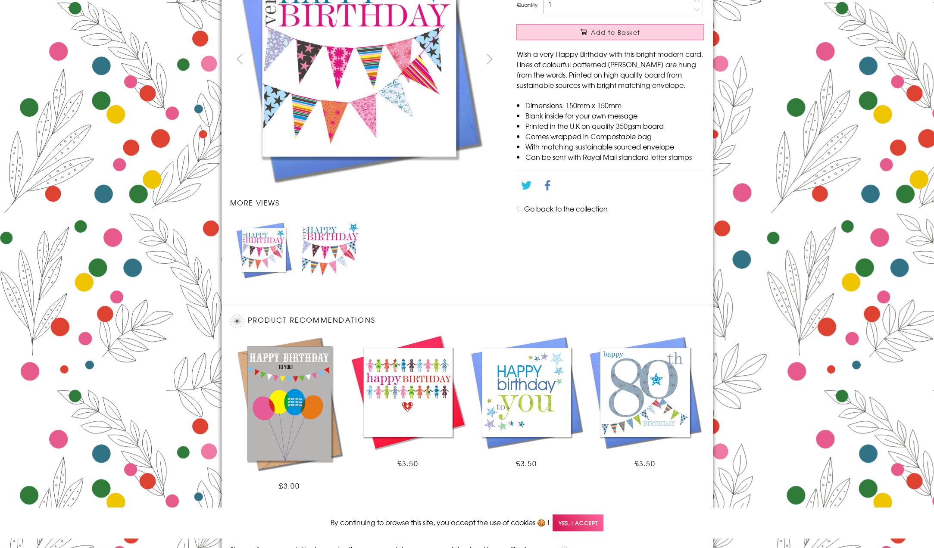
scroll to position [258, 0]
